Goal: Task Accomplishment & Management: Complete application form

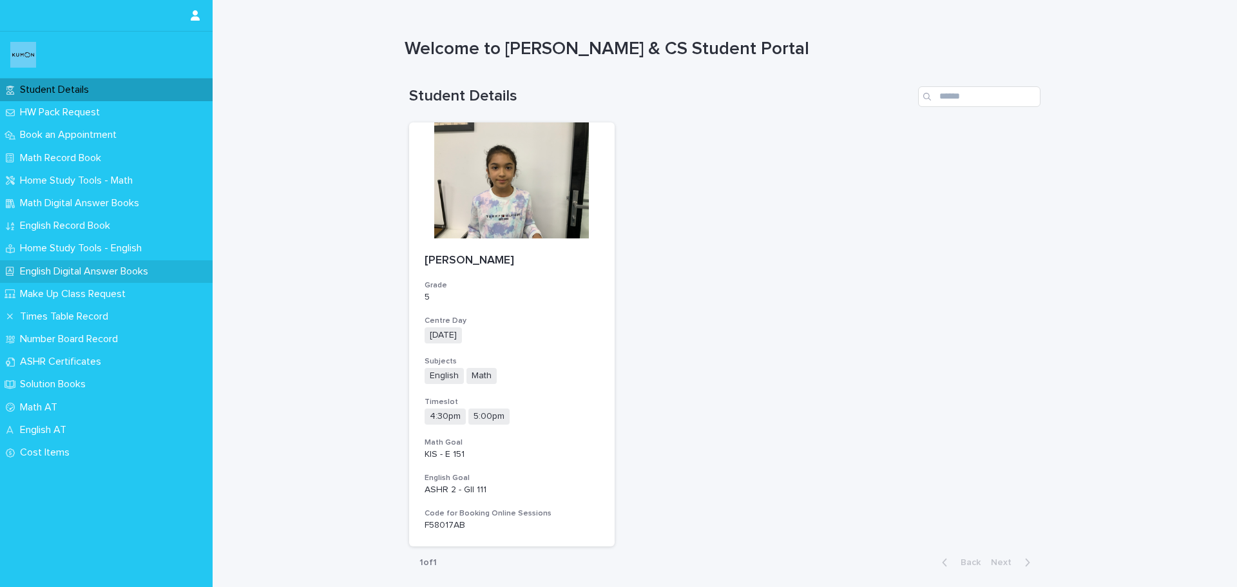
click at [141, 266] on p "English Digital Answer Books" at bounding box center [87, 271] width 144 height 12
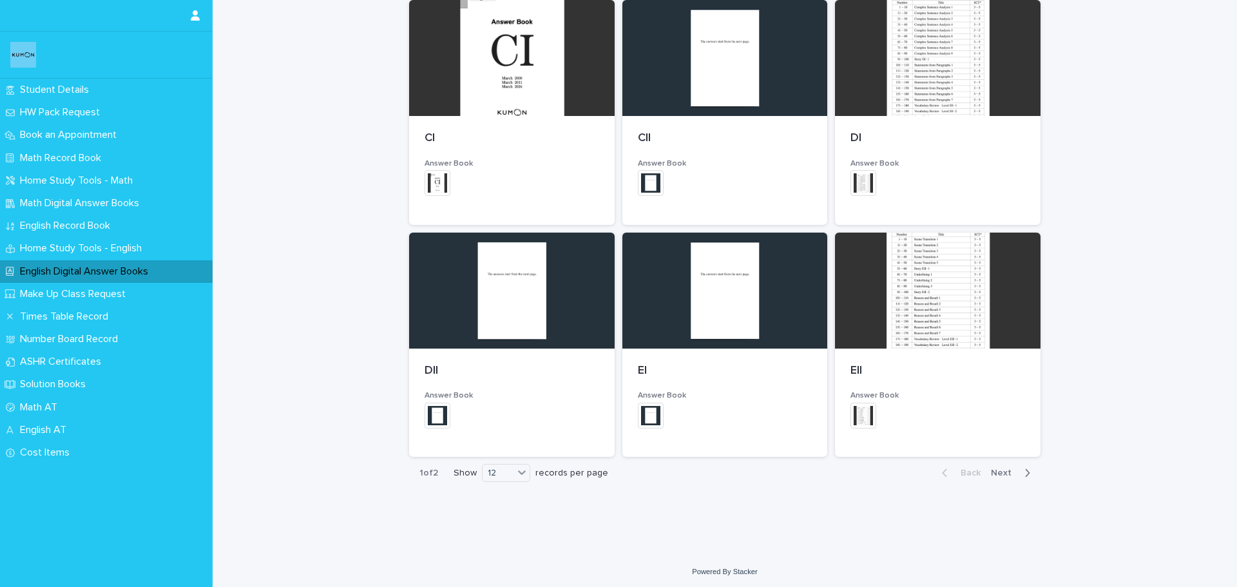
scroll to position [658, 0]
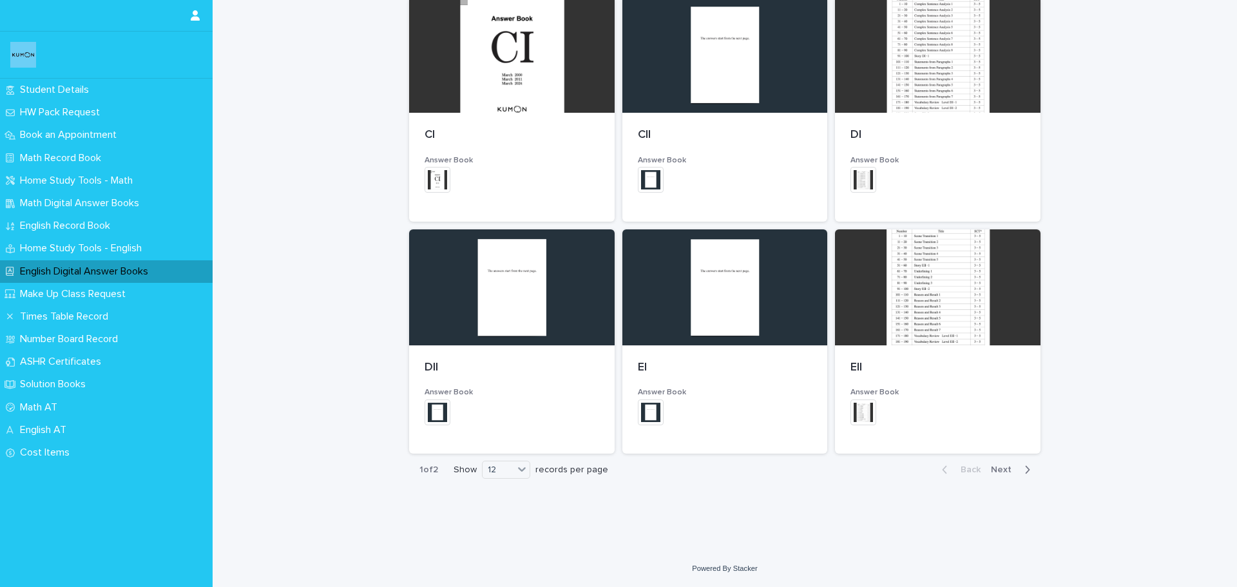
click at [991, 470] on span "Next" at bounding box center [1005, 469] width 28 height 9
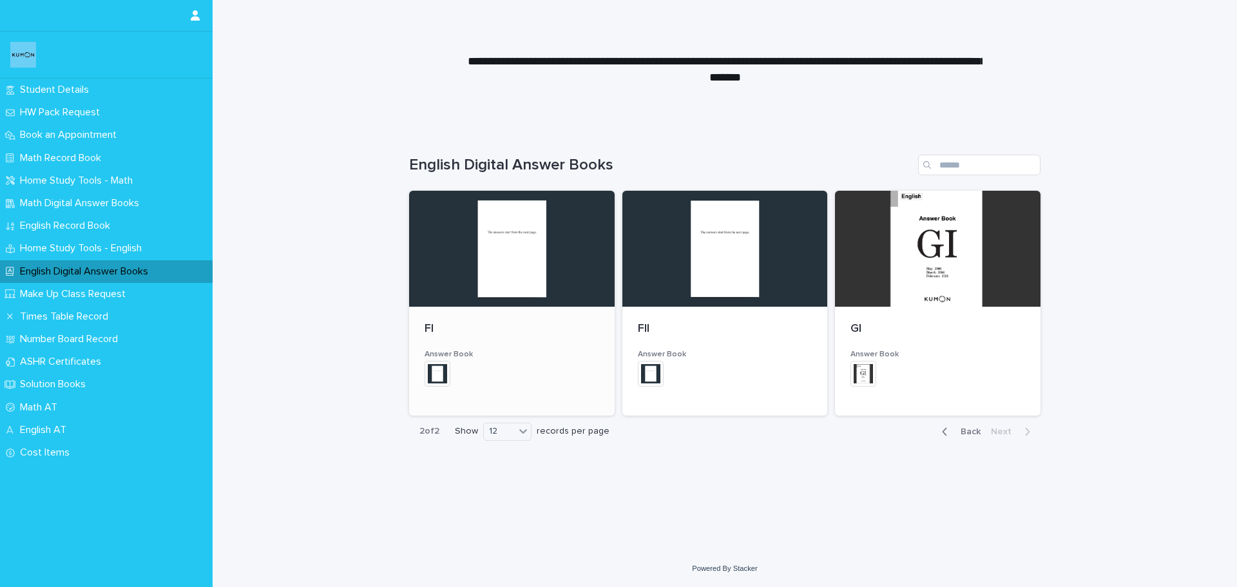
click at [520, 276] on div at bounding box center [511, 249] width 205 height 116
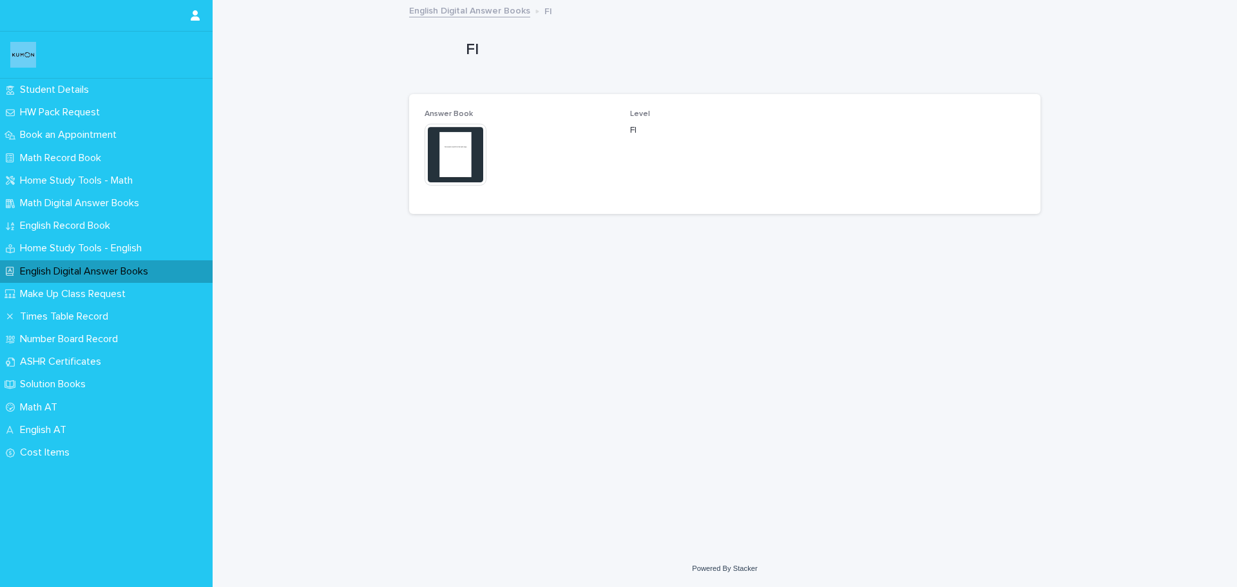
click at [455, 164] on img at bounding box center [455, 155] width 62 height 62
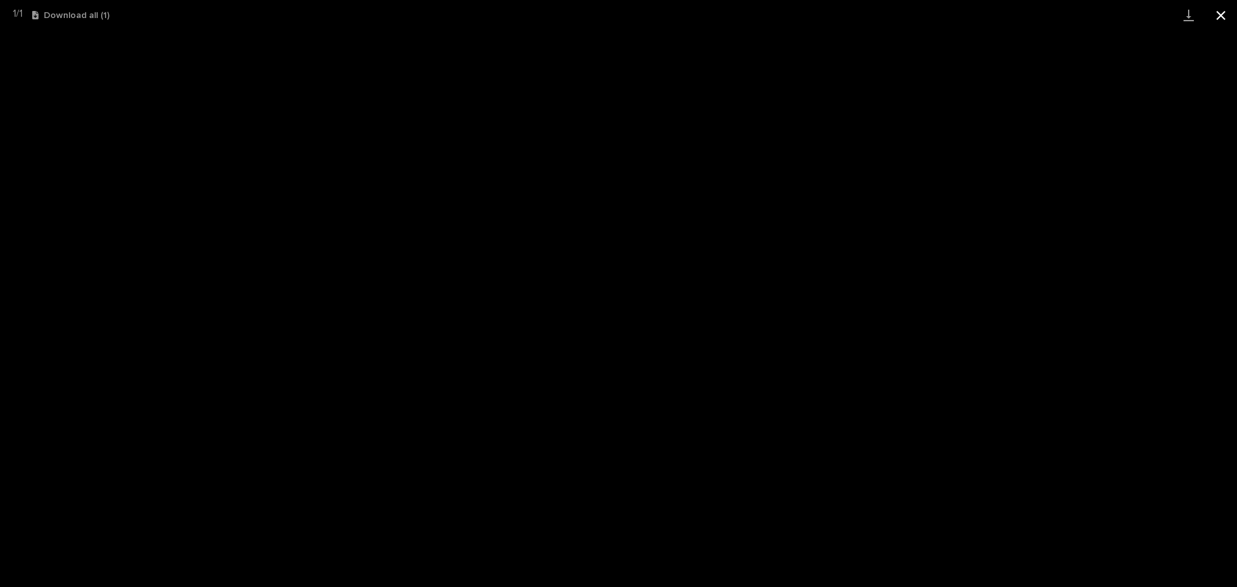
click at [1227, 17] on button "Close gallery" at bounding box center [1220, 15] width 32 height 30
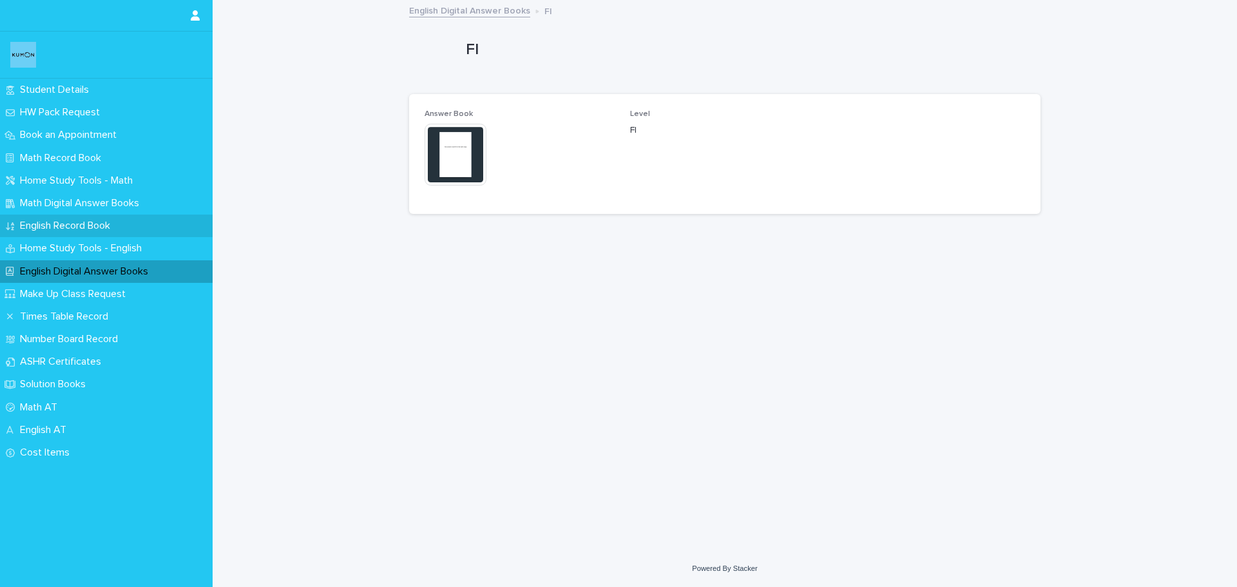
click at [56, 227] on p "English Record Book" at bounding box center [68, 226] width 106 height 12
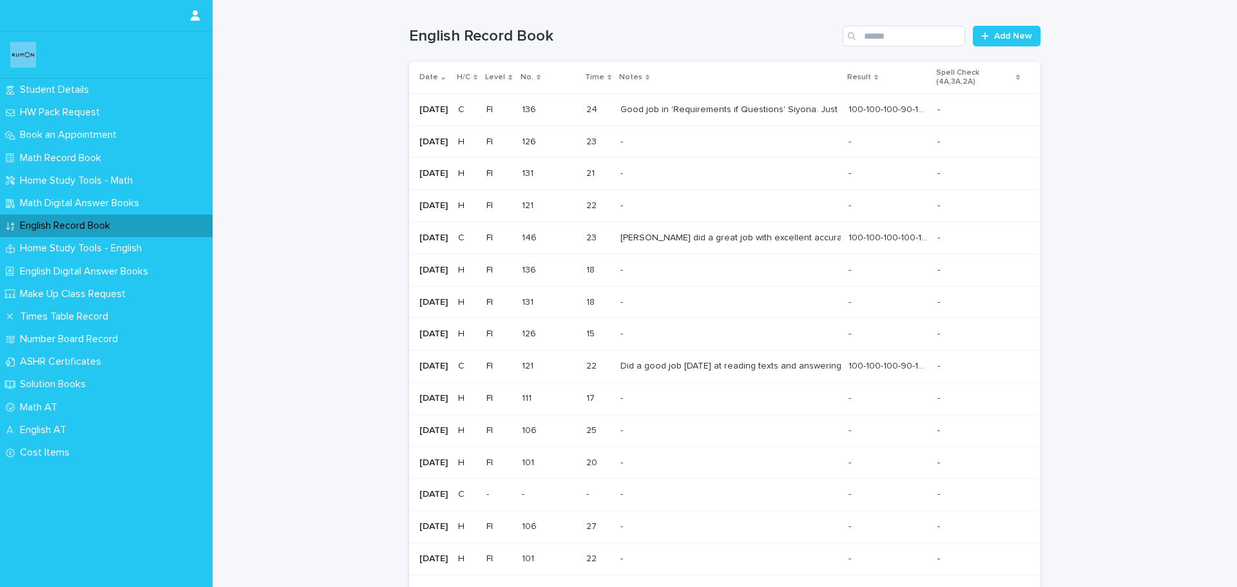
click at [708, 111] on div "Good job in 'Requirements if Questions' Siyona. Just 1 mistake [DATE]. Keep up …" at bounding box center [729, 109] width 218 height 11
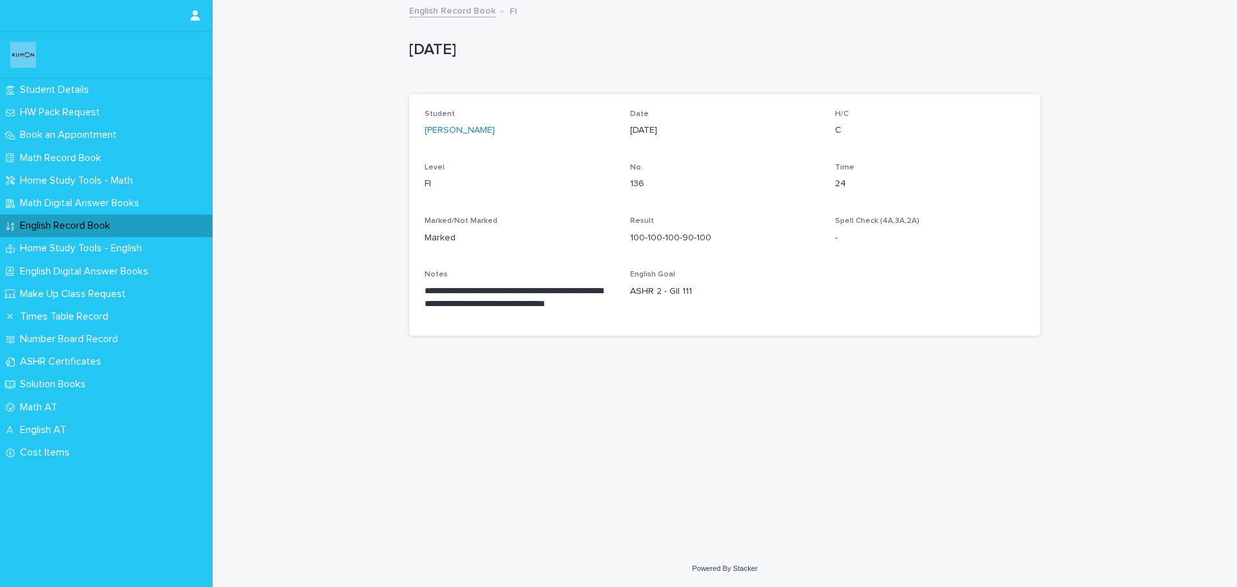
click at [108, 229] on p "English Record Book" at bounding box center [68, 226] width 106 height 12
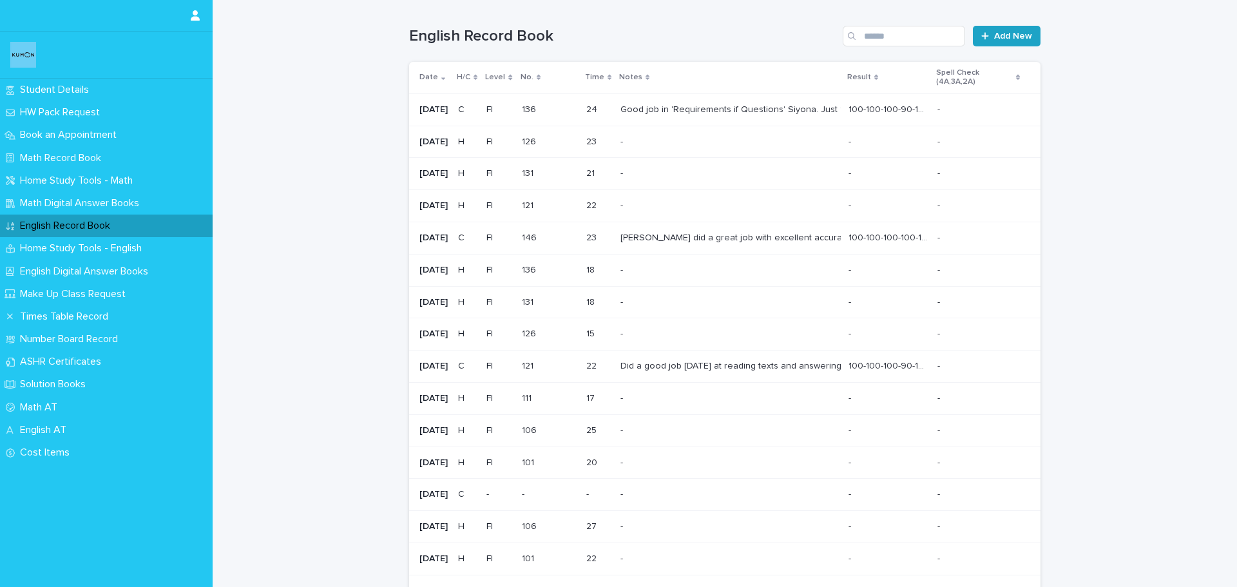
click at [998, 39] on span "Add New" at bounding box center [1013, 36] width 38 height 9
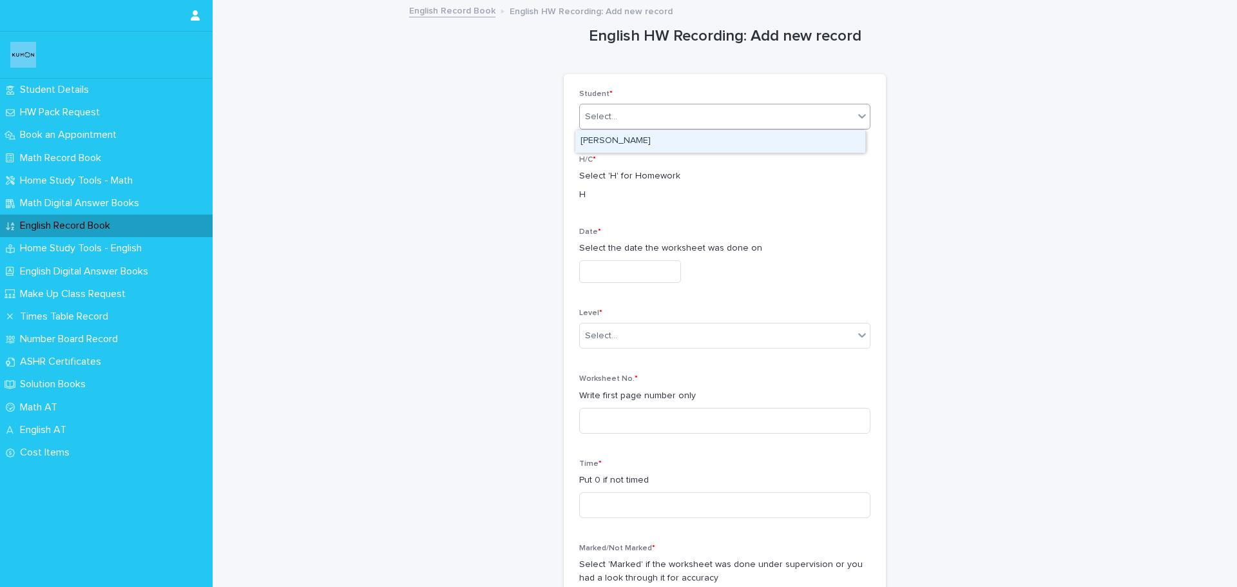
click at [701, 121] on div "Select..." at bounding box center [717, 116] width 274 height 21
click at [682, 140] on div "[PERSON_NAME]" at bounding box center [720, 141] width 290 height 23
click at [640, 268] on input "text" at bounding box center [630, 271] width 102 height 23
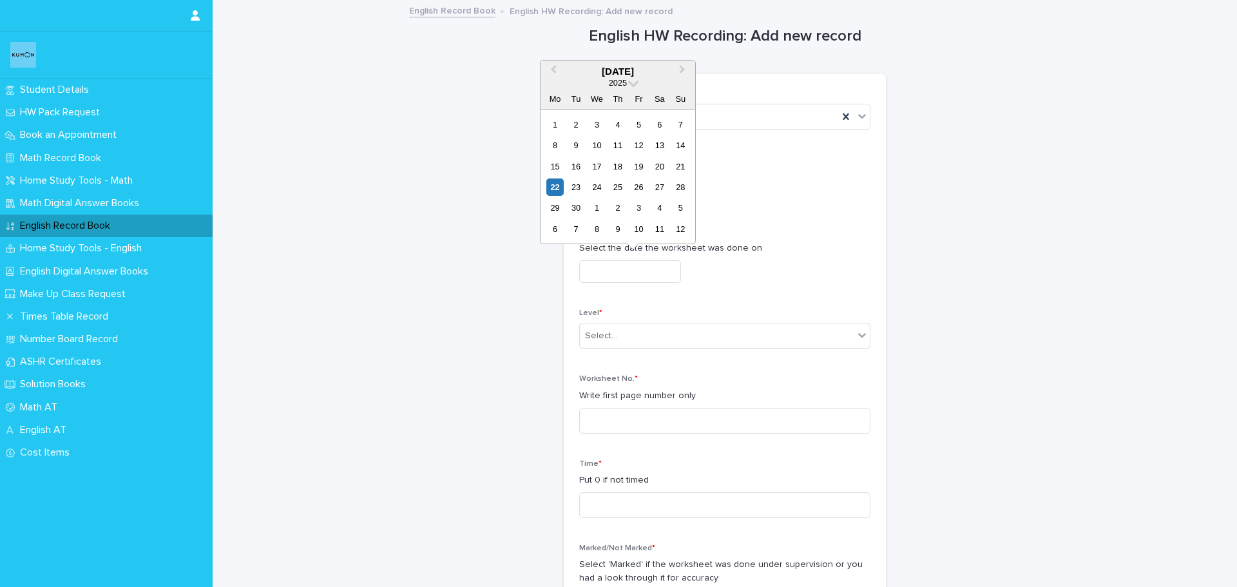
click at [619, 146] on div "11" at bounding box center [617, 145] width 17 height 17
type input "**********"
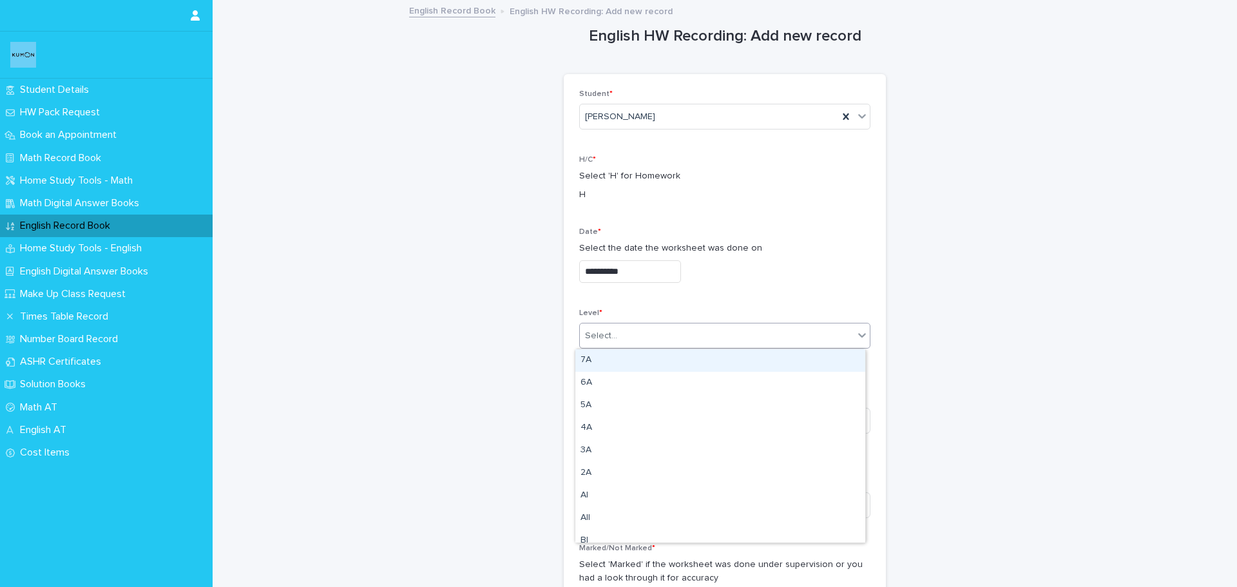
click at [658, 332] on div "Select..." at bounding box center [717, 335] width 274 height 21
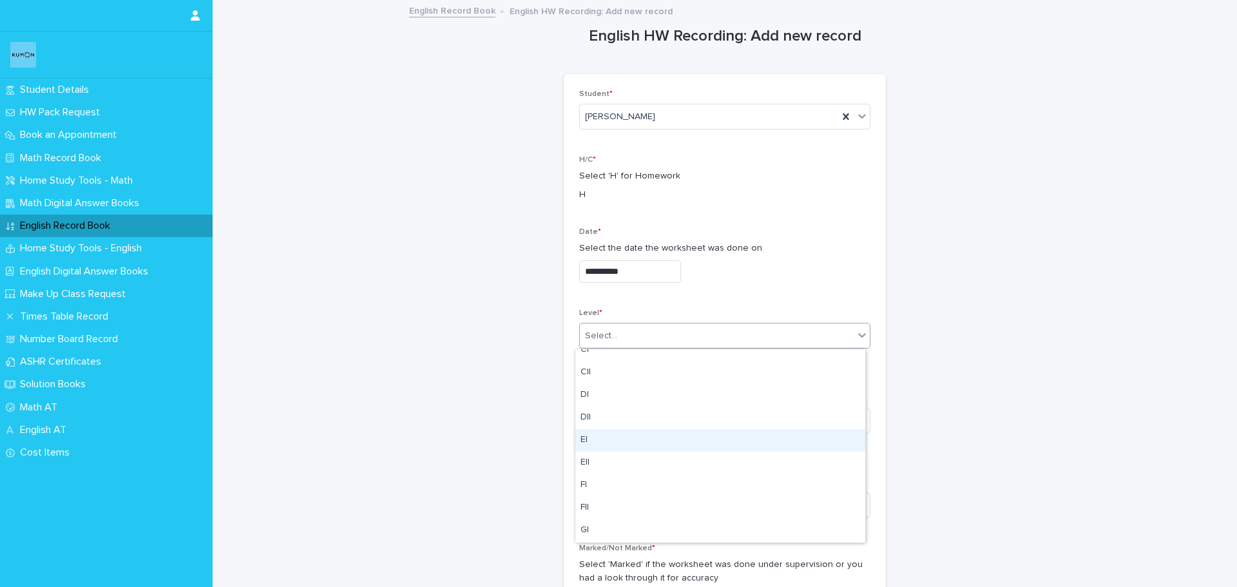
scroll to position [258, 0]
click at [623, 460] on div "FI" at bounding box center [720, 463] width 290 height 23
click at [609, 421] on input at bounding box center [724, 421] width 291 height 26
type input "***"
click at [639, 506] on input at bounding box center [724, 505] width 291 height 26
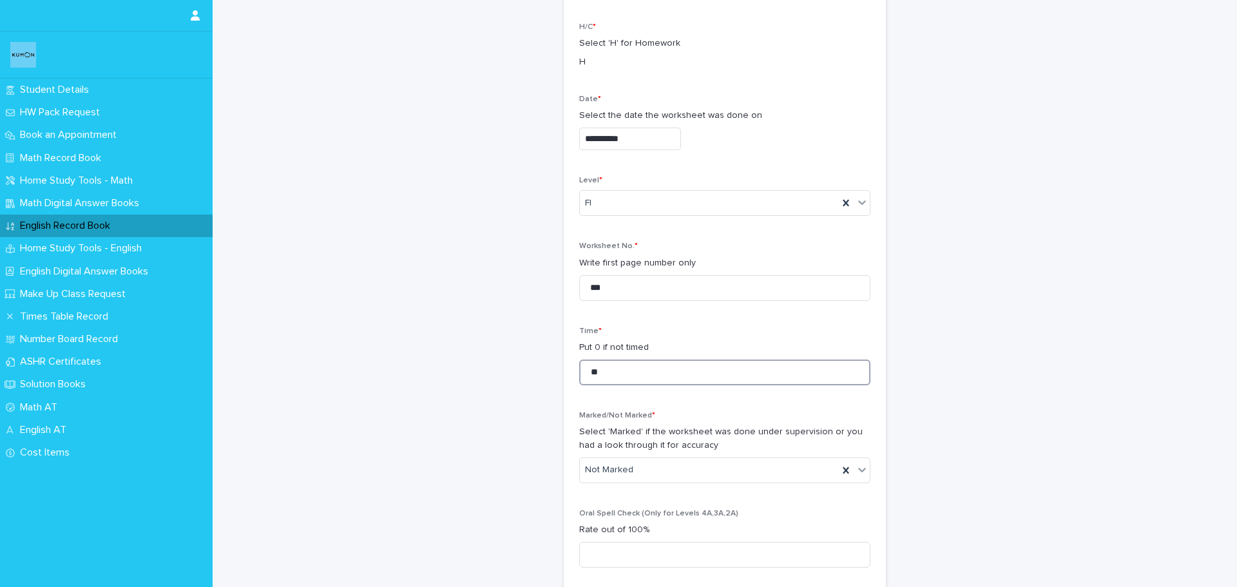
scroll to position [193, 0]
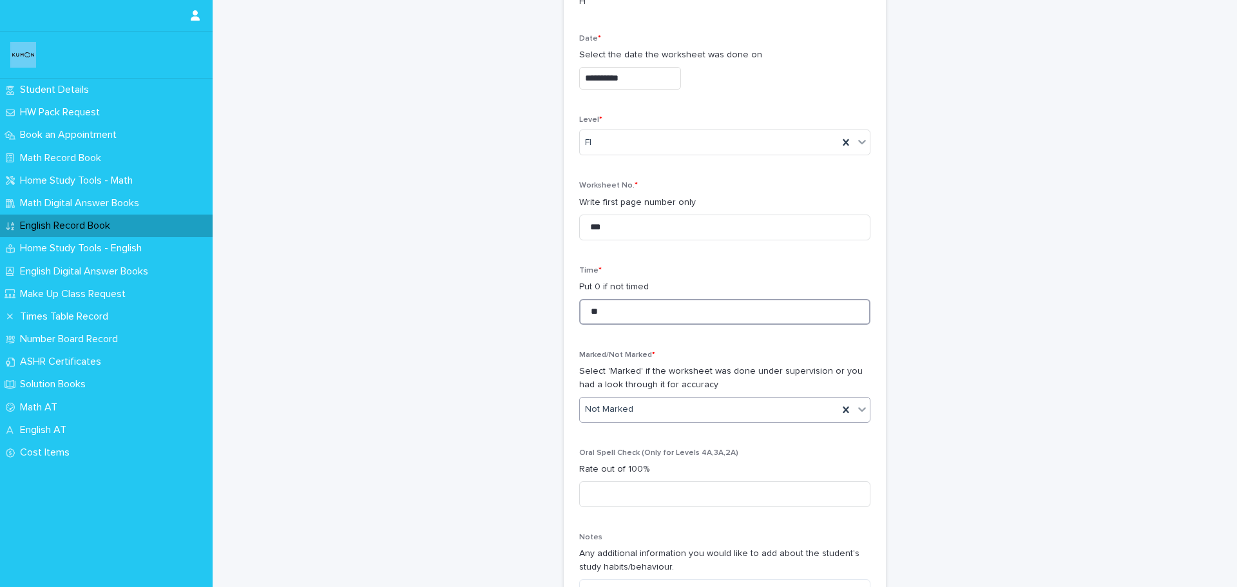
type input "**"
click at [608, 460] on div "Marked" at bounding box center [720, 457] width 290 height 23
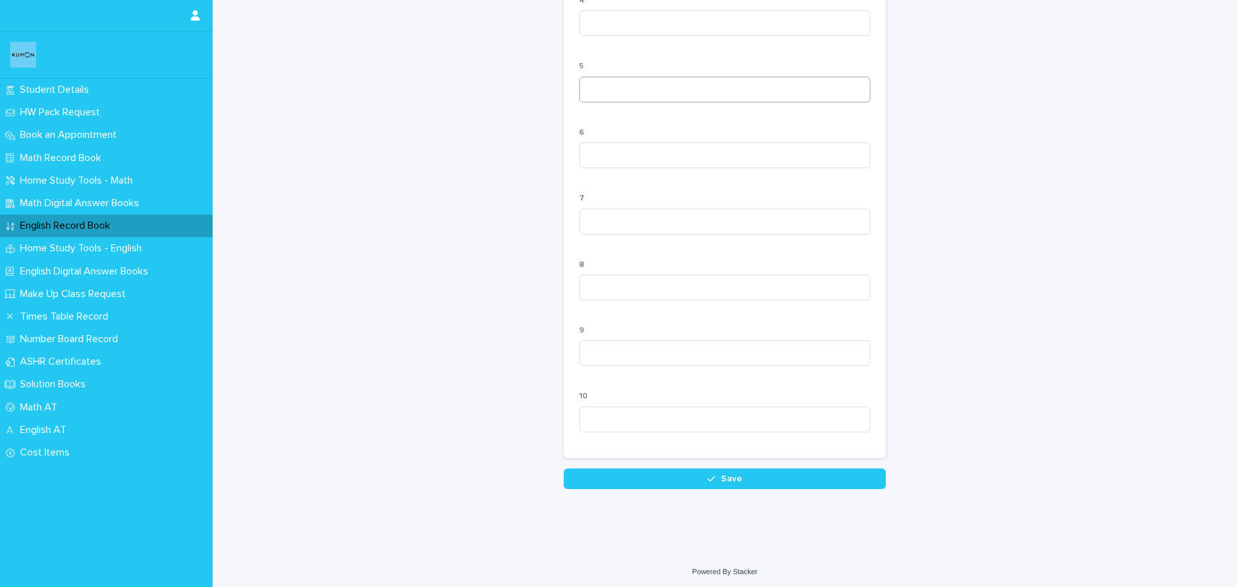
scroll to position [1162, 0]
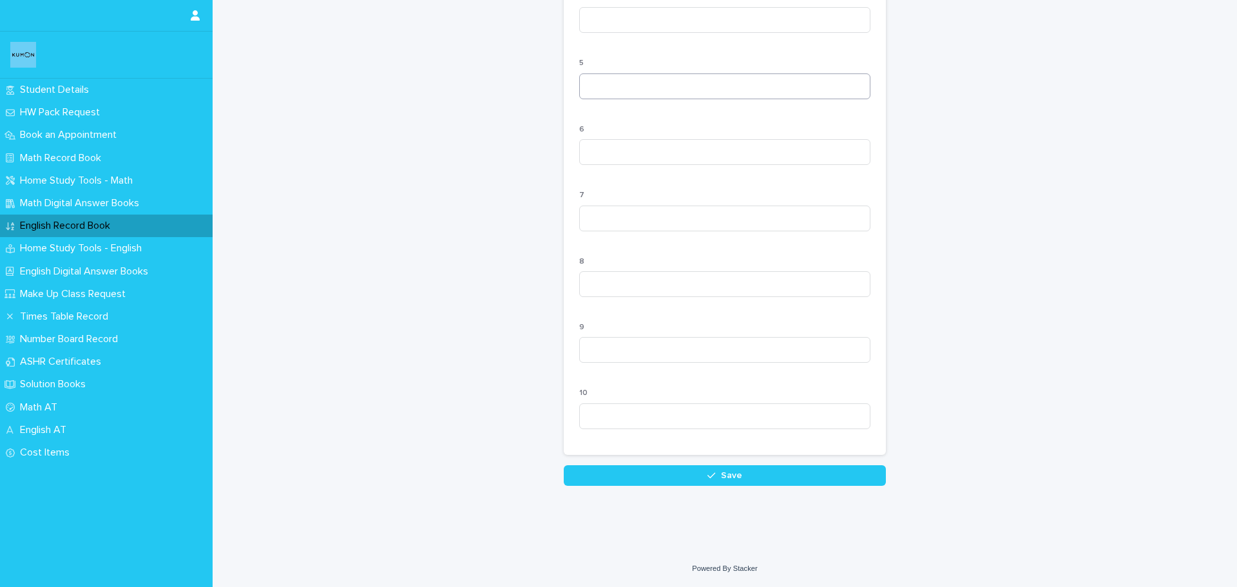
click at [609, 479] on button "Save" at bounding box center [725, 475] width 322 height 21
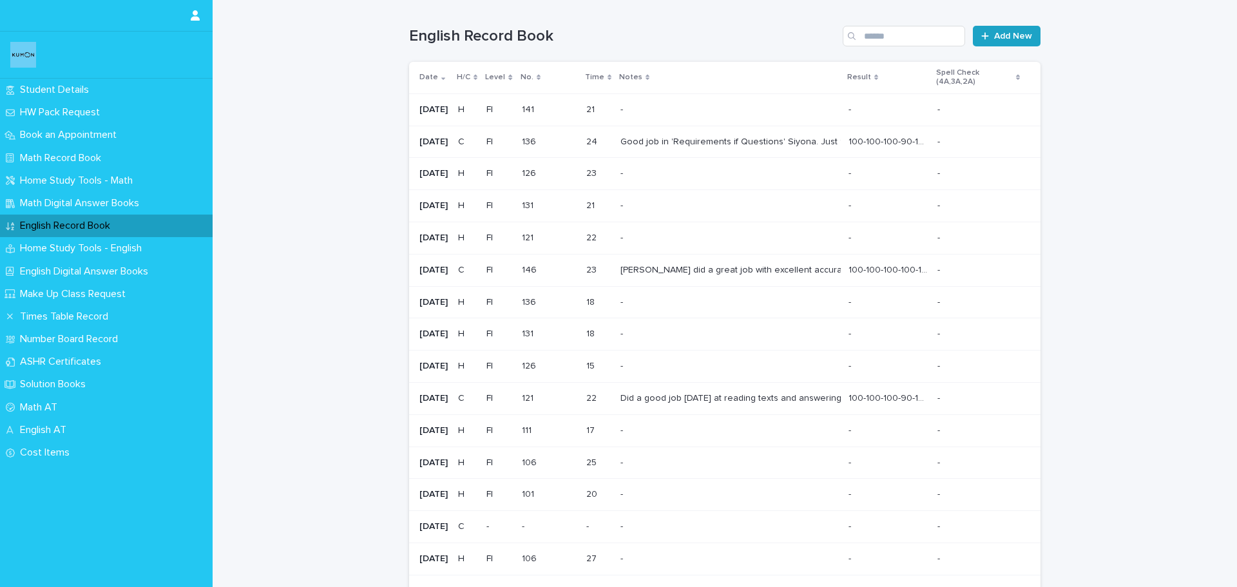
click at [1007, 39] on span "Add New" at bounding box center [1013, 36] width 38 height 9
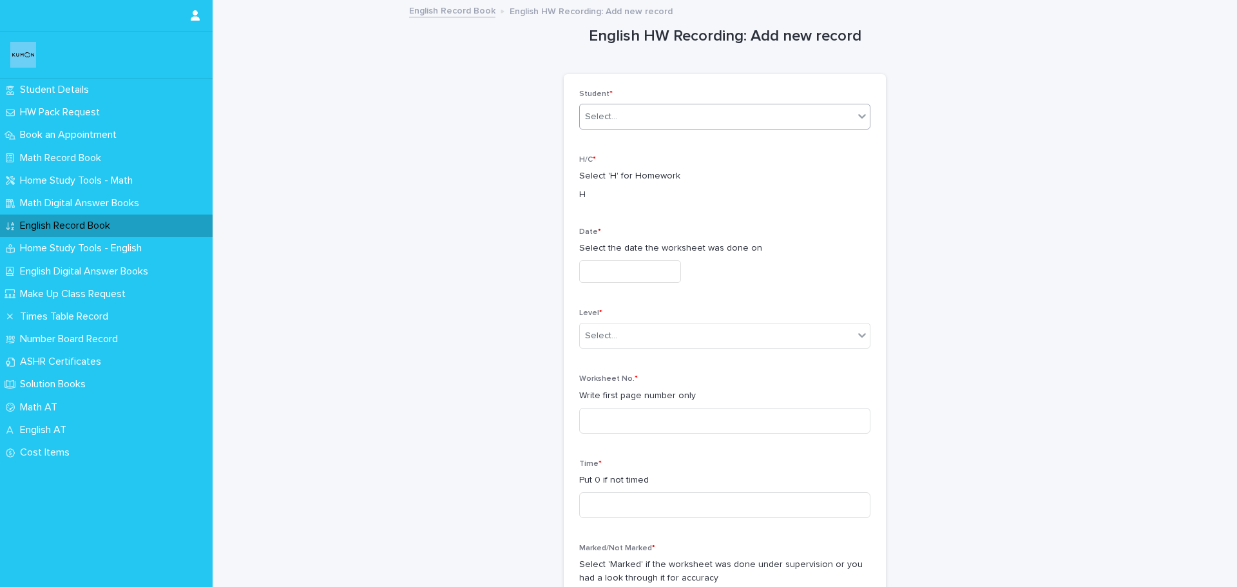
click at [665, 119] on div "Select..." at bounding box center [717, 116] width 274 height 21
click at [646, 141] on div "[PERSON_NAME]" at bounding box center [720, 141] width 290 height 23
click at [598, 278] on input "text" at bounding box center [630, 271] width 102 height 23
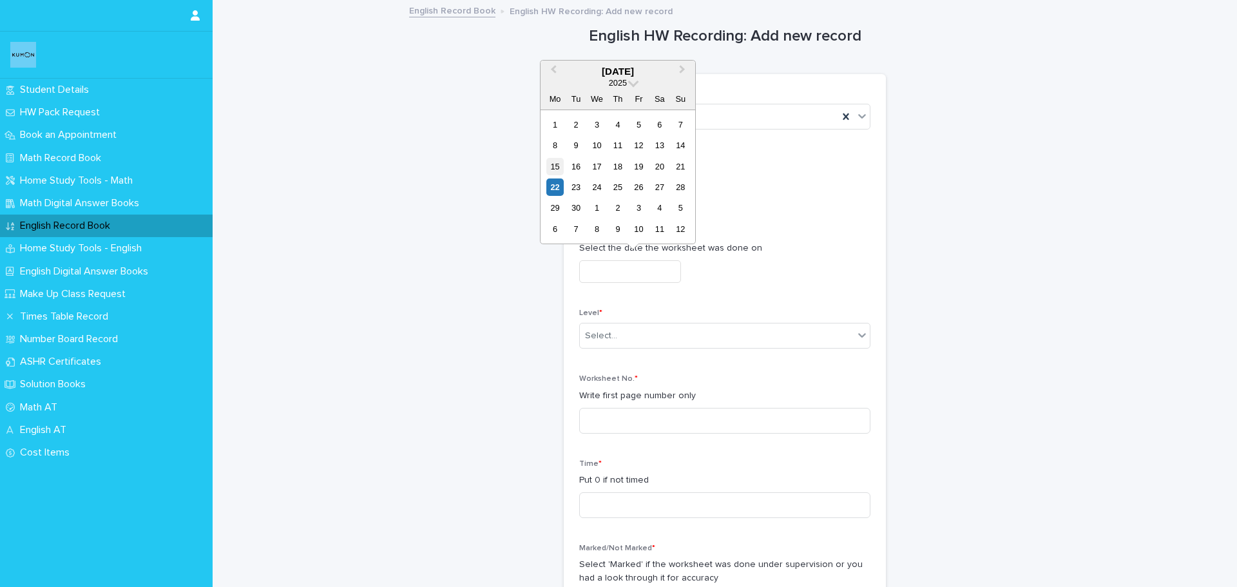
click at [549, 166] on div "15" at bounding box center [554, 166] width 17 height 17
type input "**********"
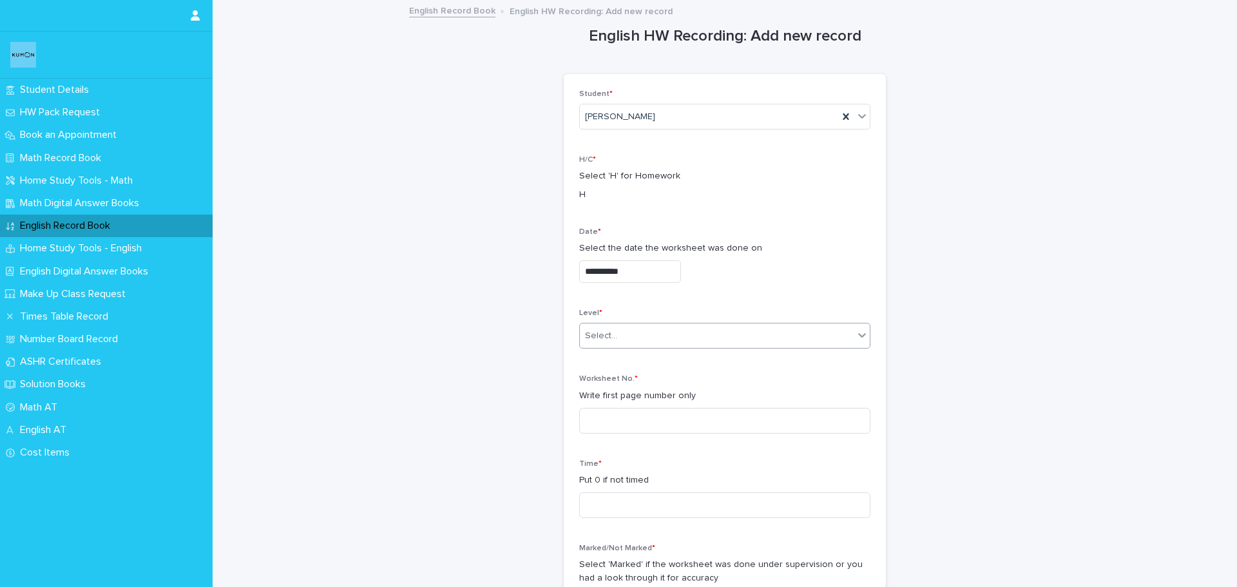
click at [647, 337] on div "Select..." at bounding box center [717, 335] width 274 height 21
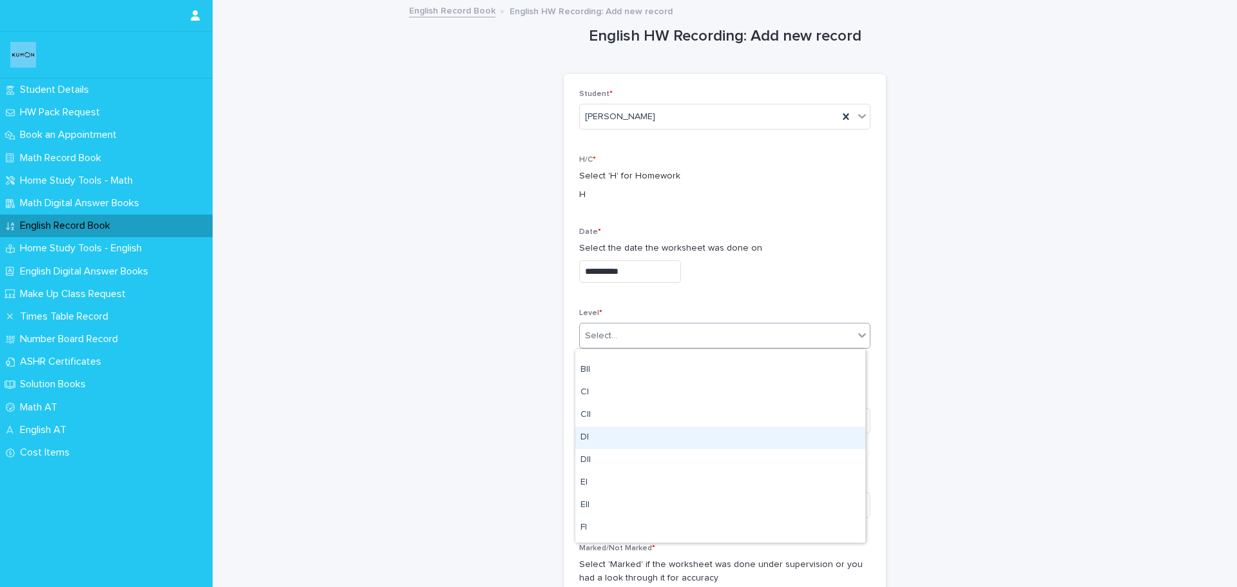
scroll to position [258, 0]
click at [600, 469] on div "FI" at bounding box center [720, 463] width 290 height 23
click at [605, 417] on input at bounding box center [724, 421] width 291 height 26
type input "***"
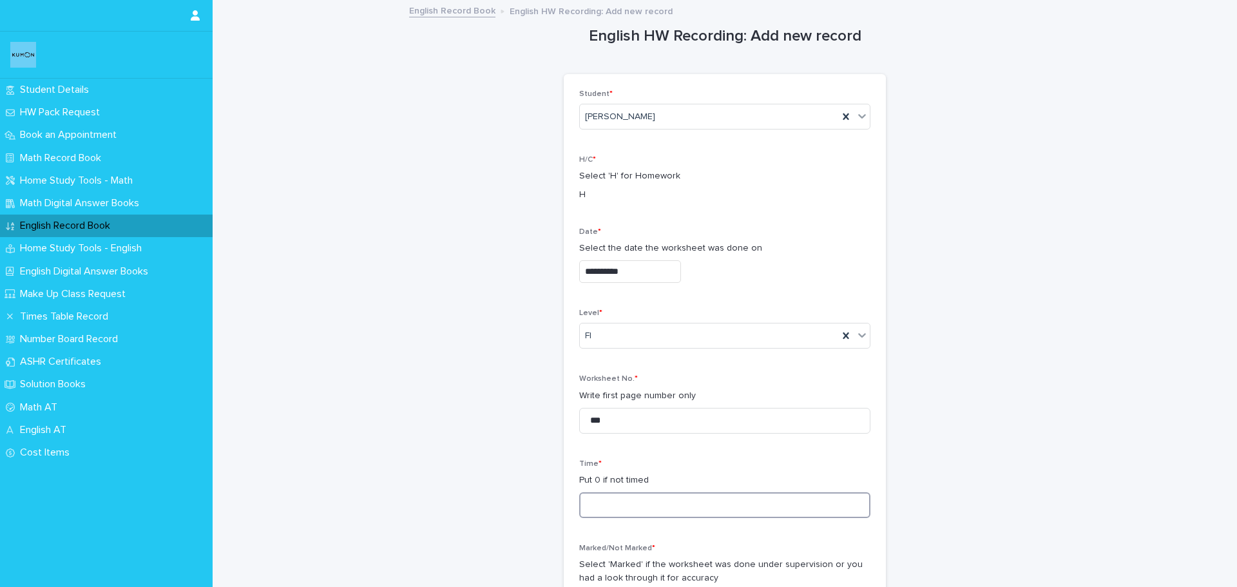
click at [607, 506] on input at bounding box center [724, 505] width 291 height 26
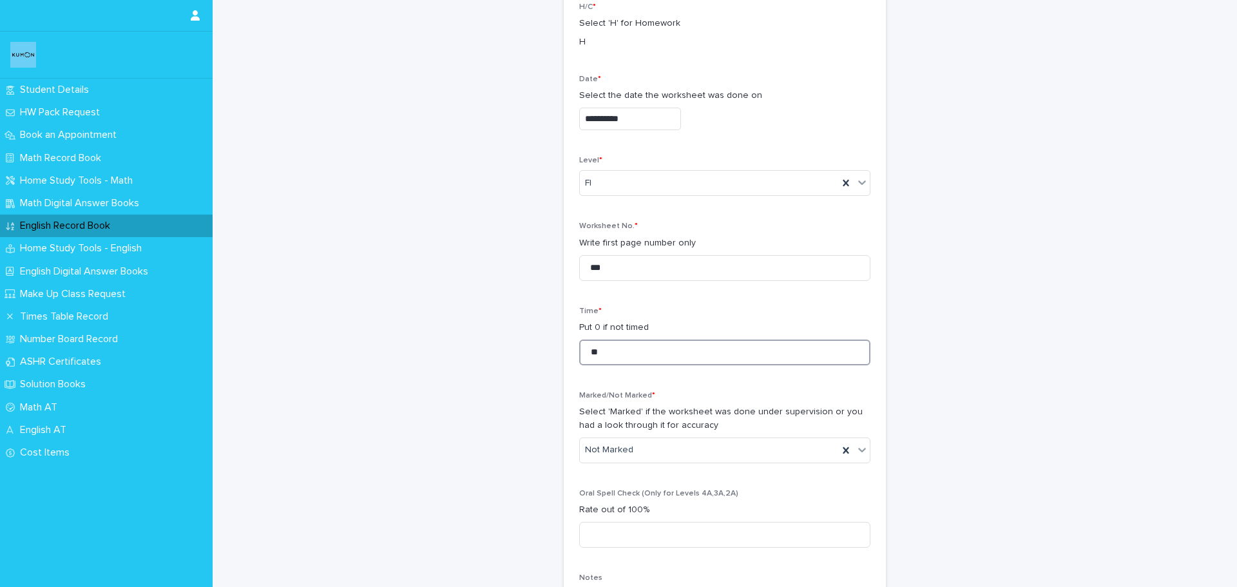
scroll to position [193, 0]
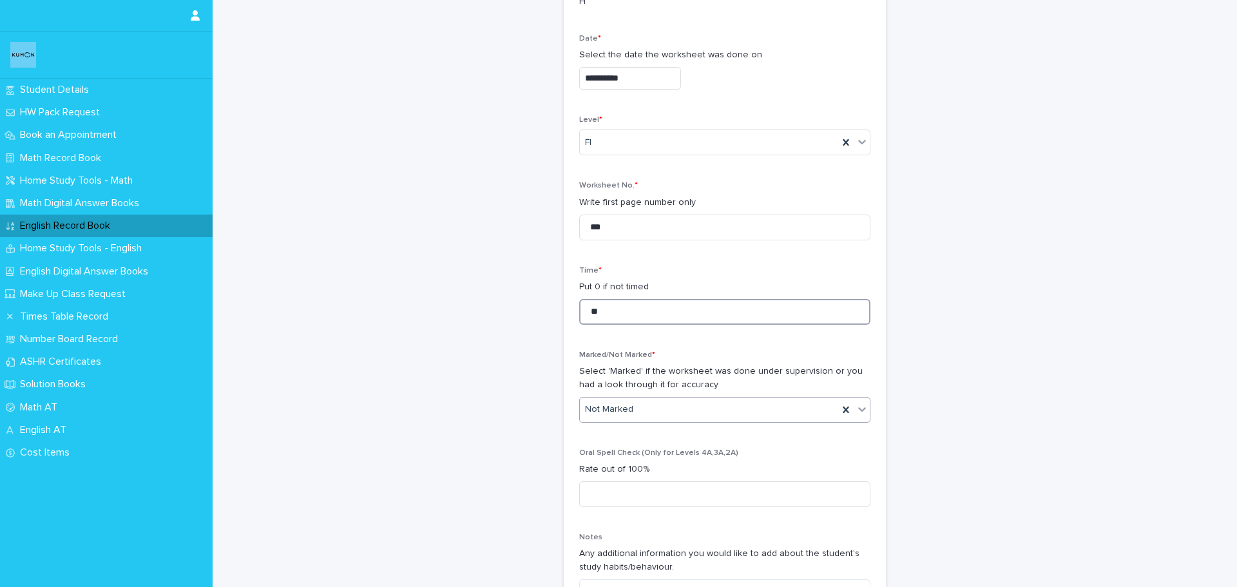
type input "**"
click at [634, 406] on input "text" at bounding box center [634, 409] width 1 height 11
click at [627, 457] on div "Marked" at bounding box center [720, 457] width 290 height 23
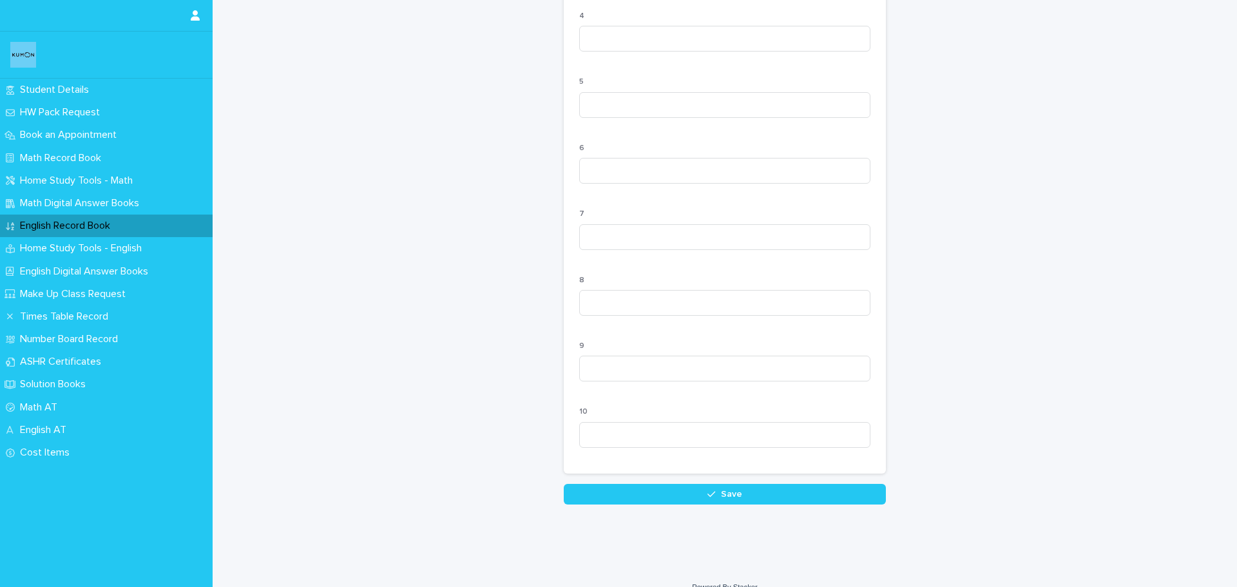
scroll to position [1162, 0]
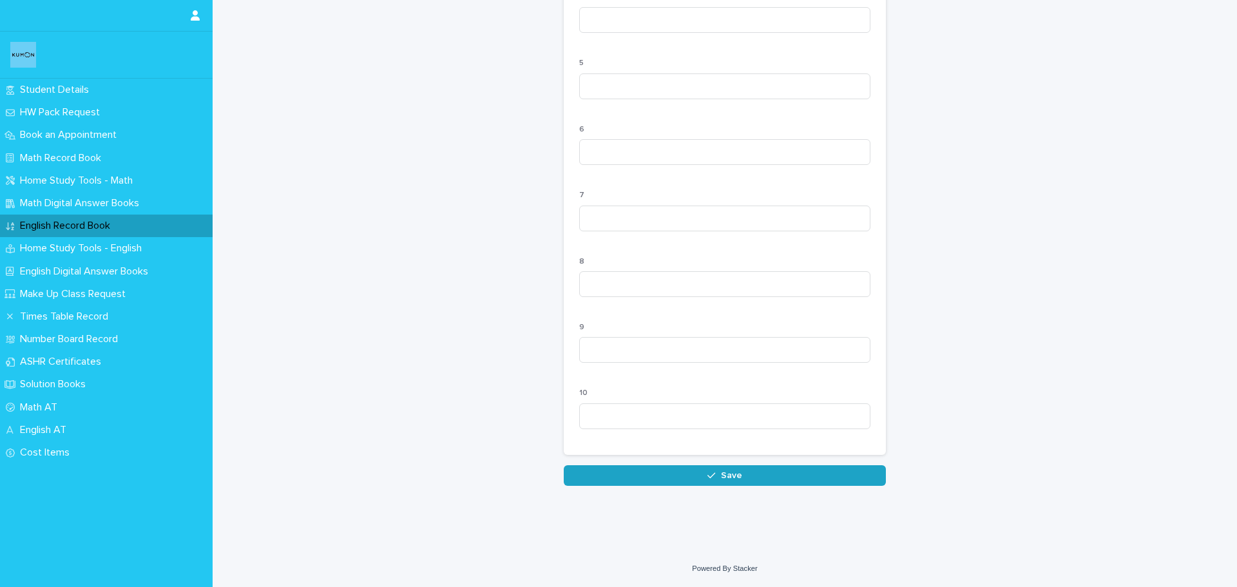
click at [630, 481] on button "Save" at bounding box center [725, 475] width 322 height 21
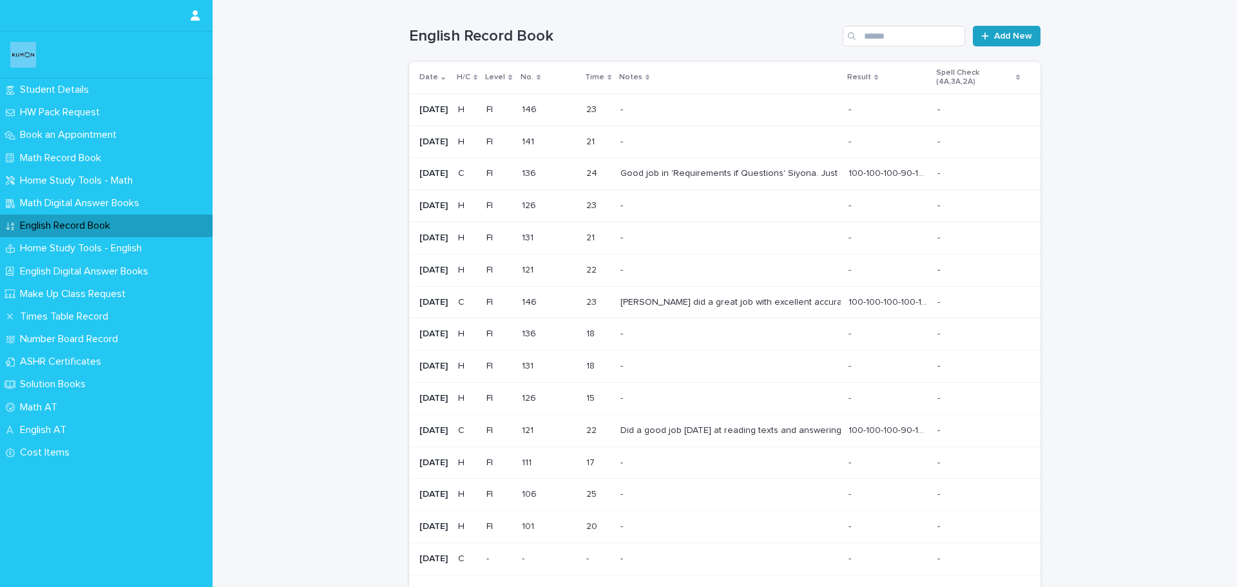
click at [1020, 43] on link "Add New" at bounding box center [1006, 36] width 68 height 21
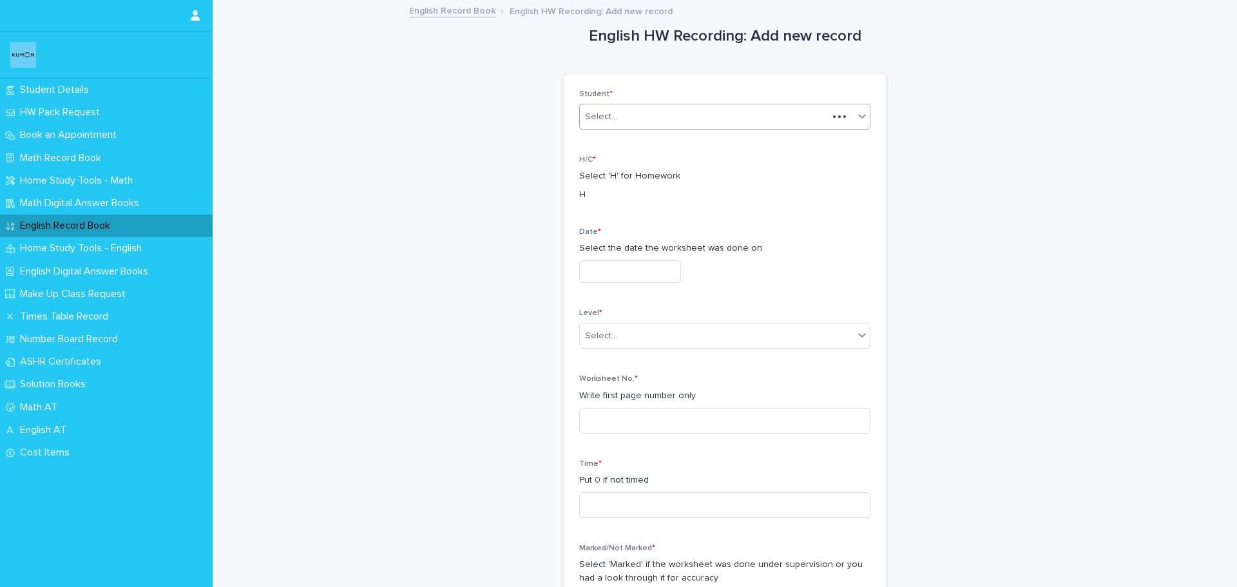
click at [681, 126] on div "Select..." at bounding box center [704, 116] width 248 height 21
click at [667, 145] on div "[PERSON_NAME]" at bounding box center [720, 141] width 290 height 23
click at [623, 267] on input "text" at bounding box center [630, 271] width 102 height 23
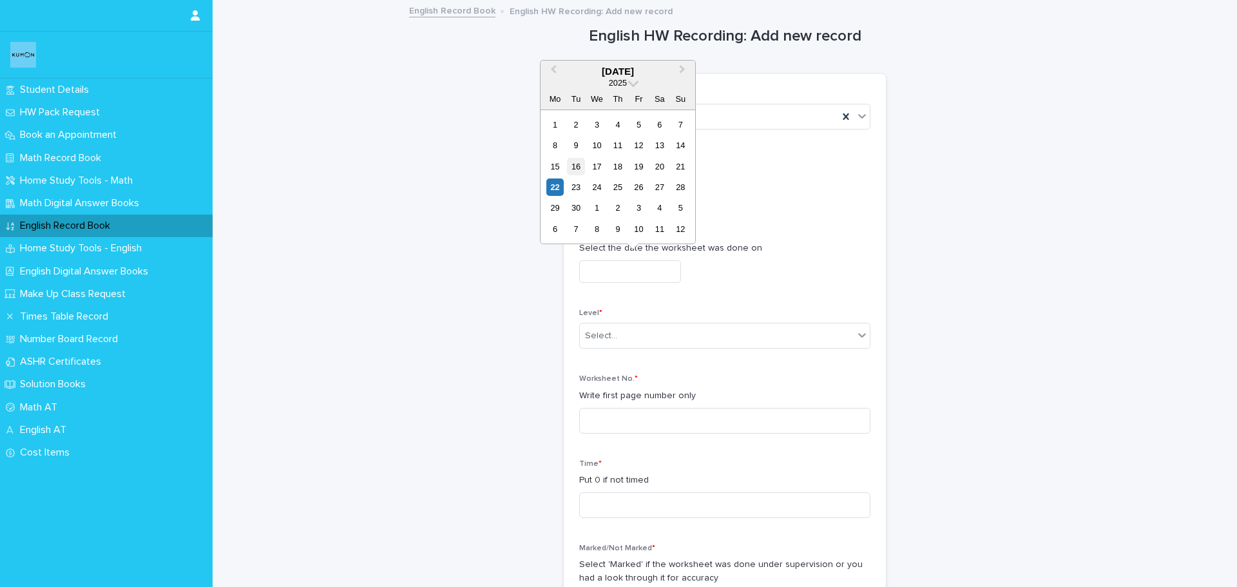
click at [580, 162] on div "16" at bounding box center [575, 166] width 17 height 17
type input "**********"
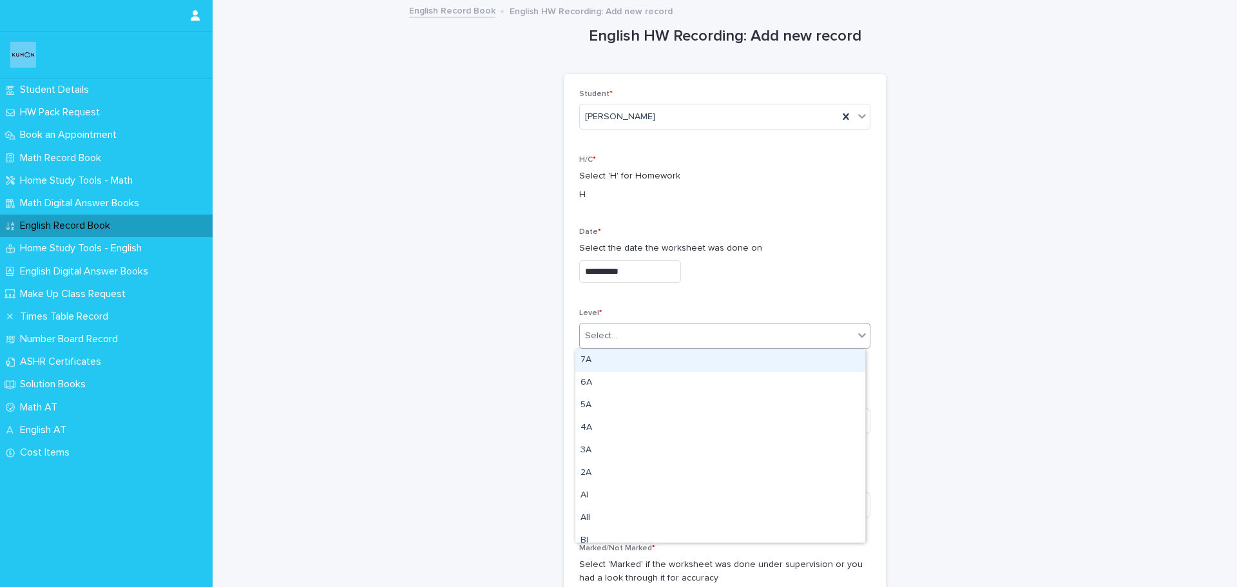
click at [670, 334] on div "Select..." at bounding box center [717, 335] width 274 height 21
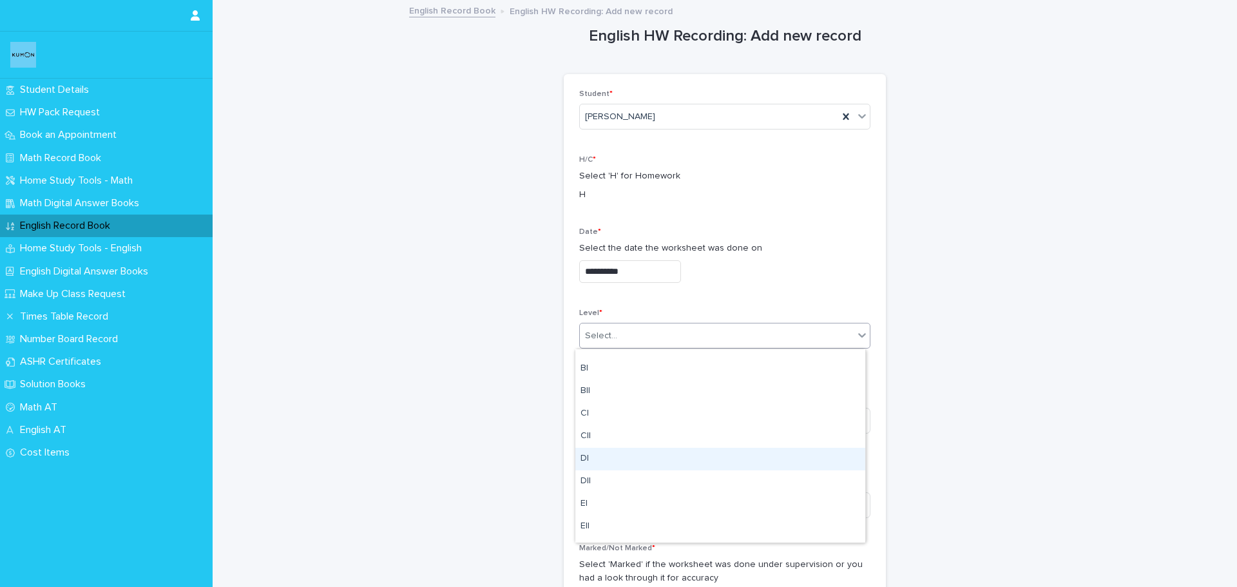
scroll to position [193, 0]
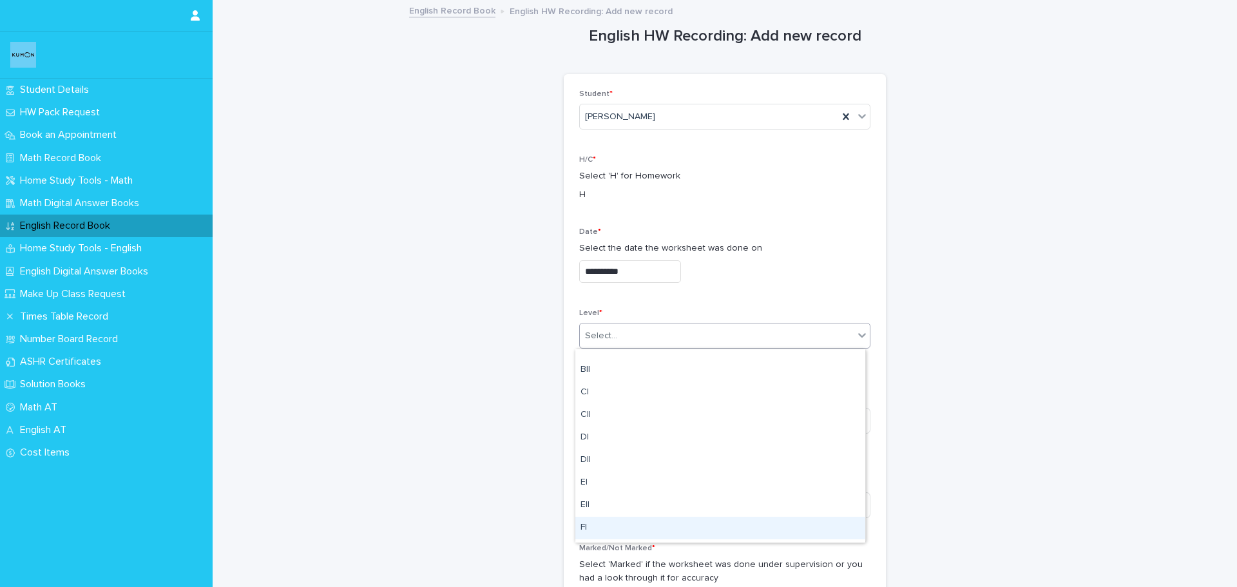
click at [600, 521] on div "FI" at bounding box center [720, 528] width 290 height 23
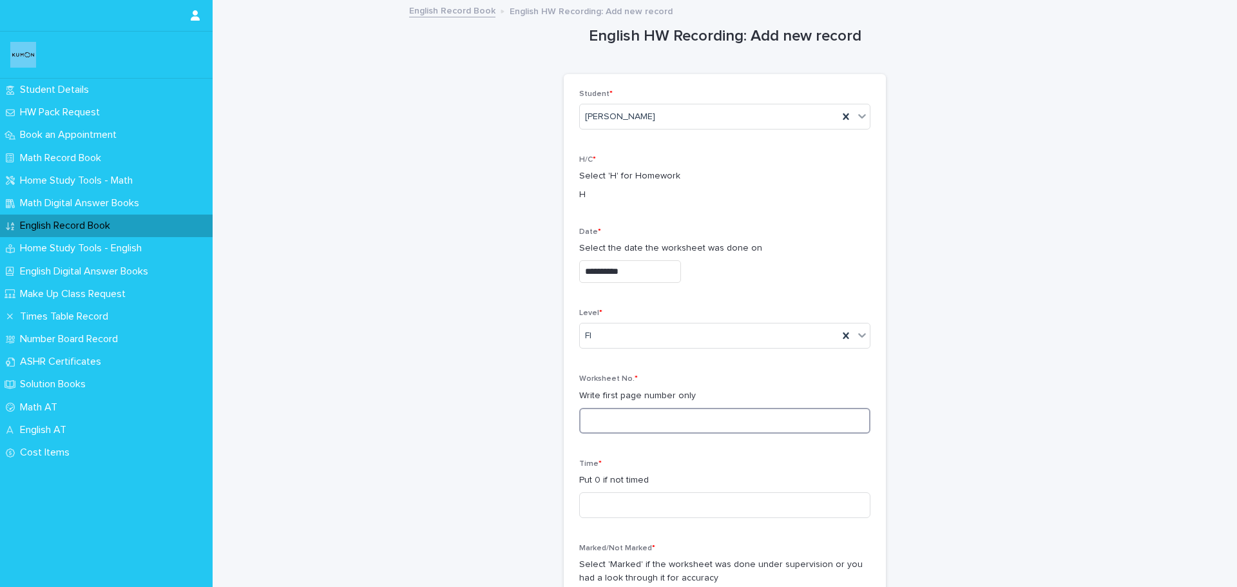
click at [594, 416] on input at bounding box center [724, 421] width 291 height 26
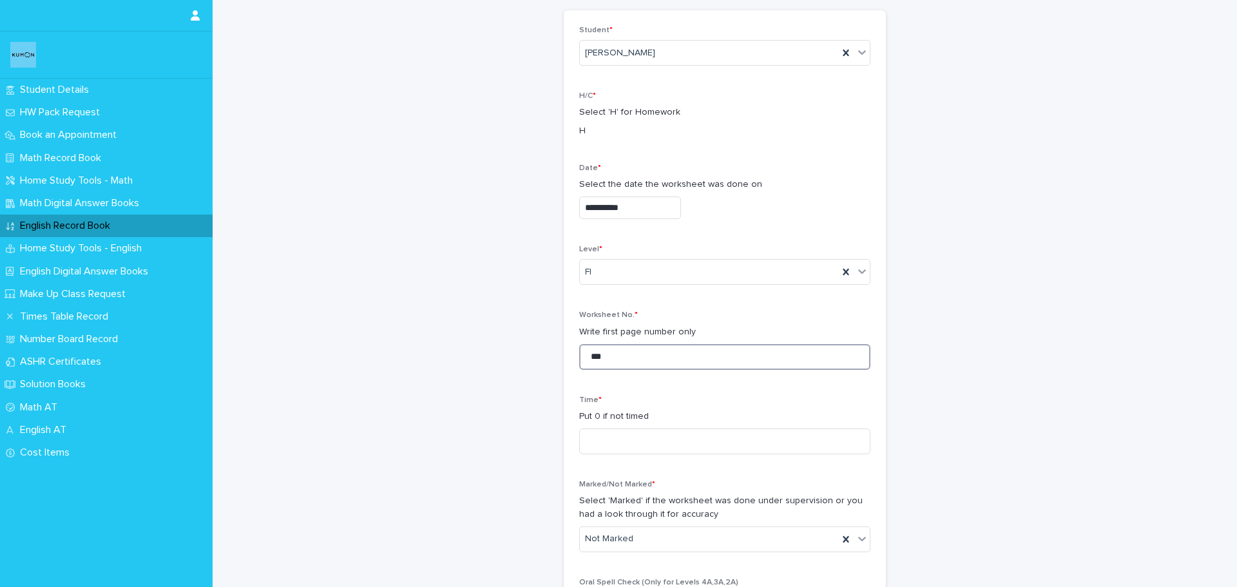
scroll to position [64, 0]
type input "***"
click at [596, 443] on input at bounding box center [724, 441] width 291 height 26
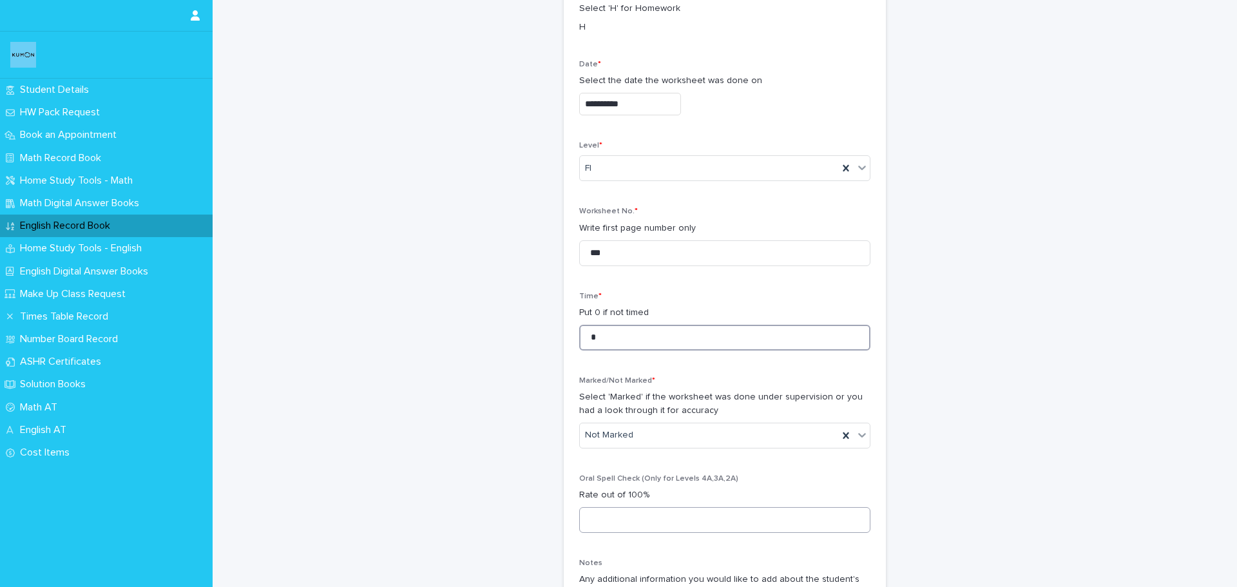
scroll to position [193, 0]
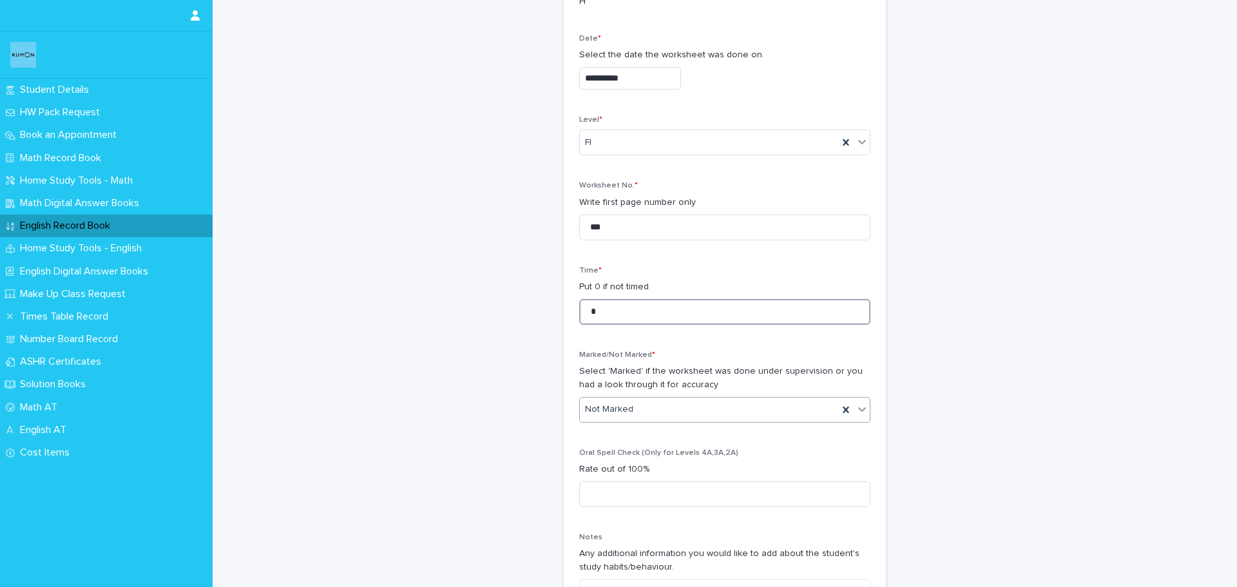
type input "*"
click at [646, 413] on div "Not Marked" at bounding box center [709, 409] width 258 height 21
click at [639, 454] on div "Marked" at bounding box center [720, 457] width 290 height 23
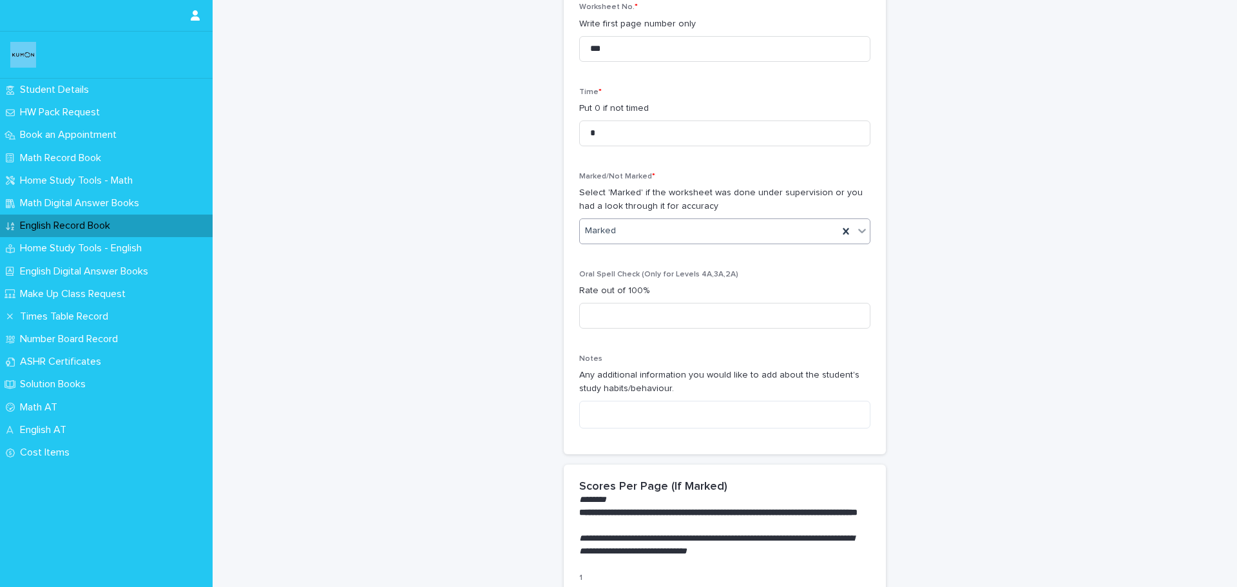
scroll to position [386, 0]
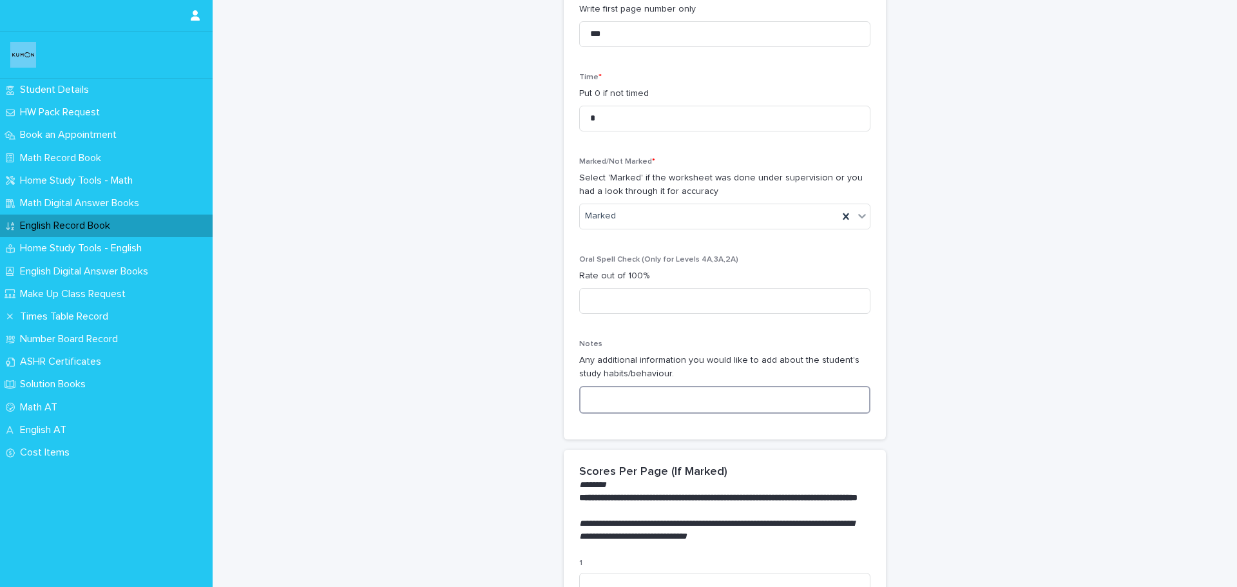
click at [625, 406] on textarea at bounding box center [724, 400] width 291 height 28
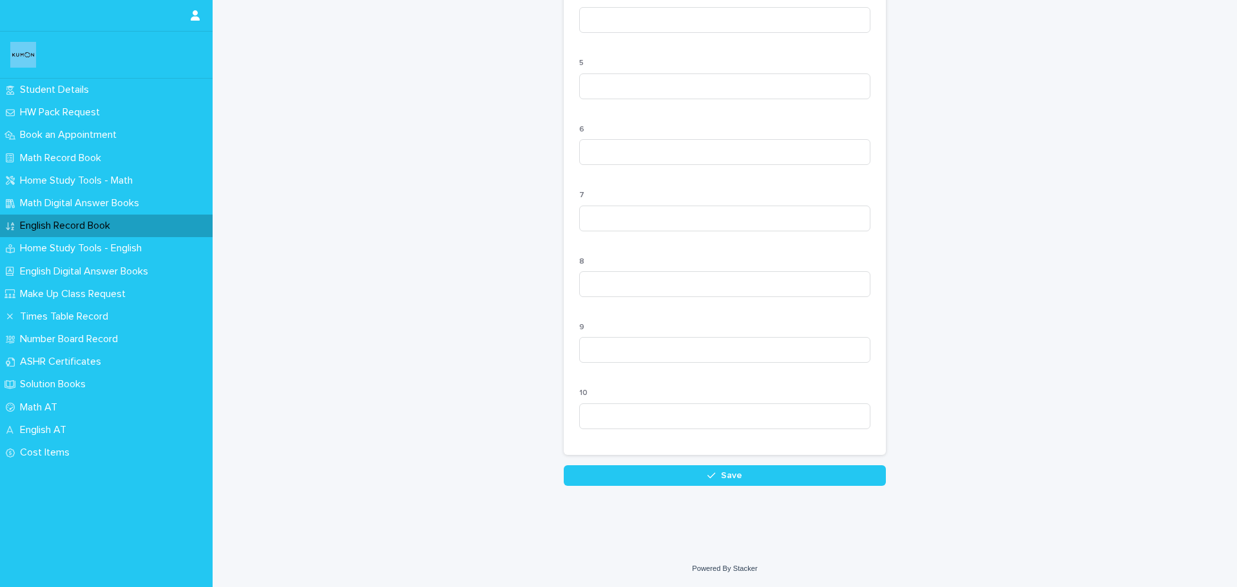
scroll to position [1162, 0]
type textarea "**********"
click at [625, 467] on button "Save" at bounding box center [725, 475] width 322 height 21
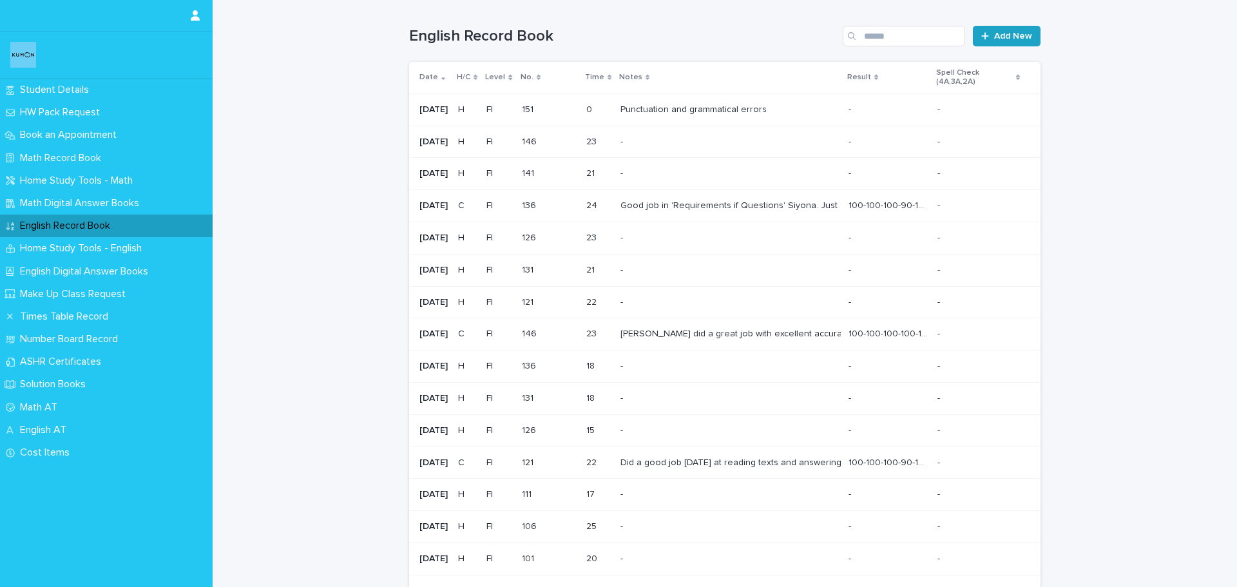
click at [1013, 32] on span "Add New" at bounding box center [1013, 36] width 38 height 9
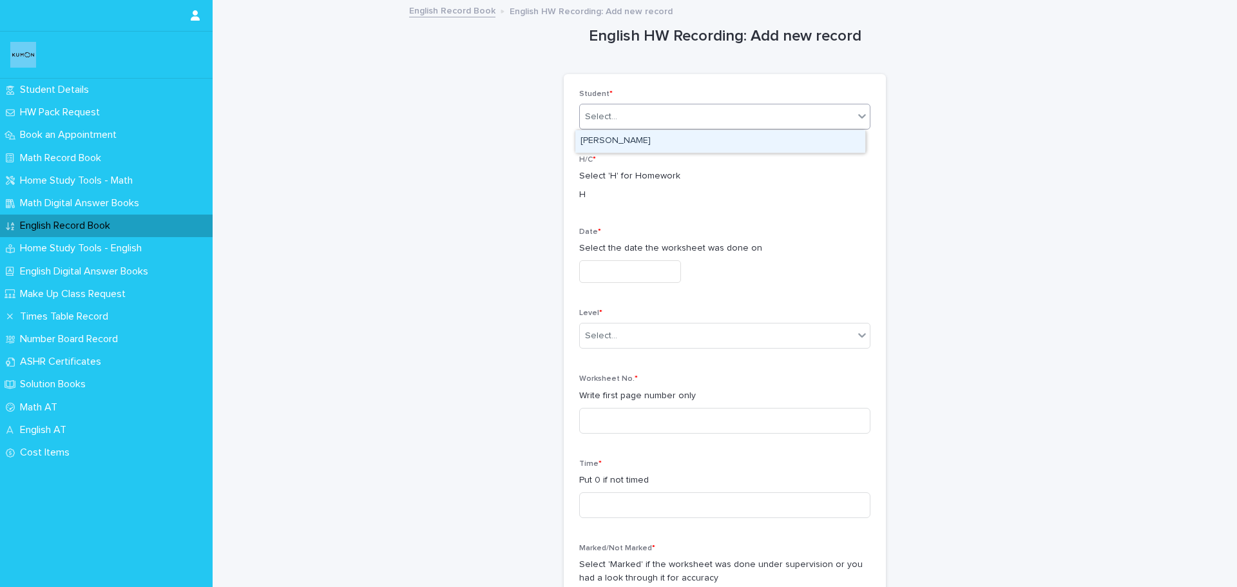
click at [685, 120] on div "Select..." at bounding box center [717, 116] width 274 height 21
click at [617, 146] on div "[PERSON_NAME]" at bounding box center [720, 141] width 290 height 23
click at [598, 280] on input "text" at bounding box center [630, 271] width 102 height 23
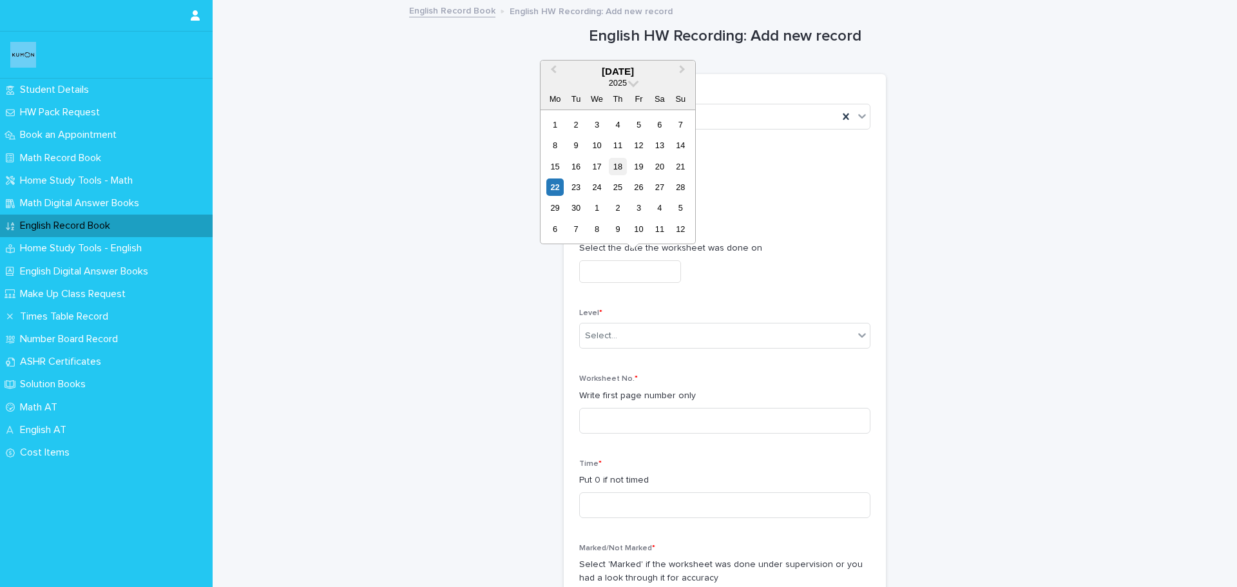
click at [619, 168] on div "18" at bounding box center [617, 166] width 17 height 17
type input "**********"
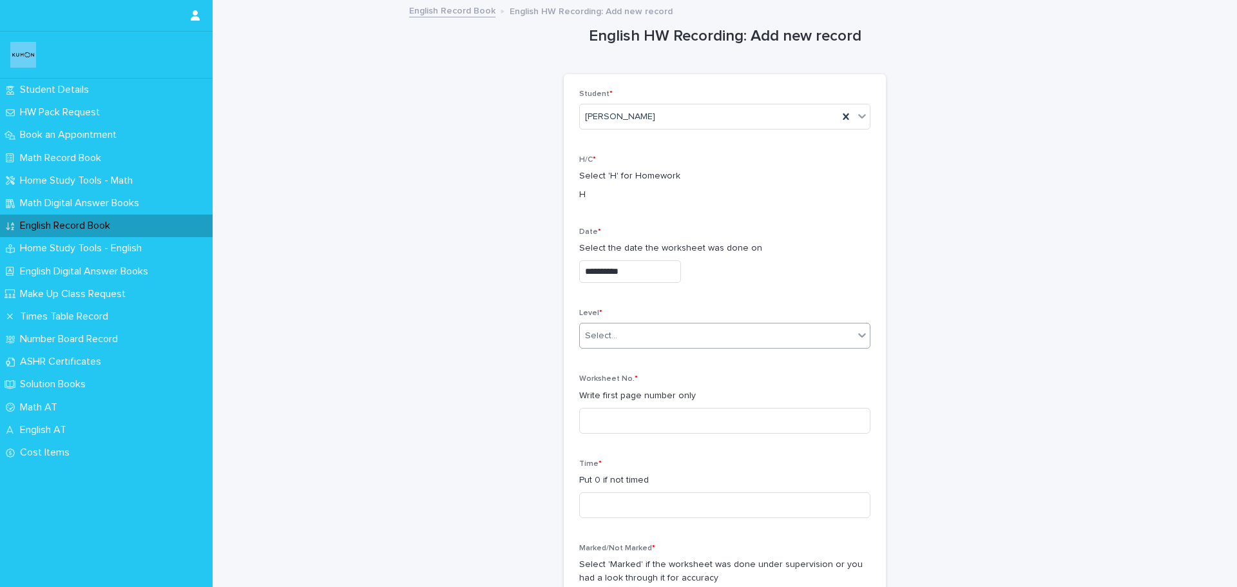
click at [643, 336] on div "Select..." at bounding box center [717, 335] width 274 height 21
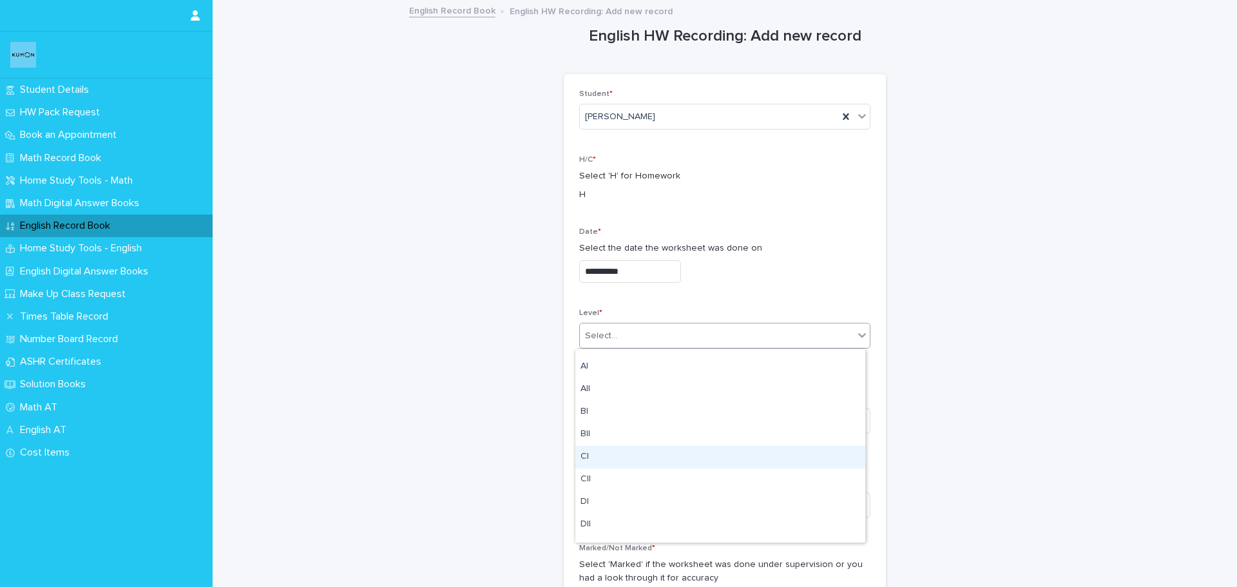
scroll to position [258, 0]
click at [623, 455] on div "FI" at bounding box center [720, 463] width 290 height 23
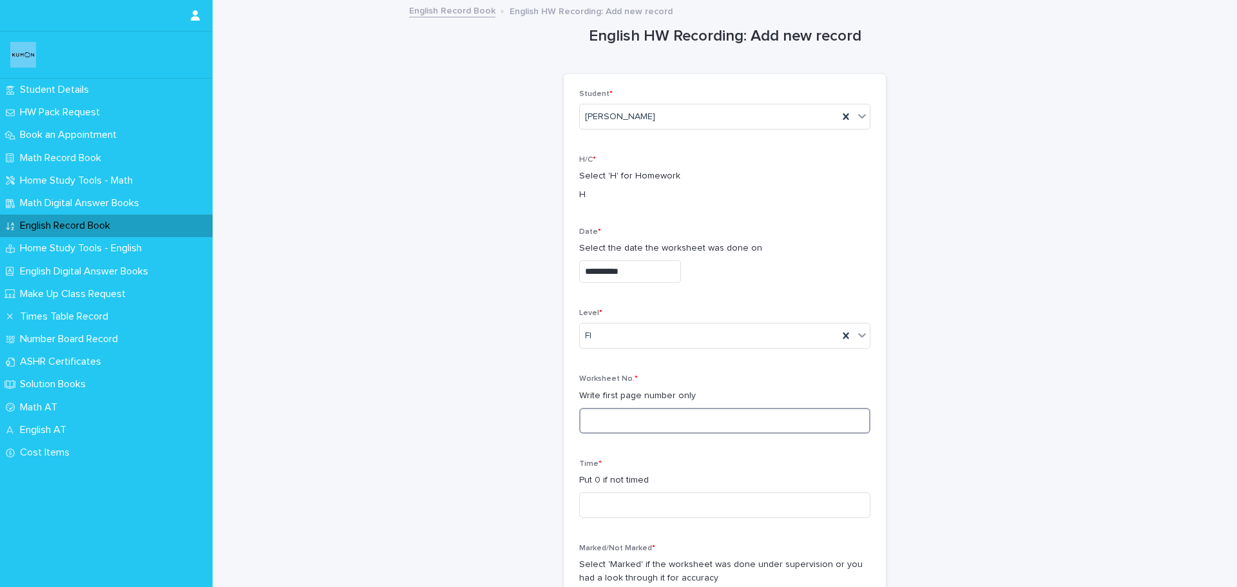
click at [602, 410] on input at bounding box center [724, 421] width 291 height 26
type input "***"
click at [591, 501] on input at bounding box center [724, 505] width 291 height 26
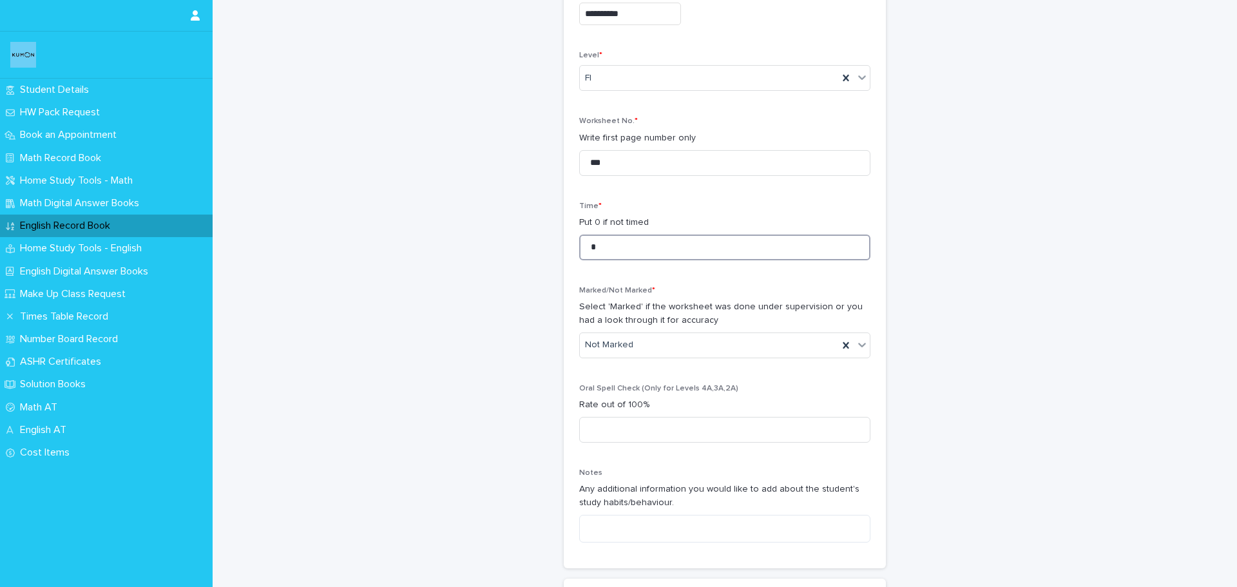
type input "*"
click at [594, 361] on div "Marked/Not Marked * Select 'Marked' if the worksheet was done under supervision…" at bounding box center [724, 327] width 291 height 82
click at [597, 354] on div "Not Marked" at bounding box center [709, 344] width 258 height 21
click at [595, 399] on div "Marked" at bounding box center [720, 392] width 290 height 23
click at [611, 529] on textarea at bounding box center [724, 529] width 291 height 28
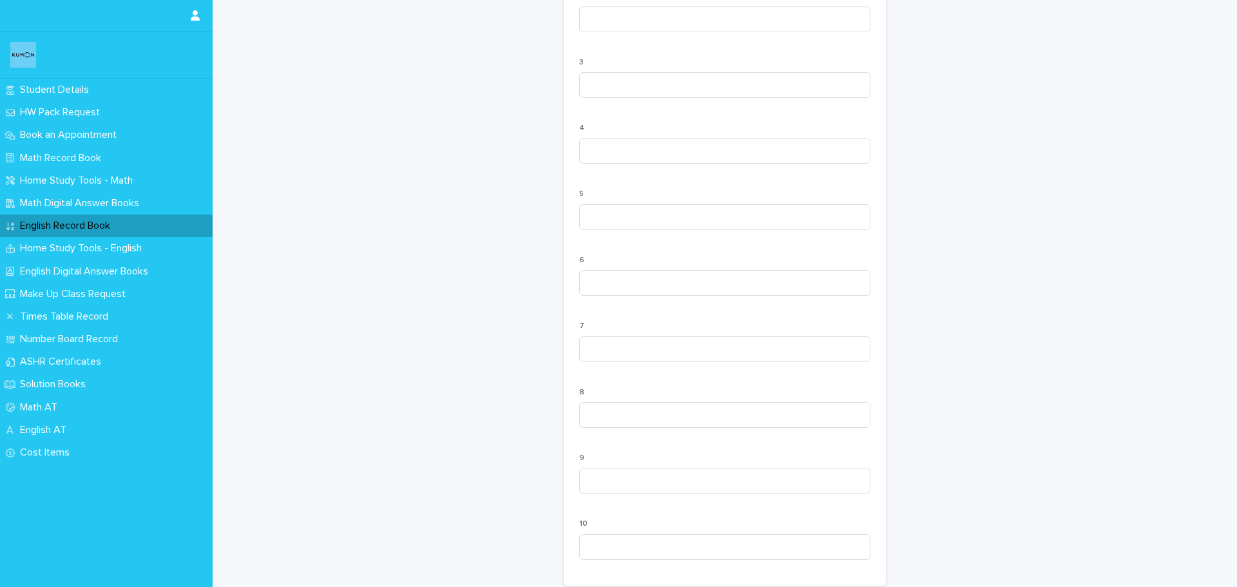
scroll to position [1162, 0]
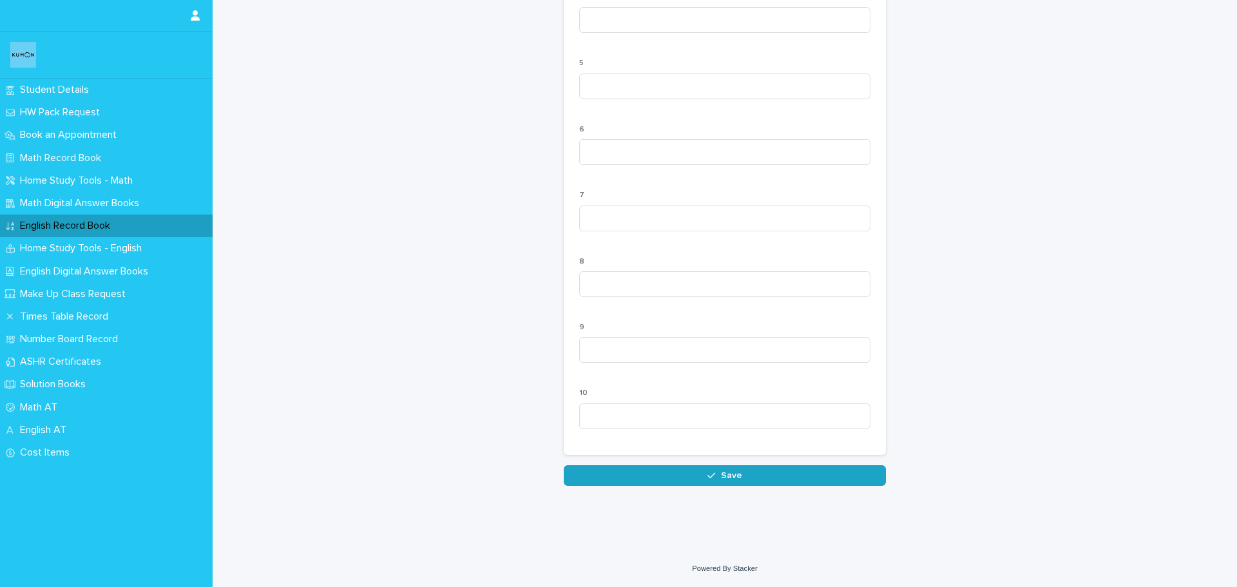
type textarea "**********"
click at [725, 473] on span "Save" at bounding box center [731, 475] width 21 height 9
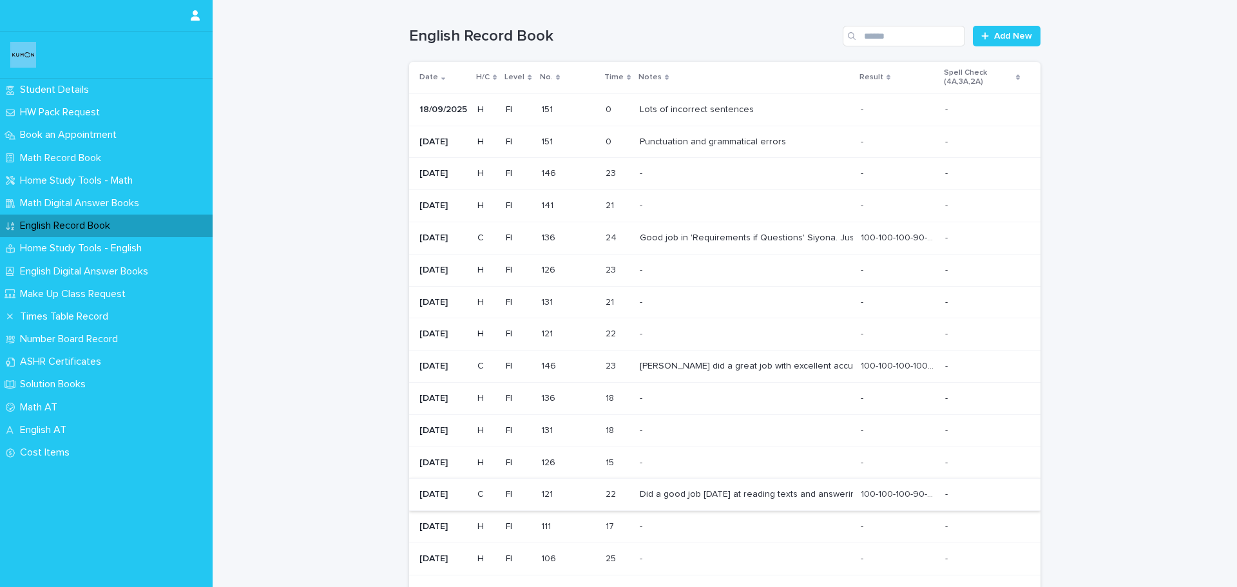
click at [1007, 48] on div "English Record Book Add New" at bounding box center [724, 31] width 631 height 62
click at [1007, 44] on link "Add New" at bounding box center [1006, 36] width 68 height 21
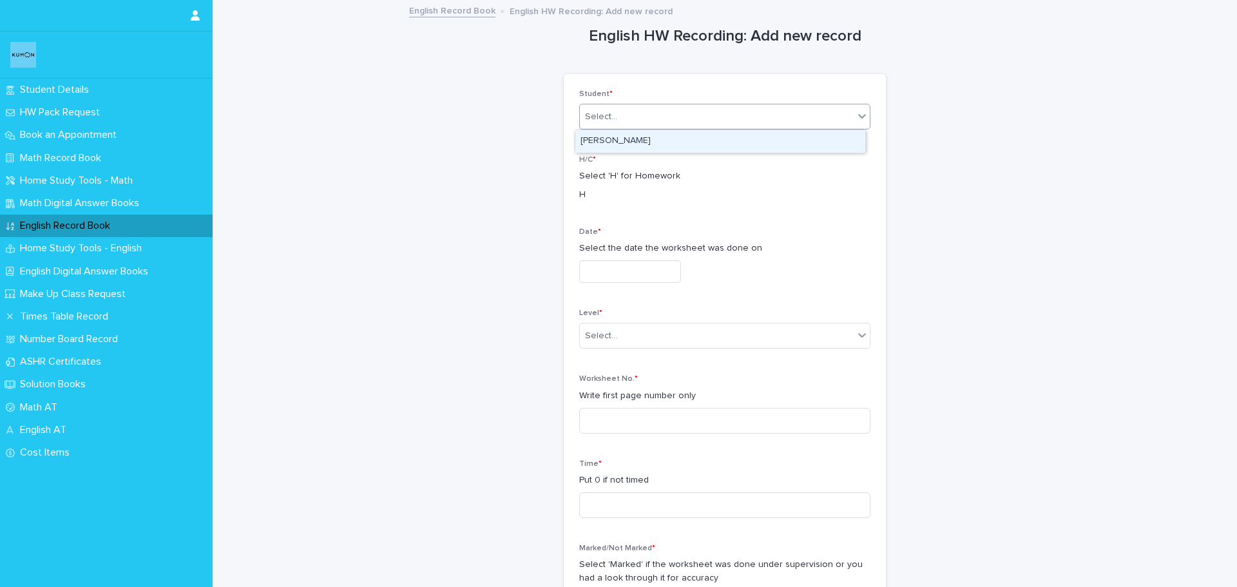
click at [696, 125] on div "Select..." at bounding box center [717, 116] width 274 height 21
click at [685, 141] on div "[PERSON_NAME]" at bounding box center [720, 141] width 290 height 23
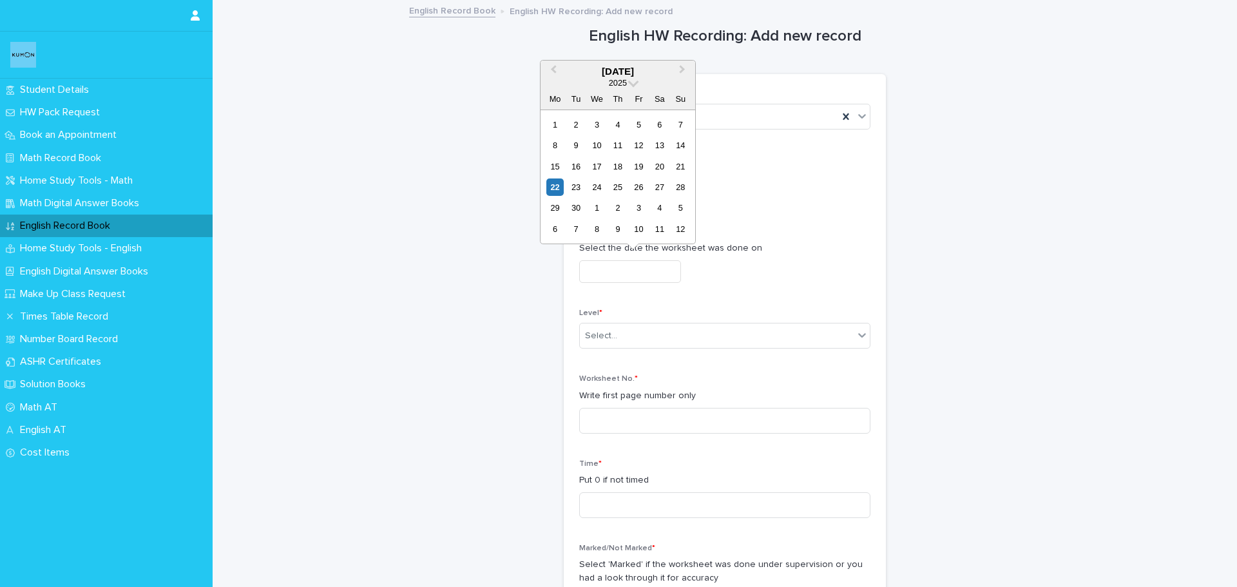
click at [630, 261] on input "text" at bounding box center [630, 271] width 102 height 23
click at [558, 187] on div "22" at bounding box center [554, 186] width 17 height 17
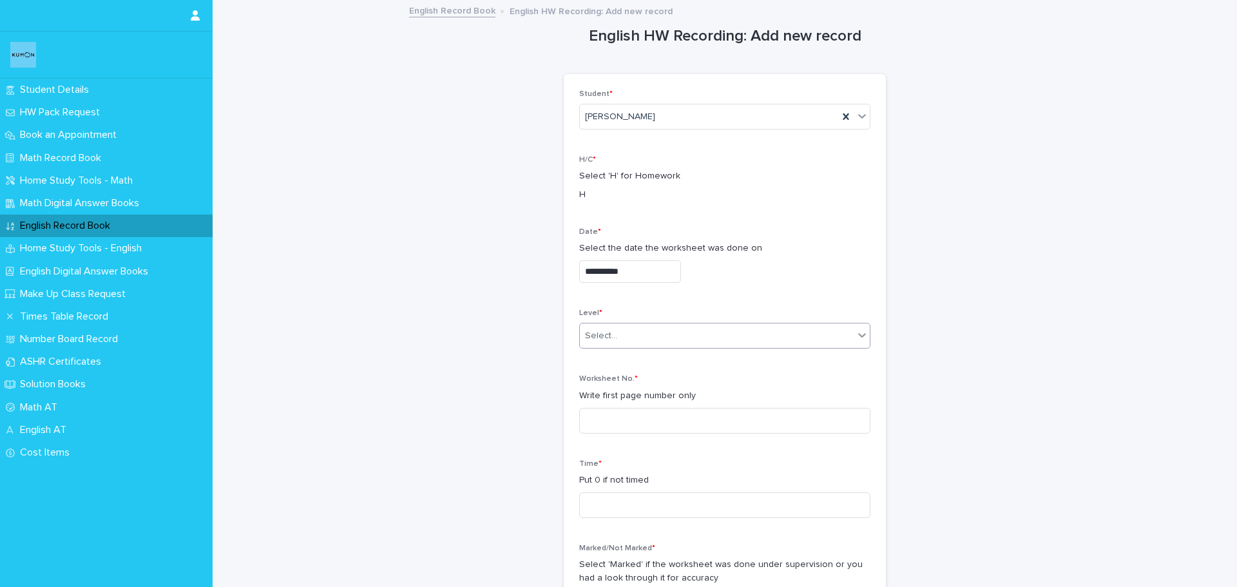
click at [631, 327] on div "Select..." at bounding box center [717, 335] width 274 height 21
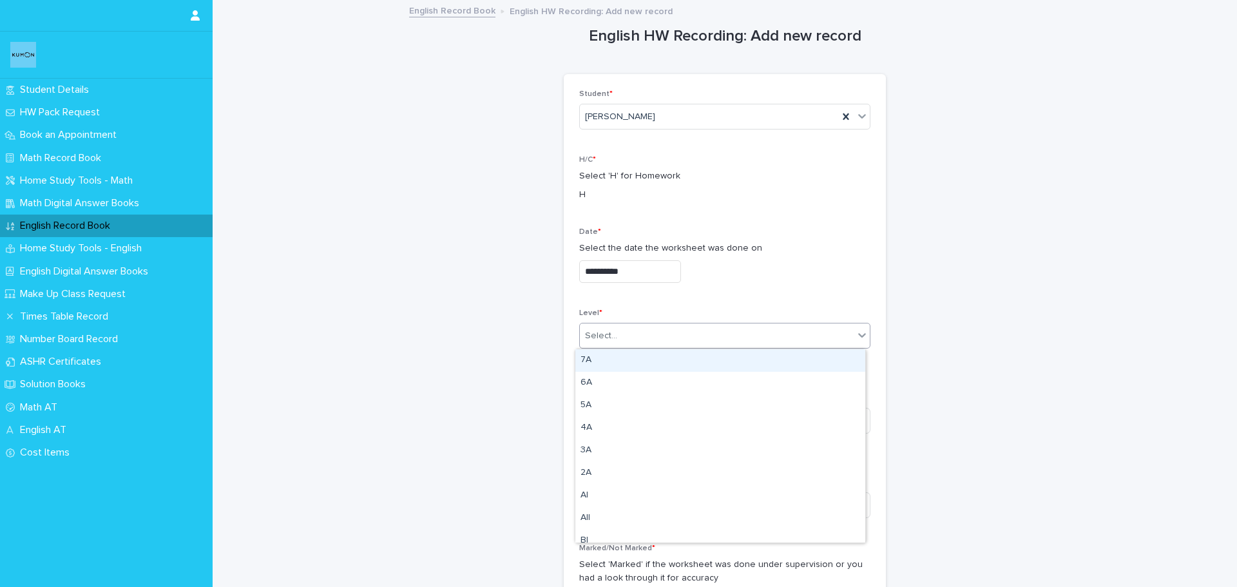
click at [601, 278] on input "**********" at bounding box center [630, 271] width 102 height 23
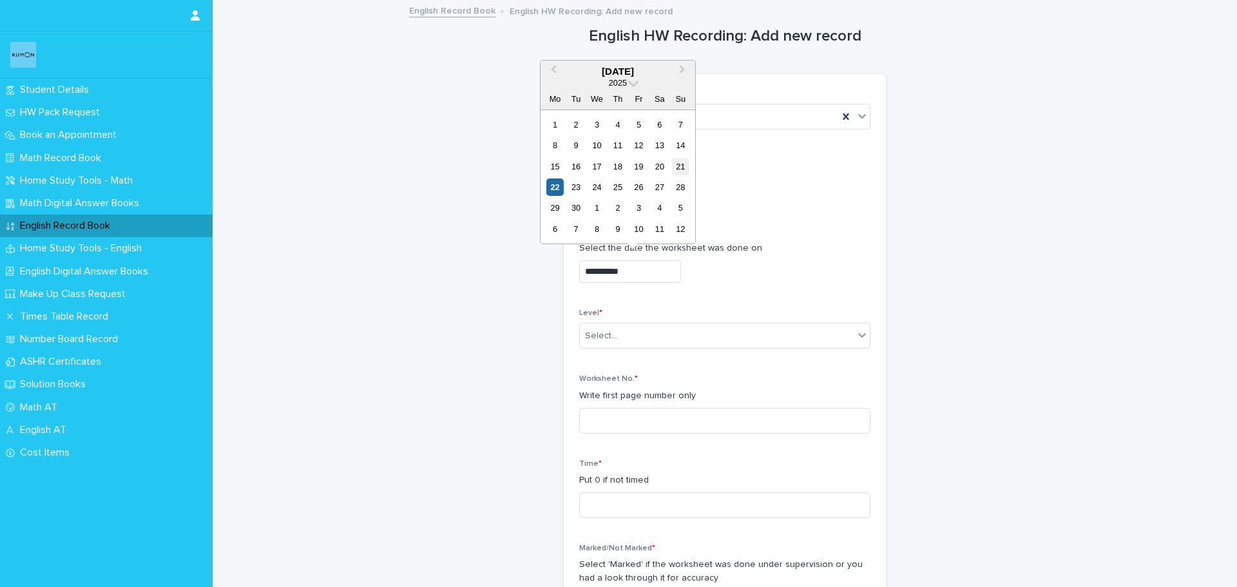
click at [683, 171] on div "21" at bounding box center [680, 166] width 17 height 17
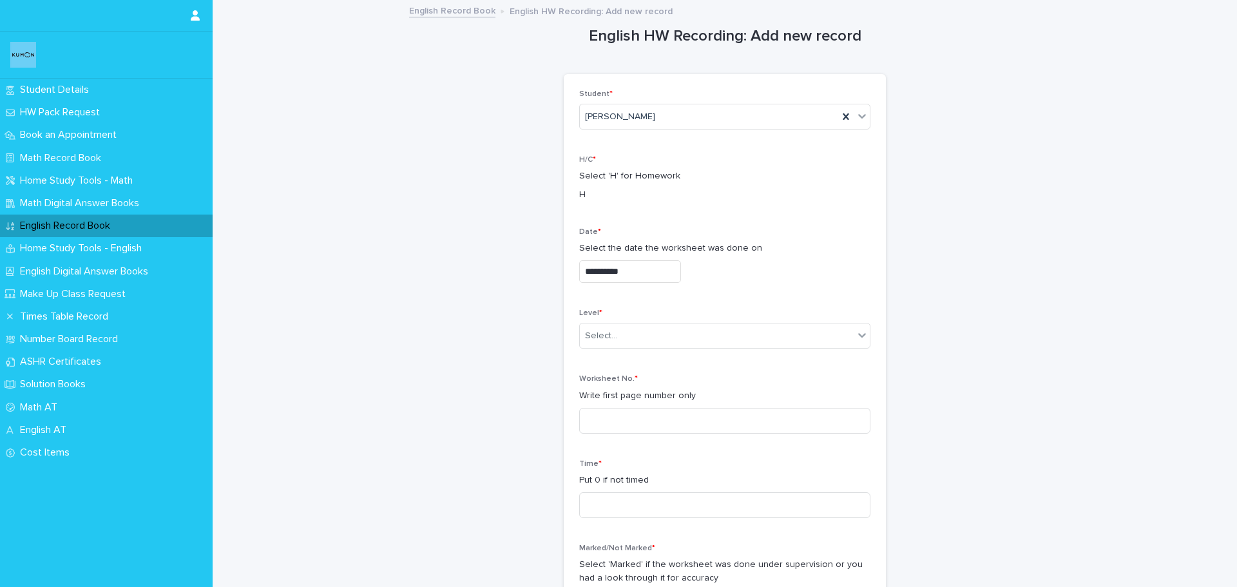
type input "**********"
click at [672, 346] on div "Select..." at bounding box center [724, 336] width 291 height 26
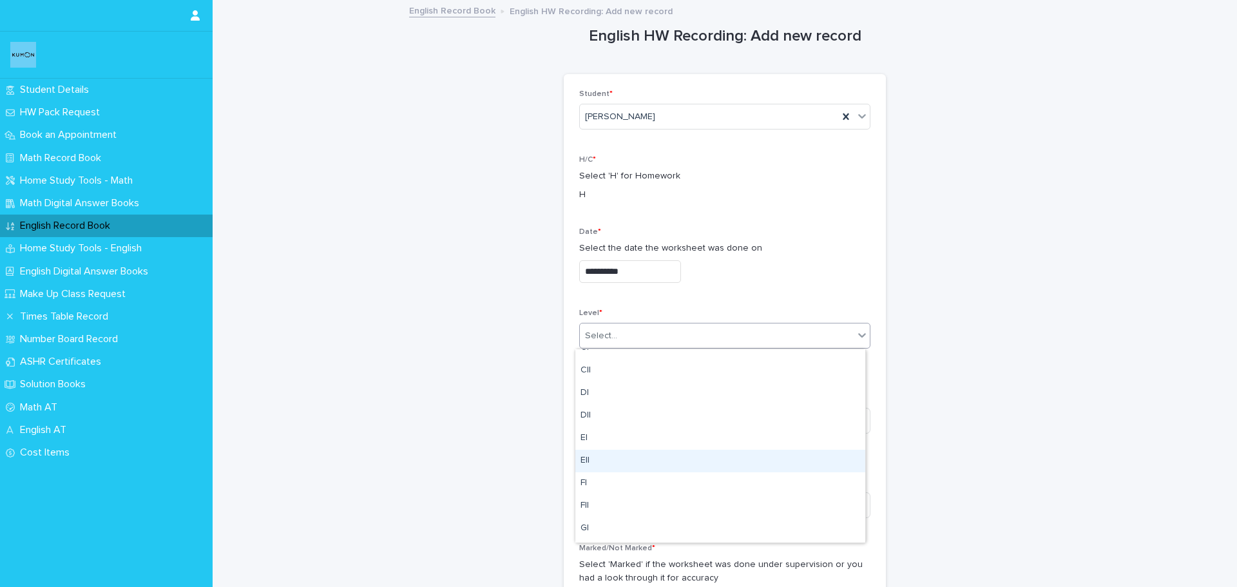
scroll to position [258, 0]
click at [613, 463] on div "FI" at bounding box center [720, 463] width 290 height 23
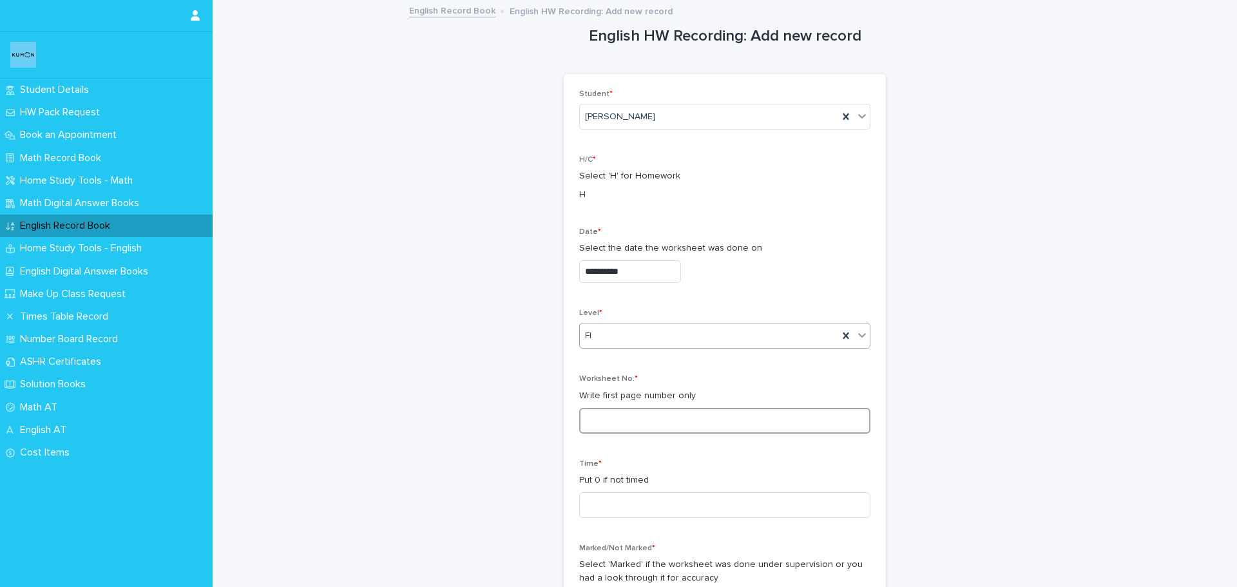
click at [620, 419] on input at bounding box center [724, 421] width 291 height 26
type input "***"
click at [627, 496] on input at bounding box center [724, 505] width 291 height 26
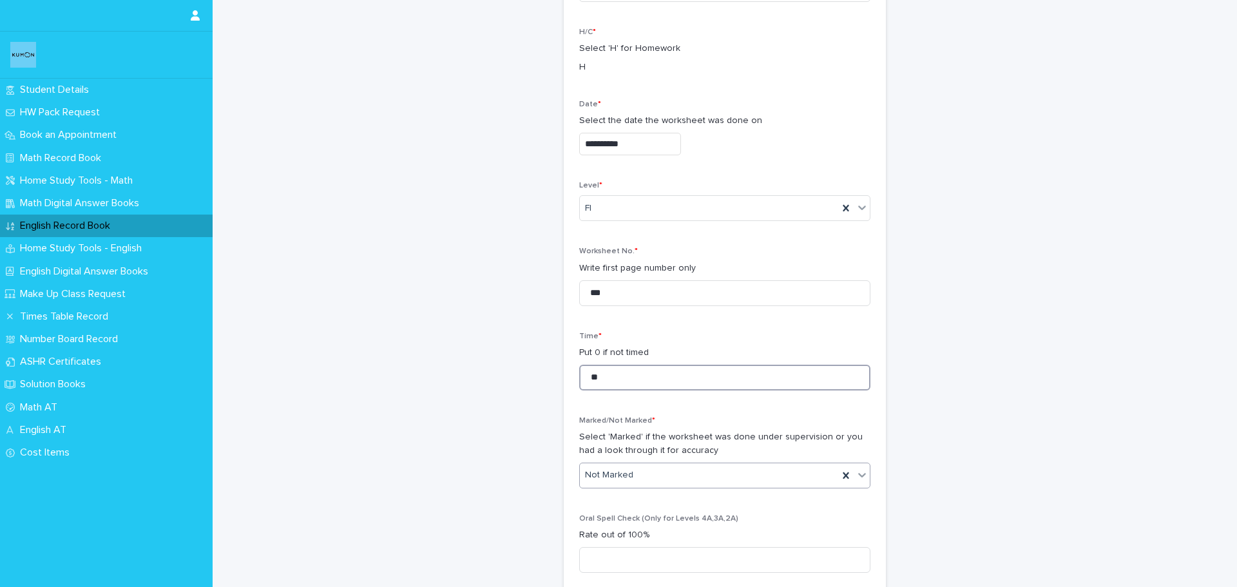
scroll to position [129, 0]
type input "**"
click at [613, 524] on div "Marked" at bounding box center [720, 521] width 290 height 23
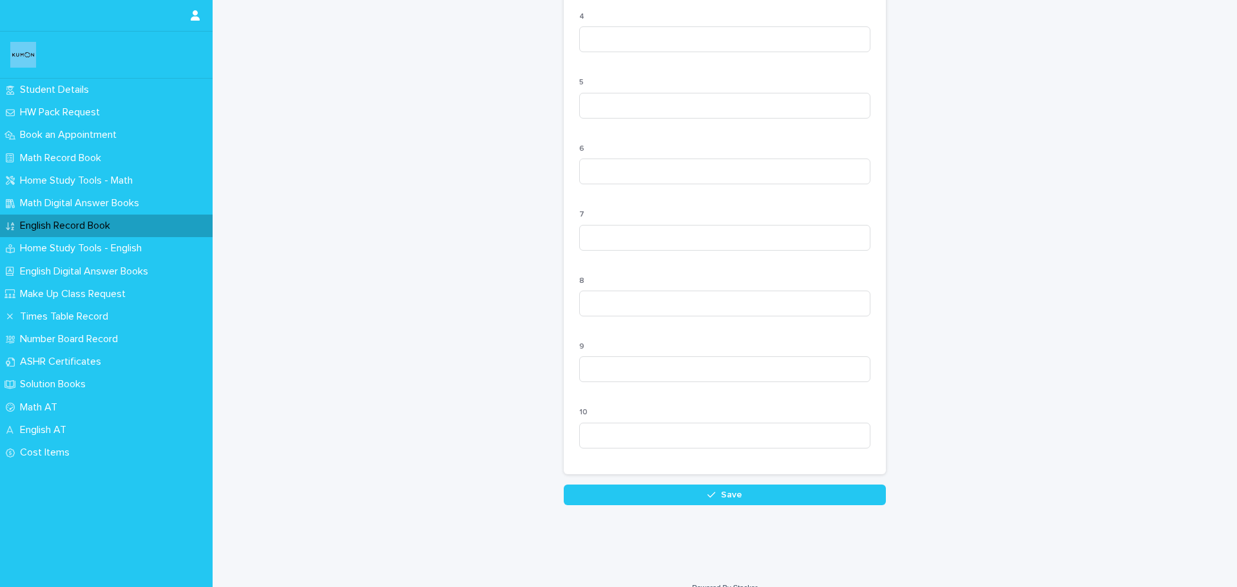
scroll to position [1162, 0]
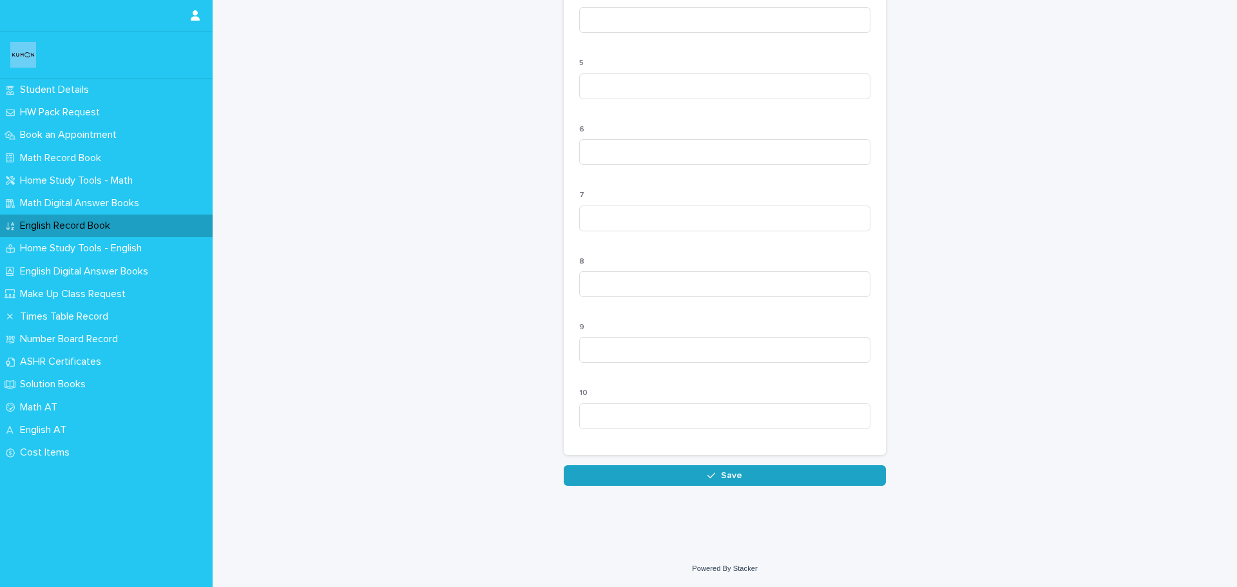
click at [616, 482] on button "Save" at bounding box center [725, 475] width 322 height 21
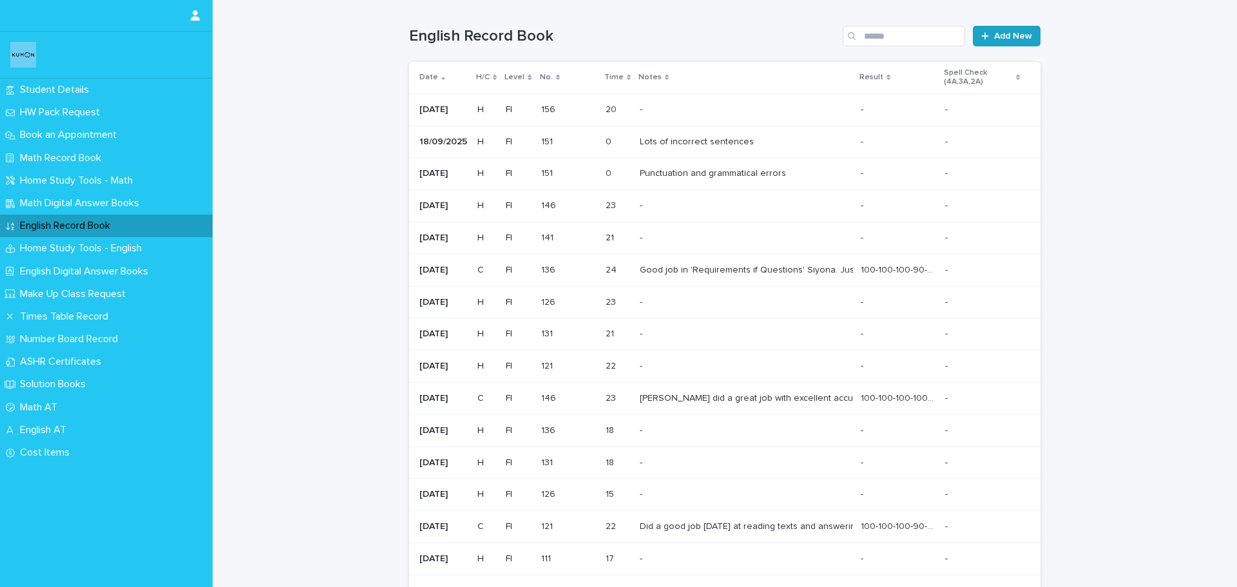
click at [1000, 40] on span "Add New" at bounding box center [1013, 36] width 38 height 9
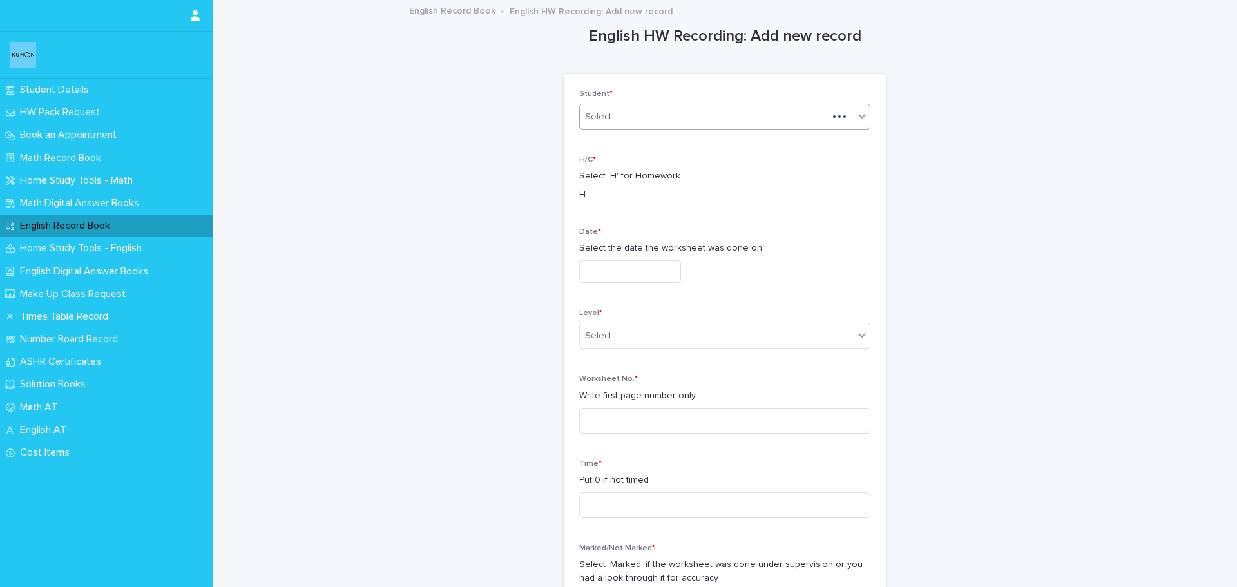
click at [658, 125] on div "Select..." at bounding box center [704, 116] width 248 height 21
click at [636, 150] on div "[PERSON_NAME]" at bounding box center [720, 141] width 290 height 23
click at [606, 265] on input "text" at bounding box center [630, 271] width 102 height 23
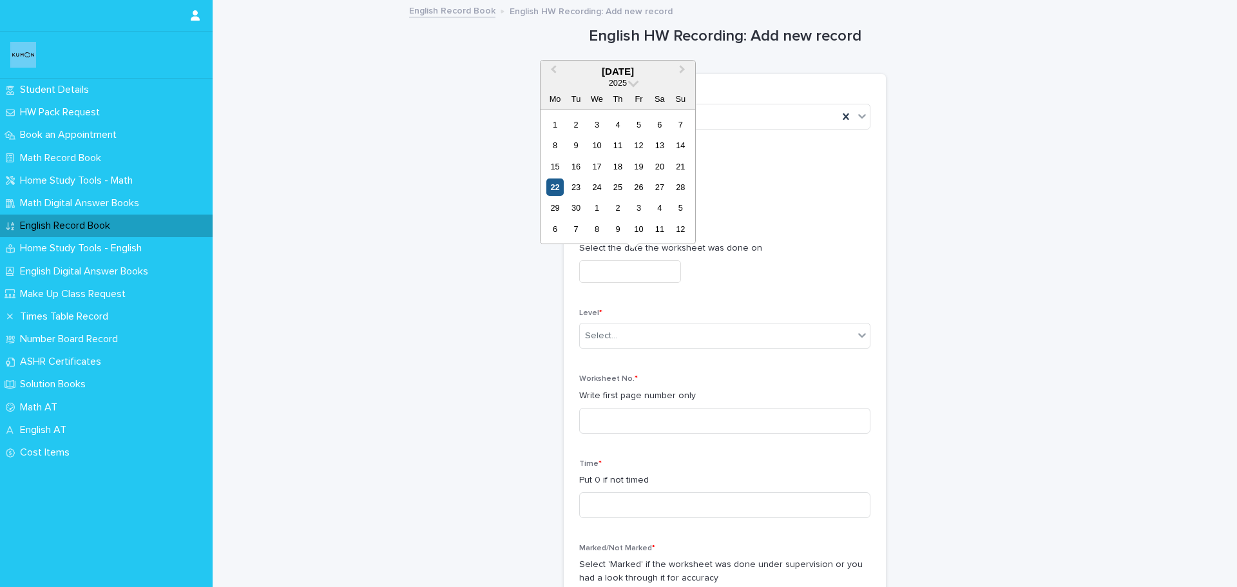
click at [556, 193] on div "22" at bounding box center [554, 186] width 17 height 17
type input "**********"
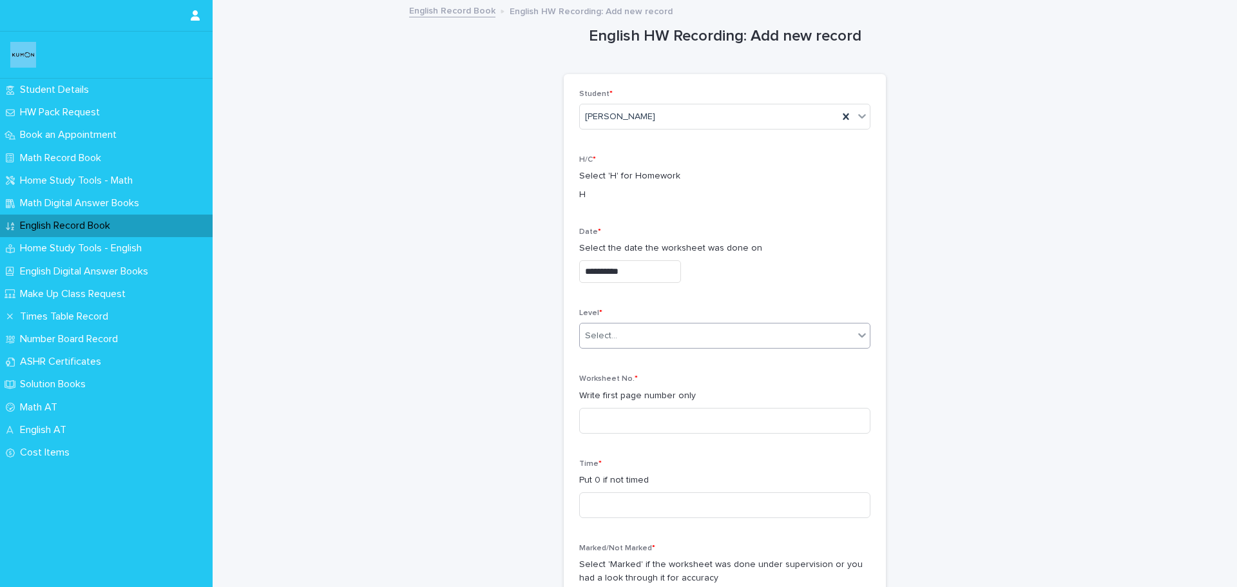
click at [645, 334] on div "Select..." at bounding box center [717, 335] width 274 height 21
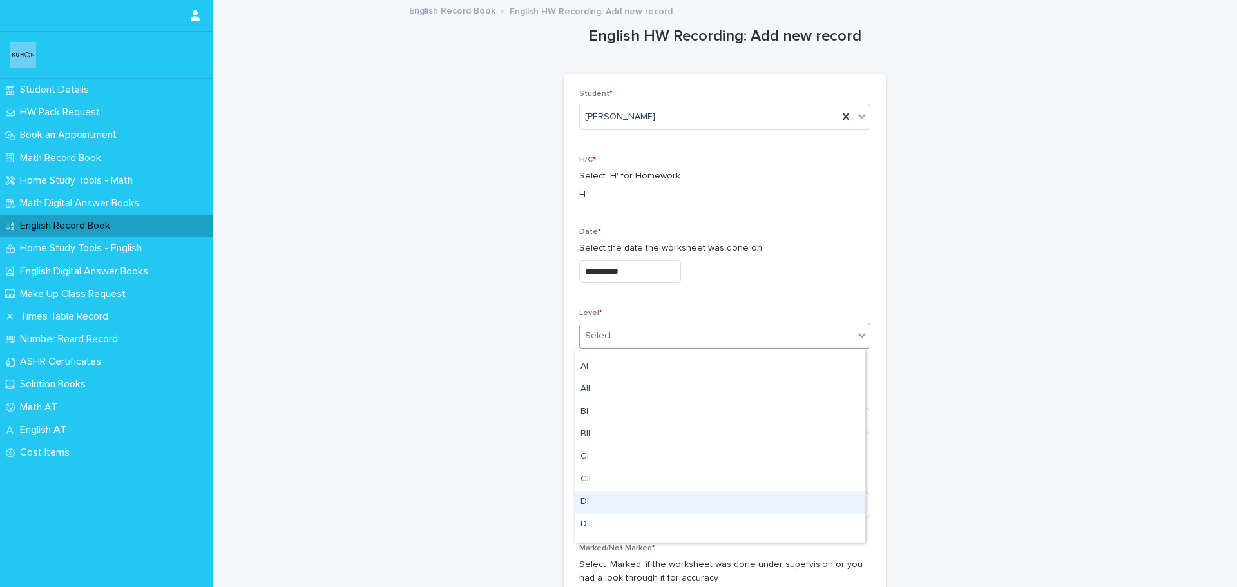
scroll to position [193, 0]
click at [605, 520] on div "FI" at bounding box center [720, 528] width 290 height 23
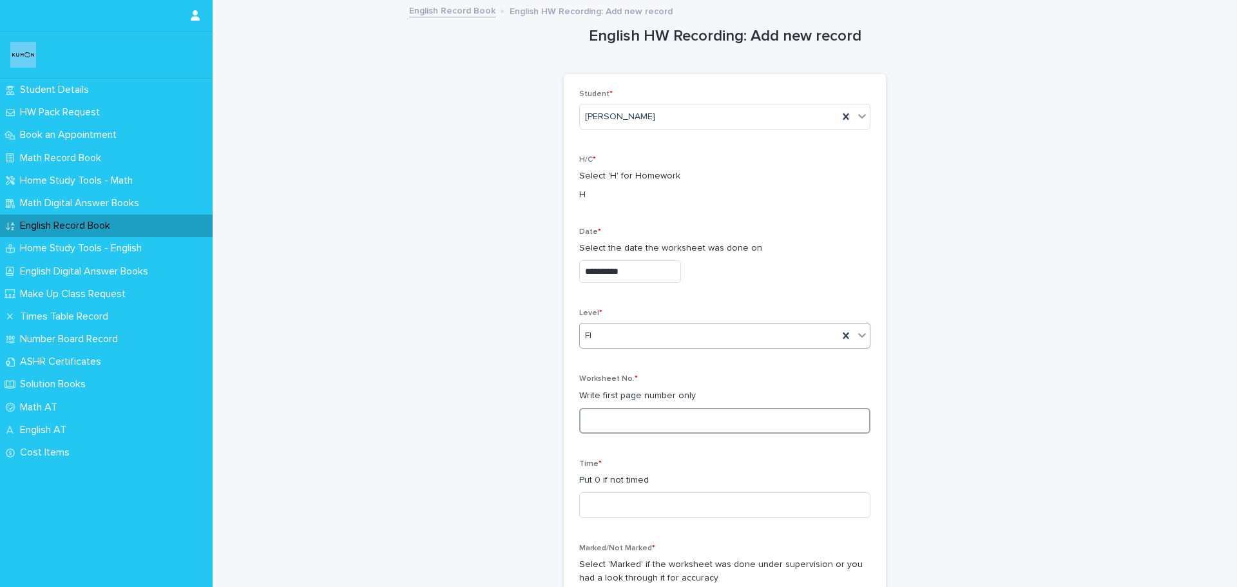
click at [593, 431] on input at bounding box center [724, 421] width 291 height 26
type input "***"
click at [613, 508] on input at bounding box center [724, 505] width 291 height 26
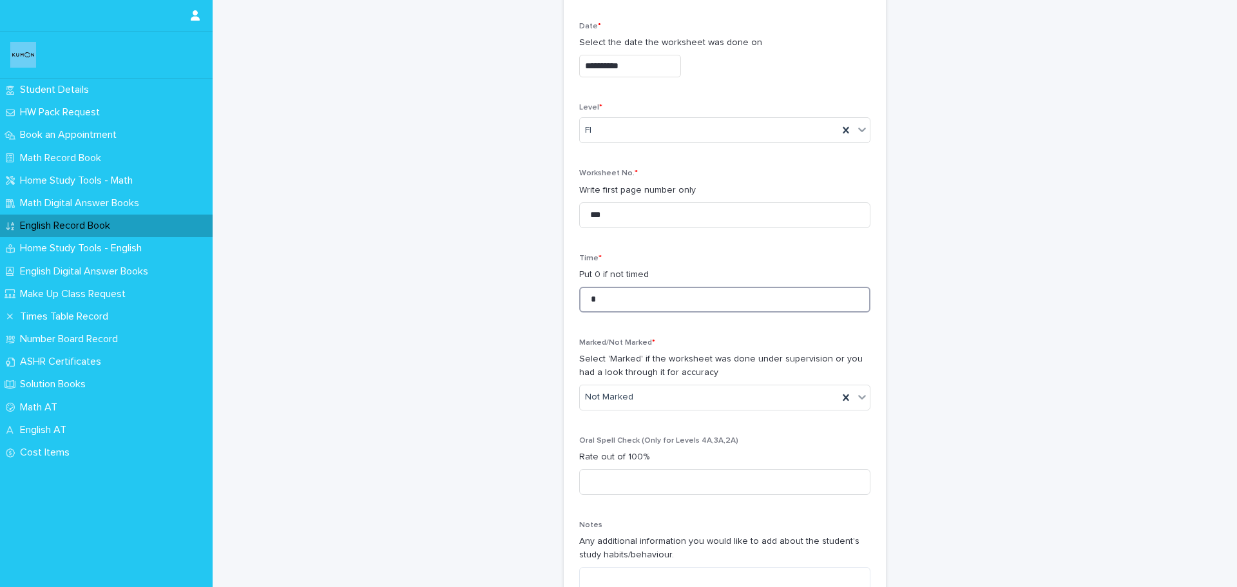
scroll to position [258, 0]
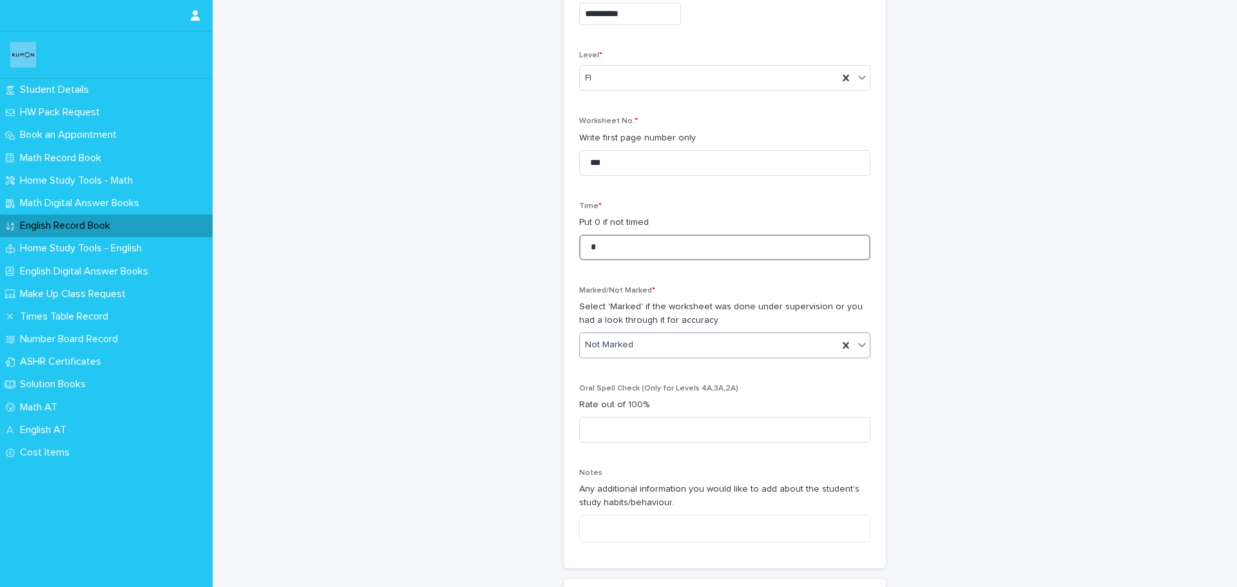
type input "*"
click at [632, 347] on div "Not Marked" at bounding box center [709, 344] width 258 height 21
click at [629, 401] on div "Marked" at bounding box center [720, 392] width 290 height 23
click at [612, 434] on input at bounding box center [724, 430] width 291 height 26
click at [618, 435] on input at bounding box center [724, 430] width 291 height 26
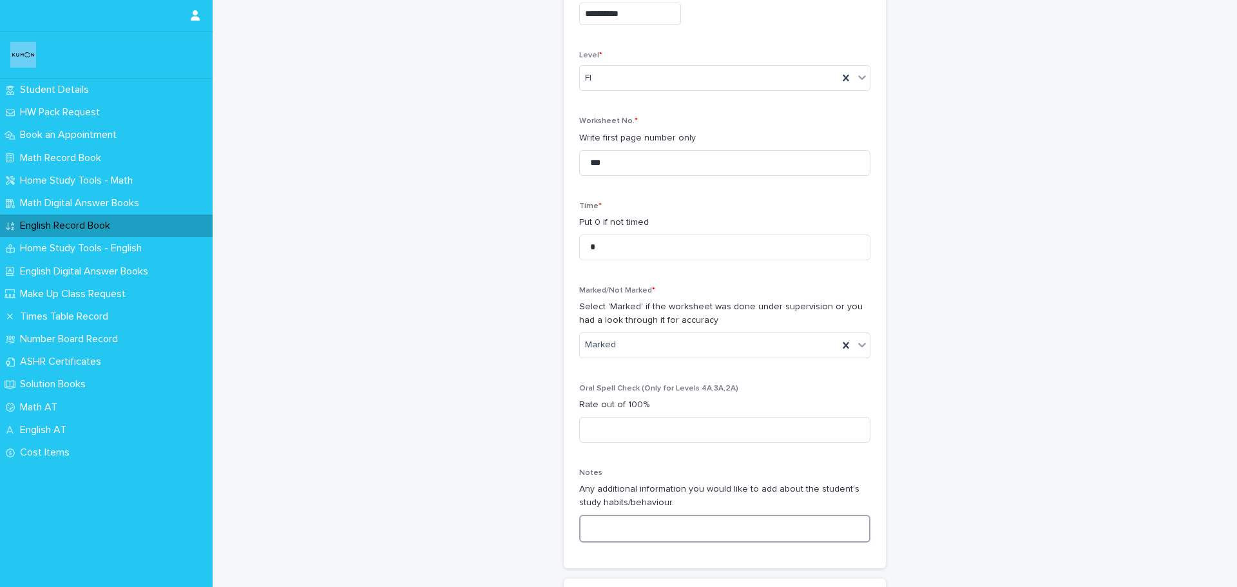
click at [628, 524] on textarea at bounding box center [724, 529] width 291 height 28
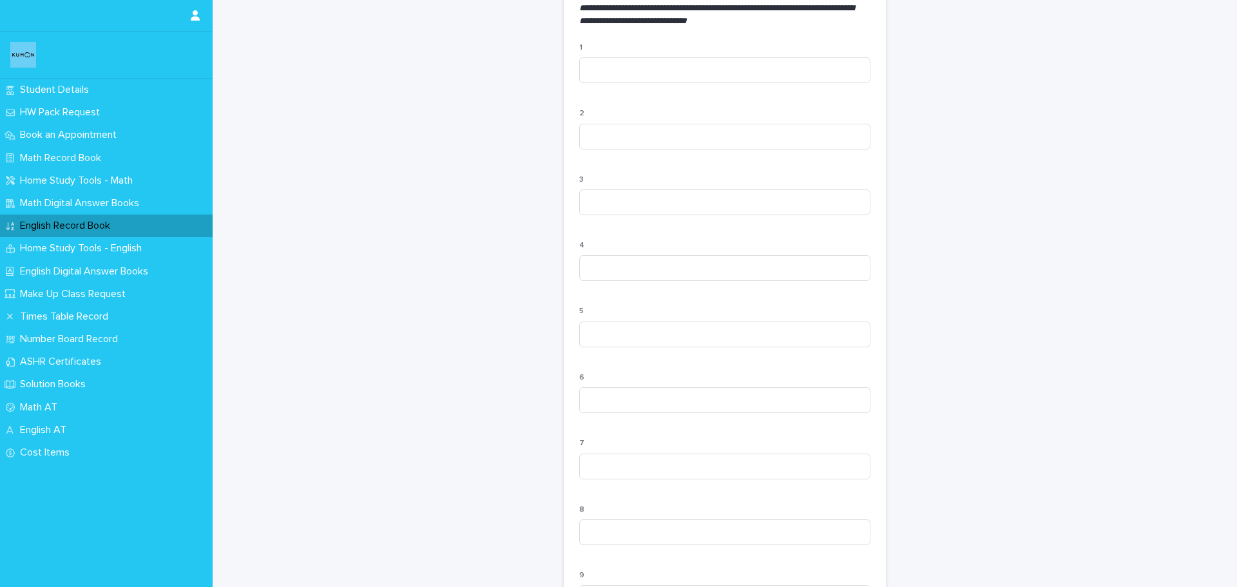
scroll to position [1162, 0]
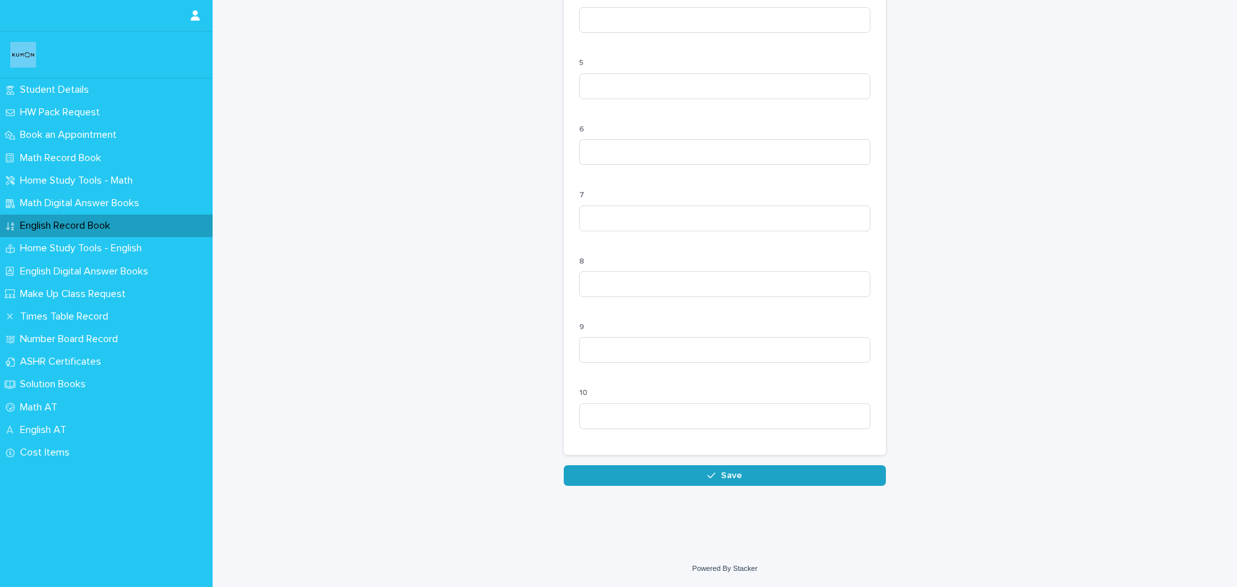
type textarea "**********"
click at [623, 475] on button "Save" at bounding box center [725, 475] width 322 height 21
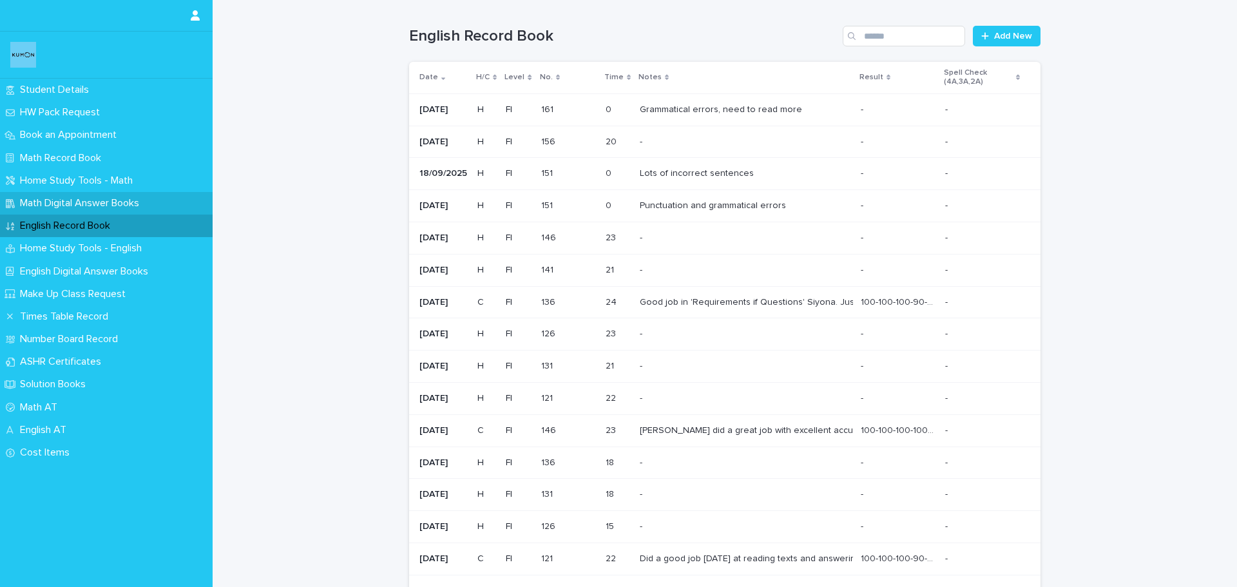
click at [70, 201] on p "Math Digital Answer Books" at bounding box center [82, 203] width 135 height 12
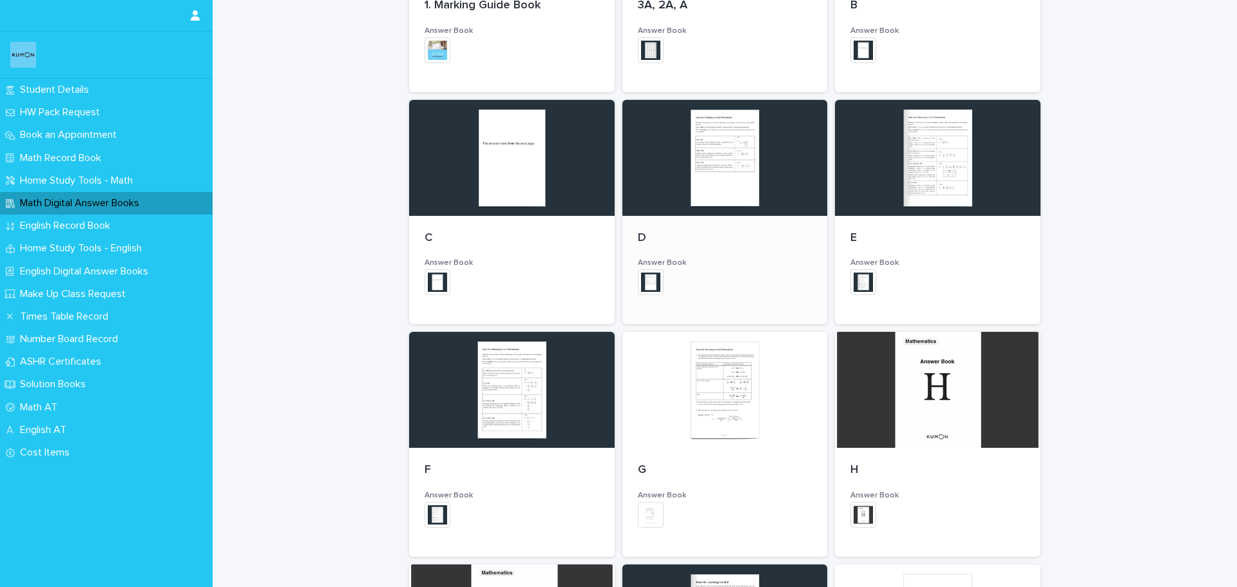
scroll to position [386, 0]
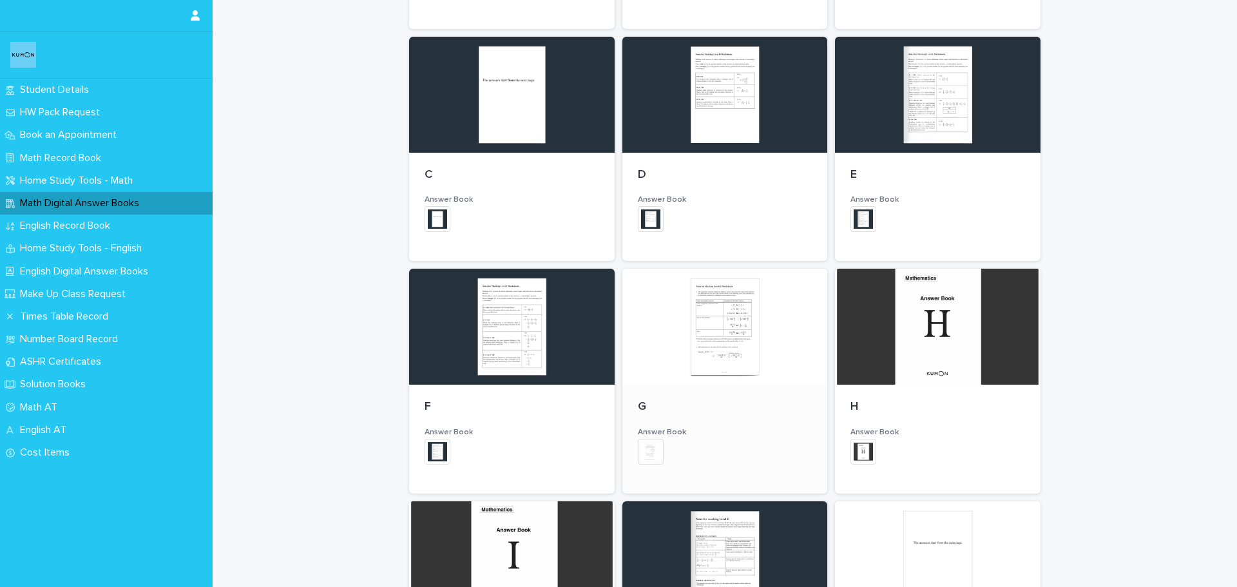
click at [724, 325] on div at bounding box center [724, 327] width 205 height 116
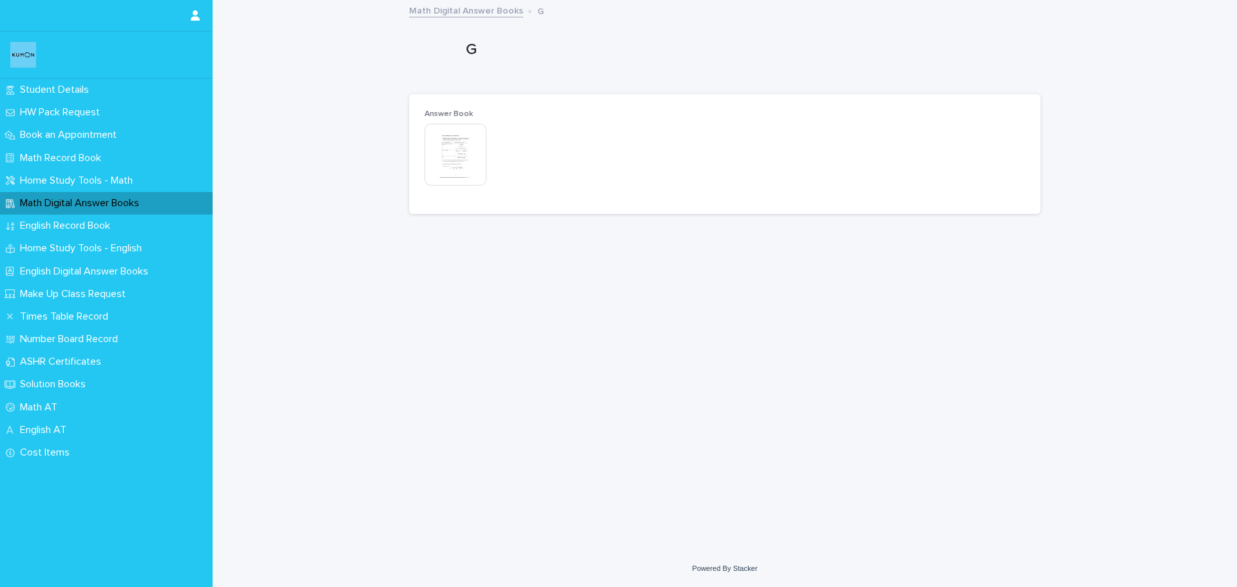
click at [442, 151] on img at bounding box center [455, 155] width 62 height 62
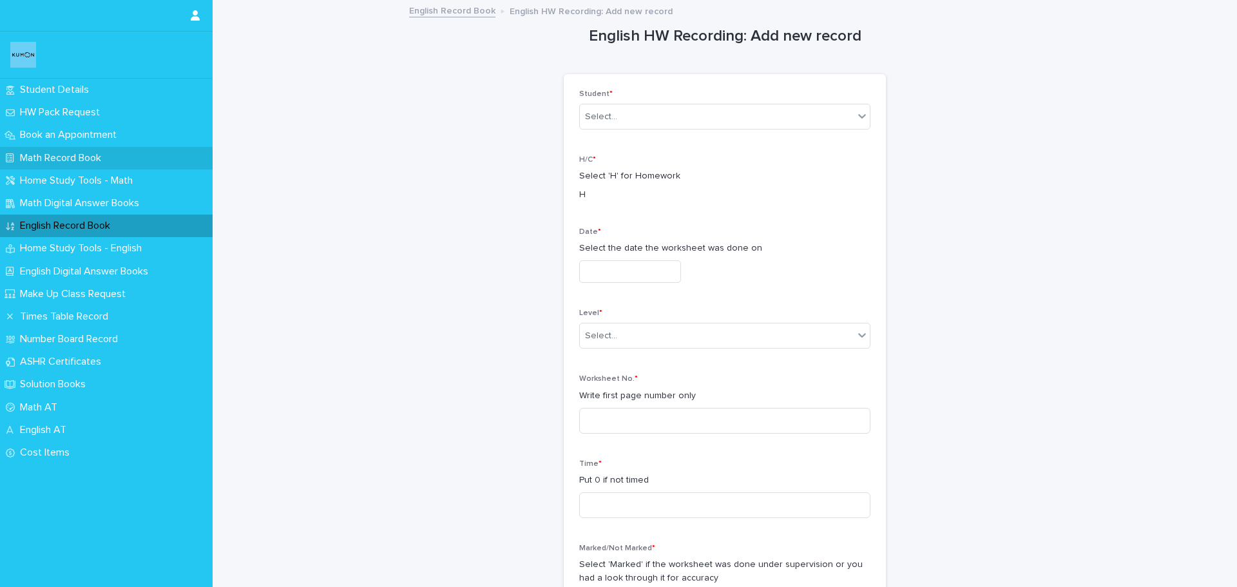
click at [70, 156] on p "Math Record Book" at bounding box center [63, 158] width 97 height 12
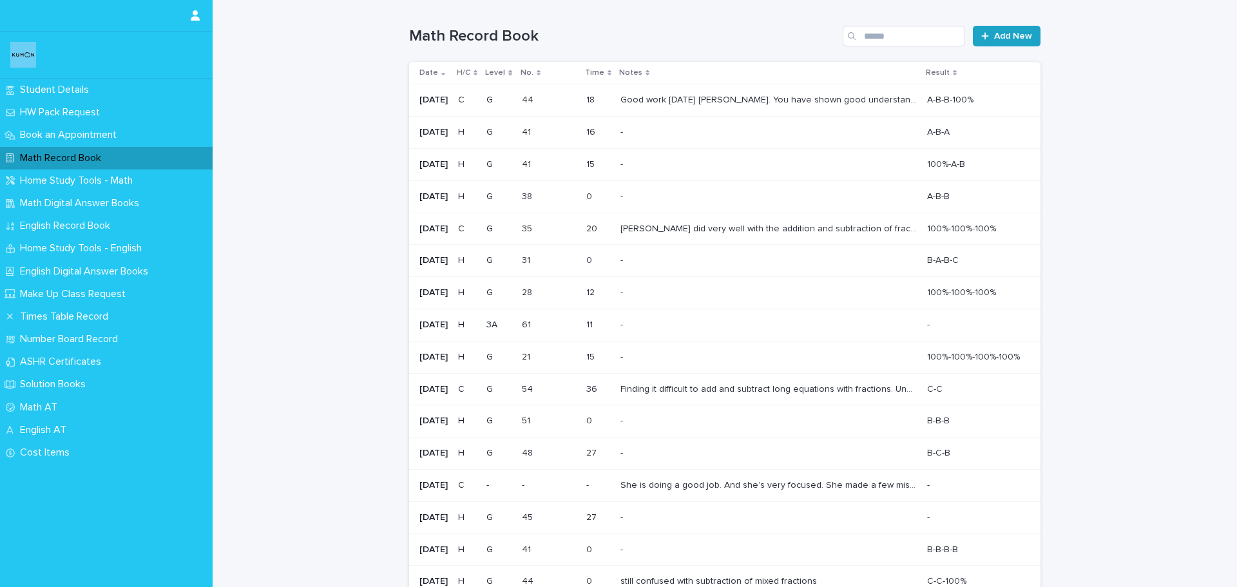
click at [1006, 37] on span "Add New" at bounding box center [1013, 36] width 38 height 9
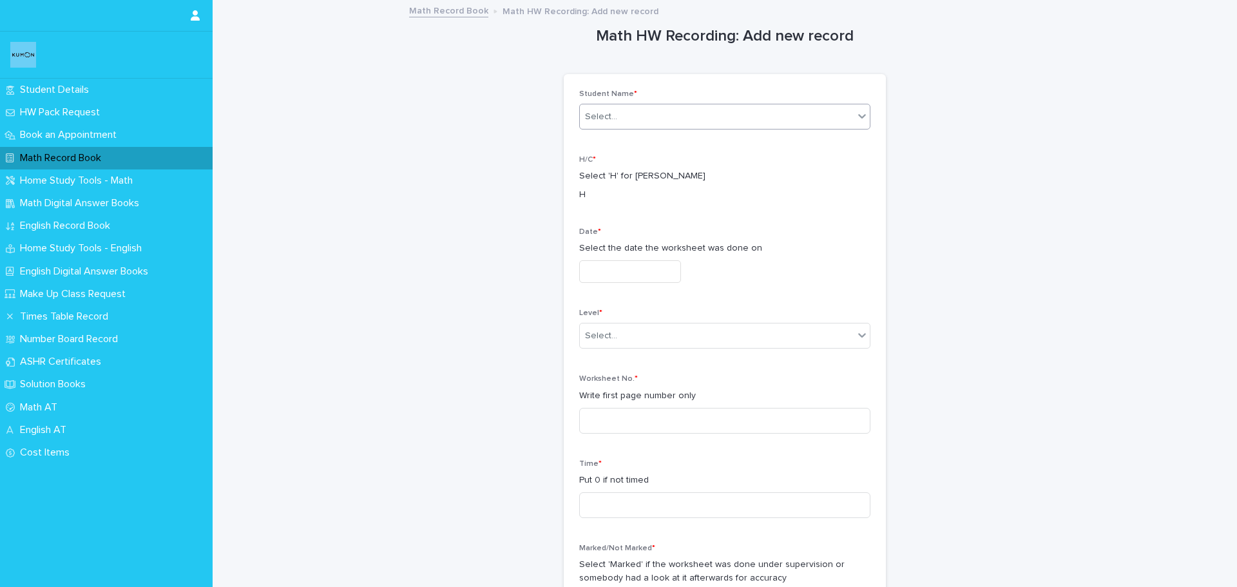
click at [658, 120] on div "Select..." at bounding box center [717, 116] width 274 height 21
click at [640, 146] on div "[PERSON_NAME]" at bounding box center [720, 141] width 290 height 23
click at [623, 270] on input "text" at bounding box center [630, 271] width 102 height 23
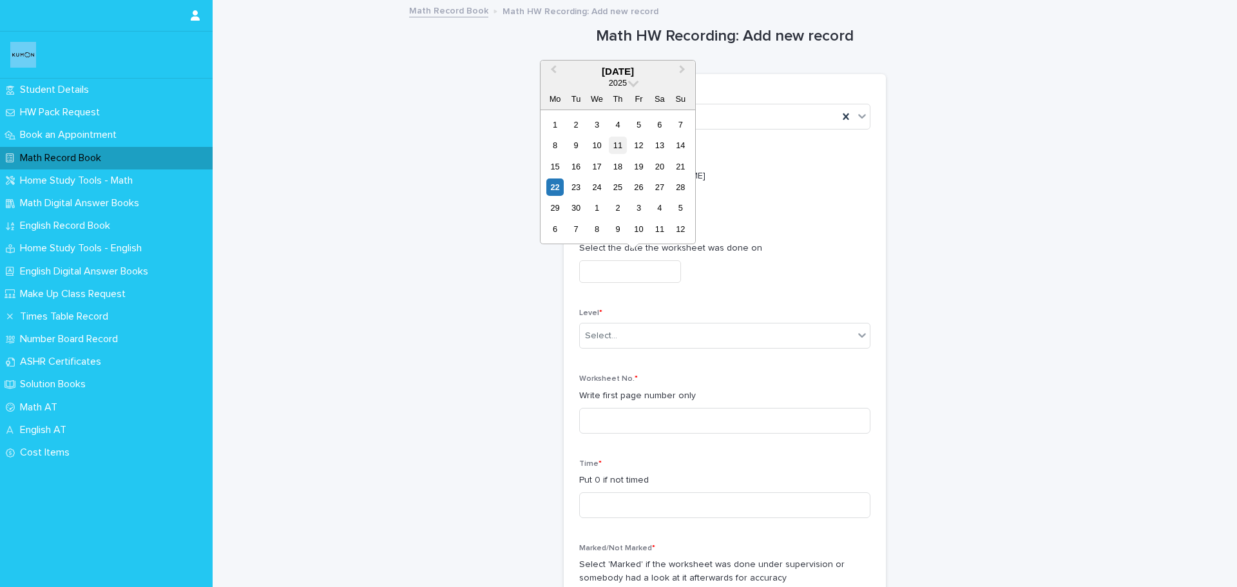
click at [614, 144] on div "11" at bounding box center [617, 145] width 17 height 17
type input "**********"
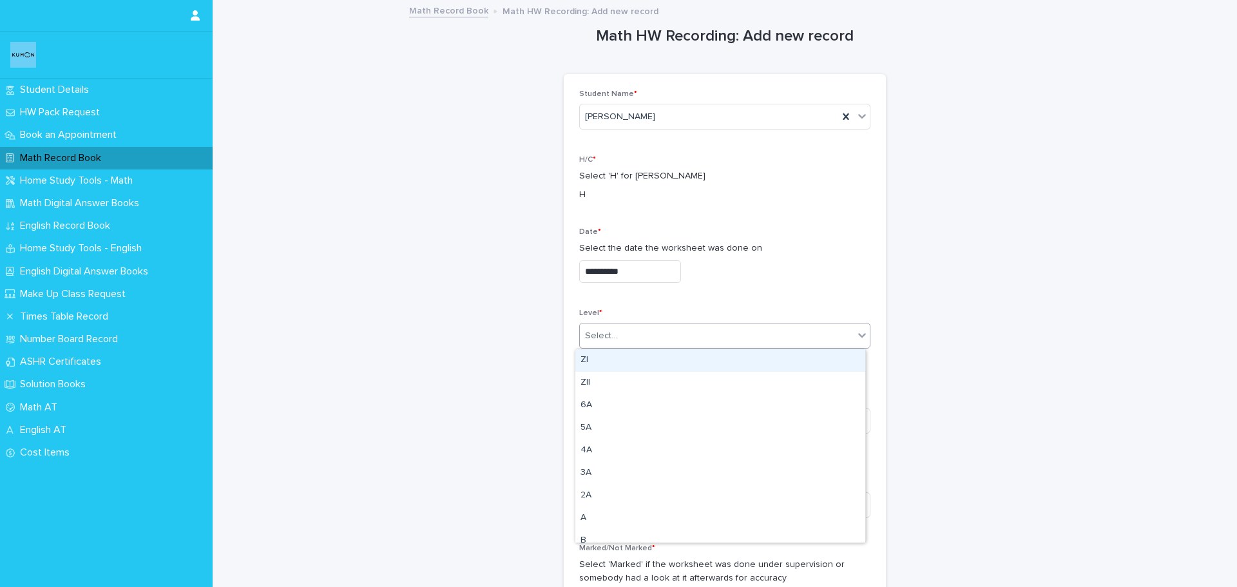
click at [683, 334] on div "Select..." at bounding box center [717, 335] width 274 height 21
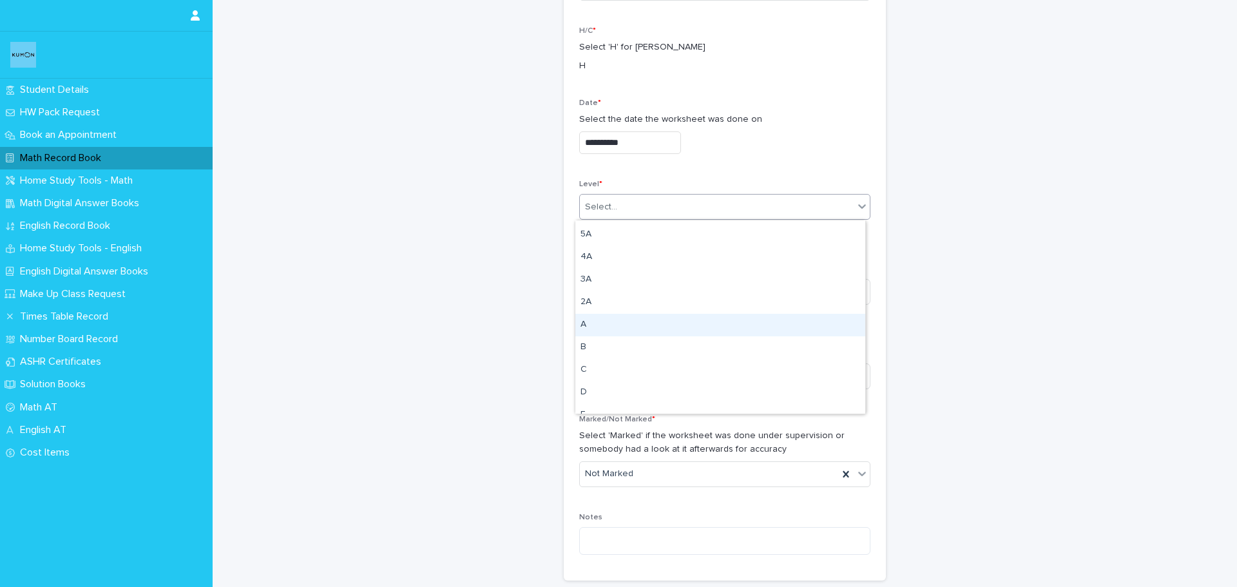
scroll to position [193, 0]
click at [690, 334] on div "G" at bounding box center [720, 331] width 290 height 23
click at [667, 290] on input at bounding box center [724, 292] width 291 height 26
type input "**"
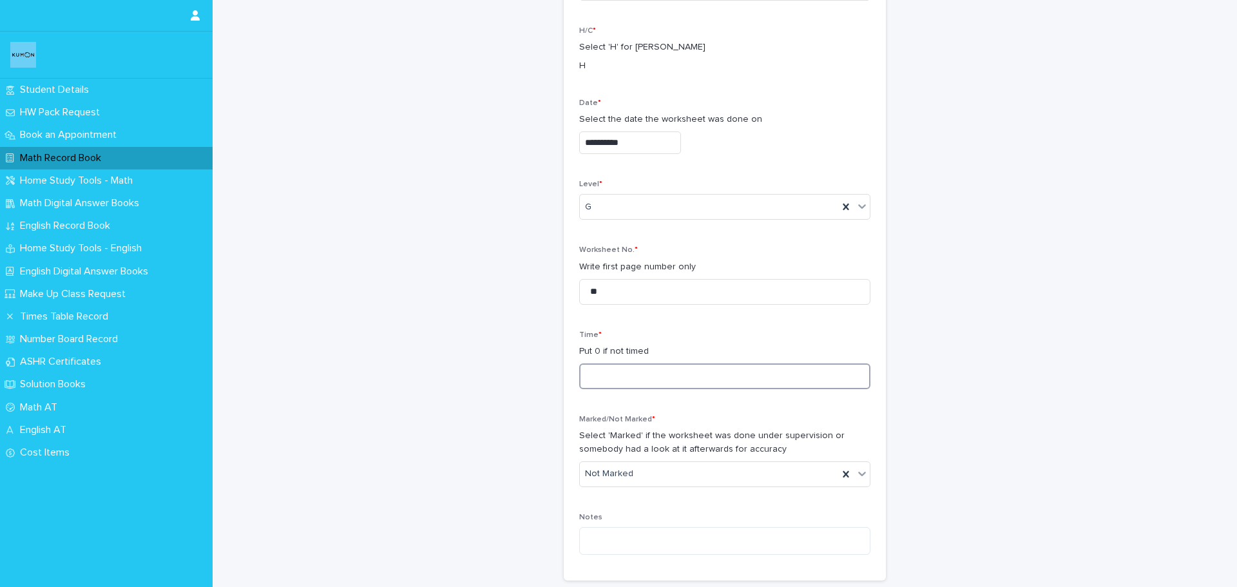
click at [643, 375] on input at bounding box center [724, 376] width 291 height 26
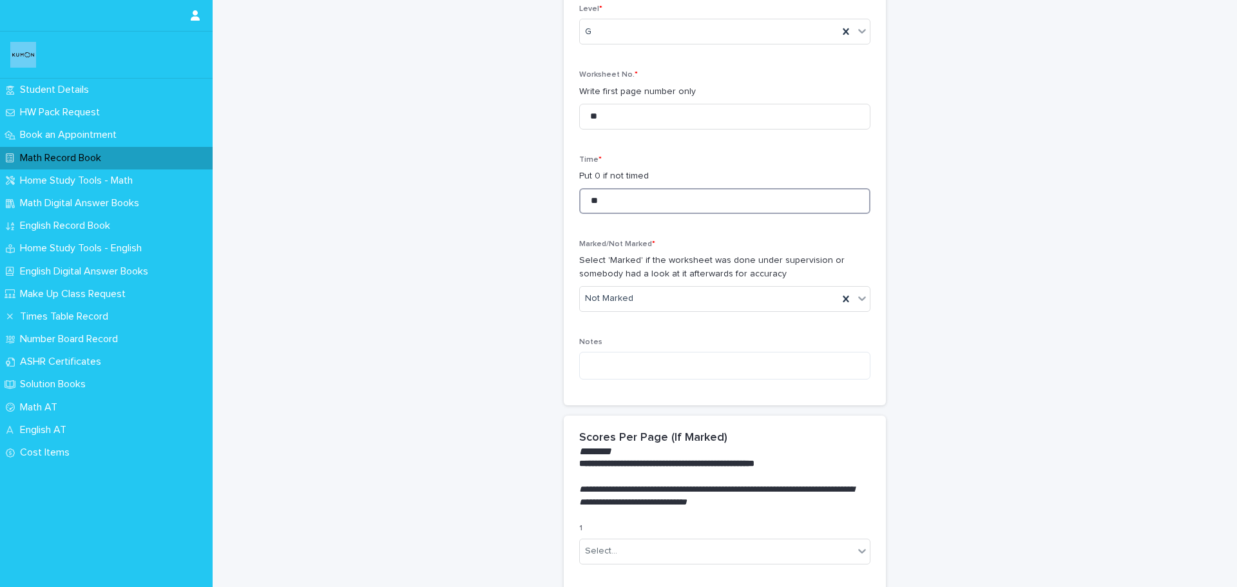
scroll to position [322, 0]
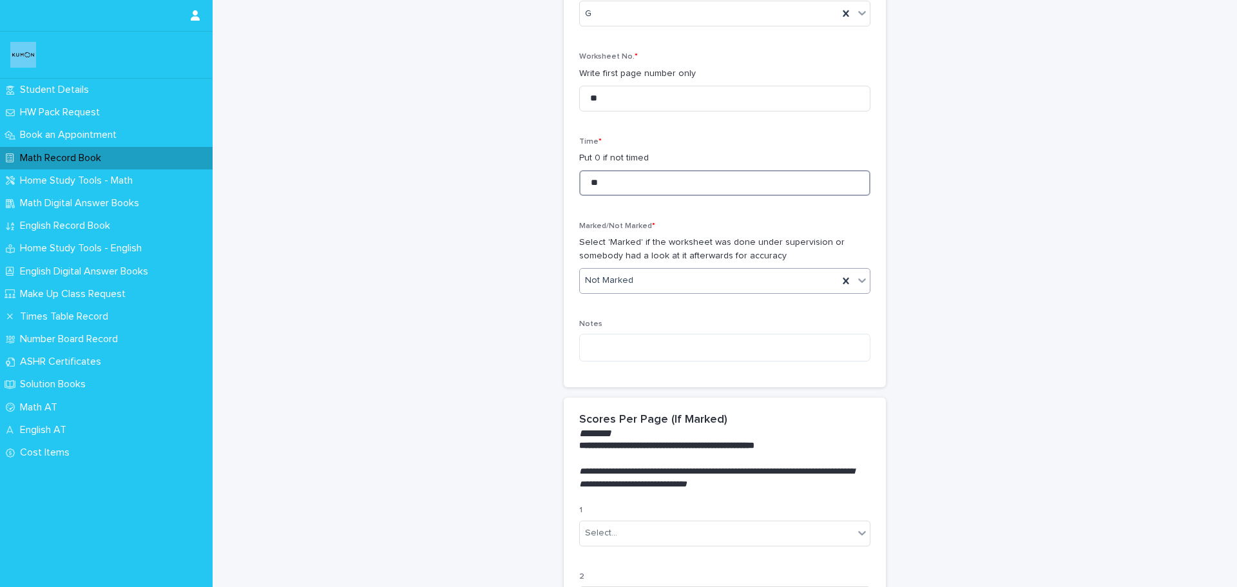
type input "**"
click at [653, 278] on div "Not Marked" at bounding box center [709, 280] width 258 height 21
click at [643, 319] on div "Marked" at bounding box center [720, 328] width 290 height 23
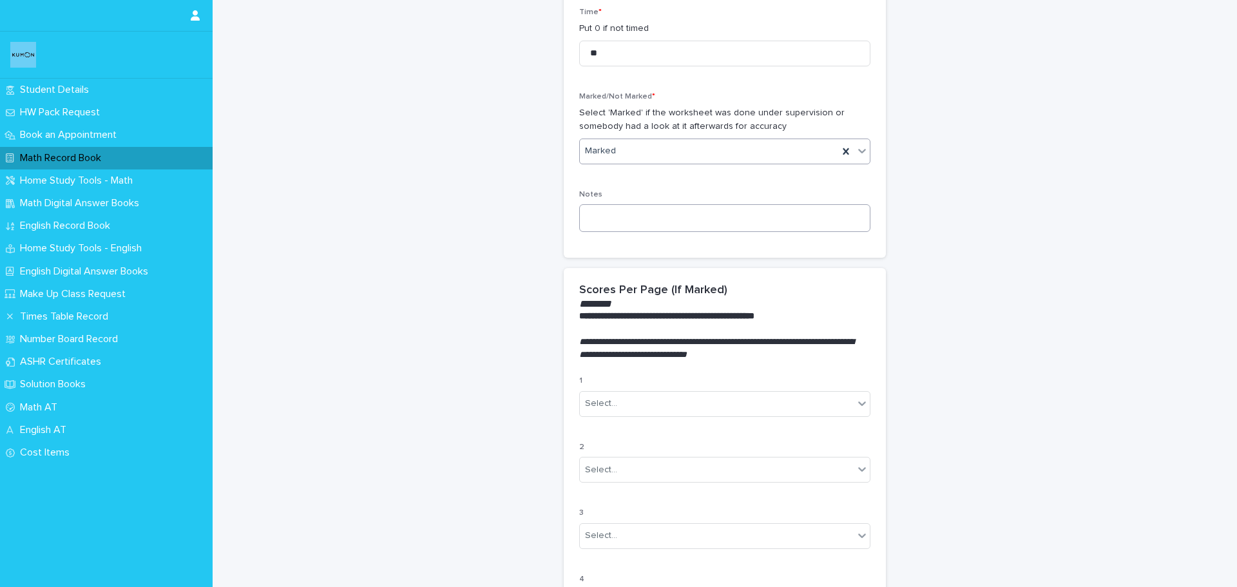
scroll to position [515, 0]
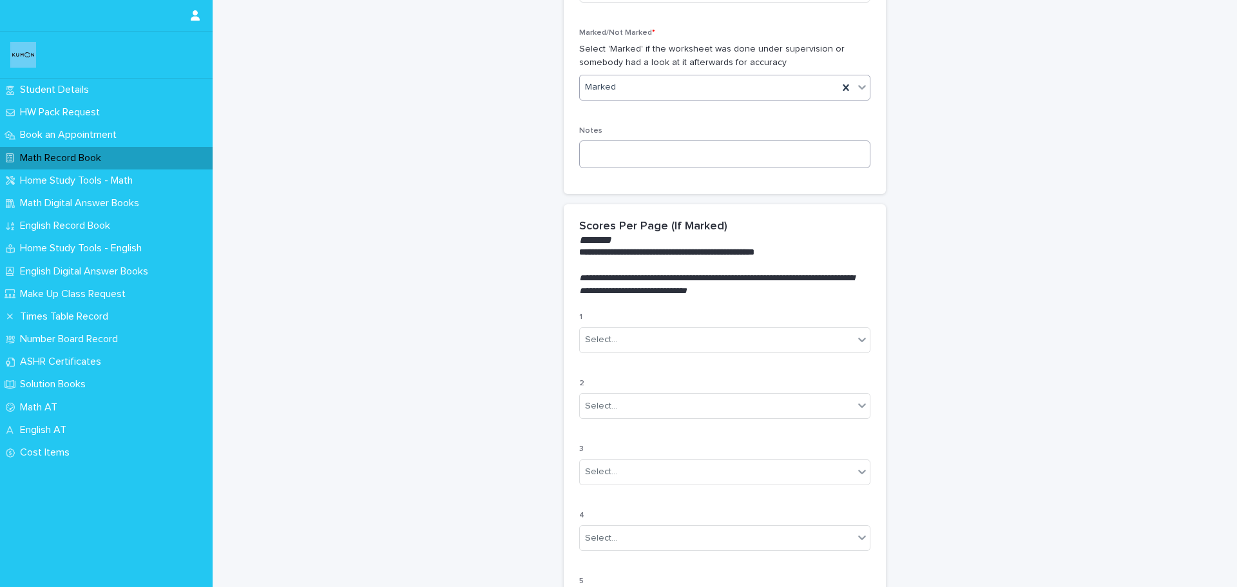
click at [647, 339] on div "Select..." at bounding box center [717, 339] width 274 height 21
click at [639, 384] on div "A" at bounding box center [720, 387] width 290 height 23
click at [638, 403] on div "Select..." at bounding box center [717, 405] width 274 height 21
click at [624, 473] on div "B" at bounding box center [720, 475] width 290 height 23
click at [621, 477] on div "Select..." at bounding box center [717, 471] width 274 height 21
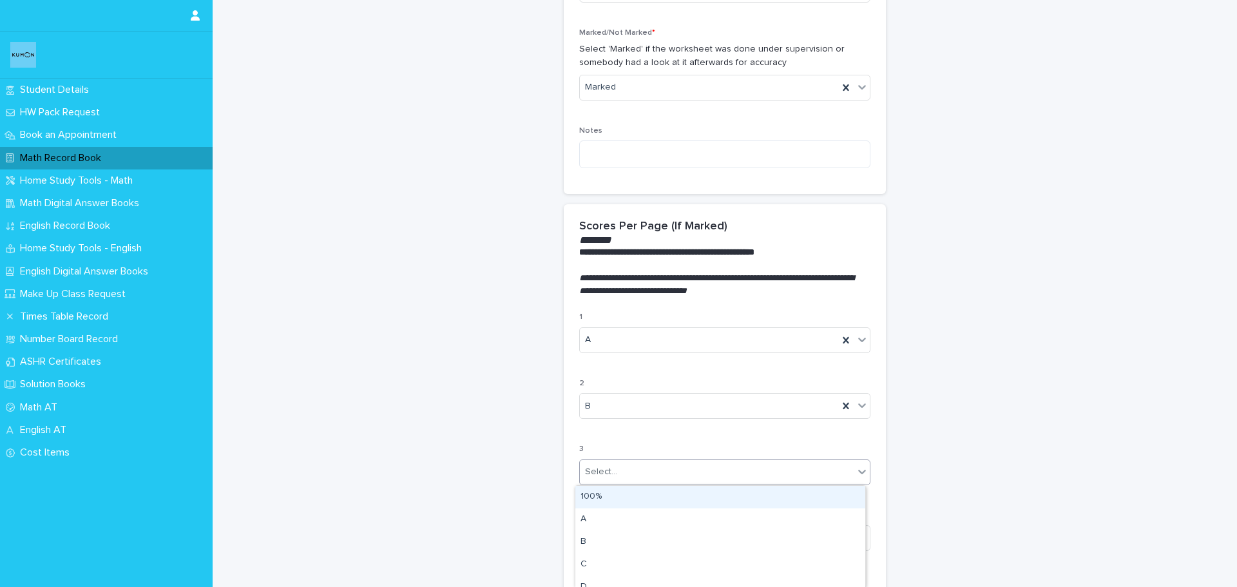
click at [620, 497] on div "100%" at bounding box center [720, 497] width 290 height 23
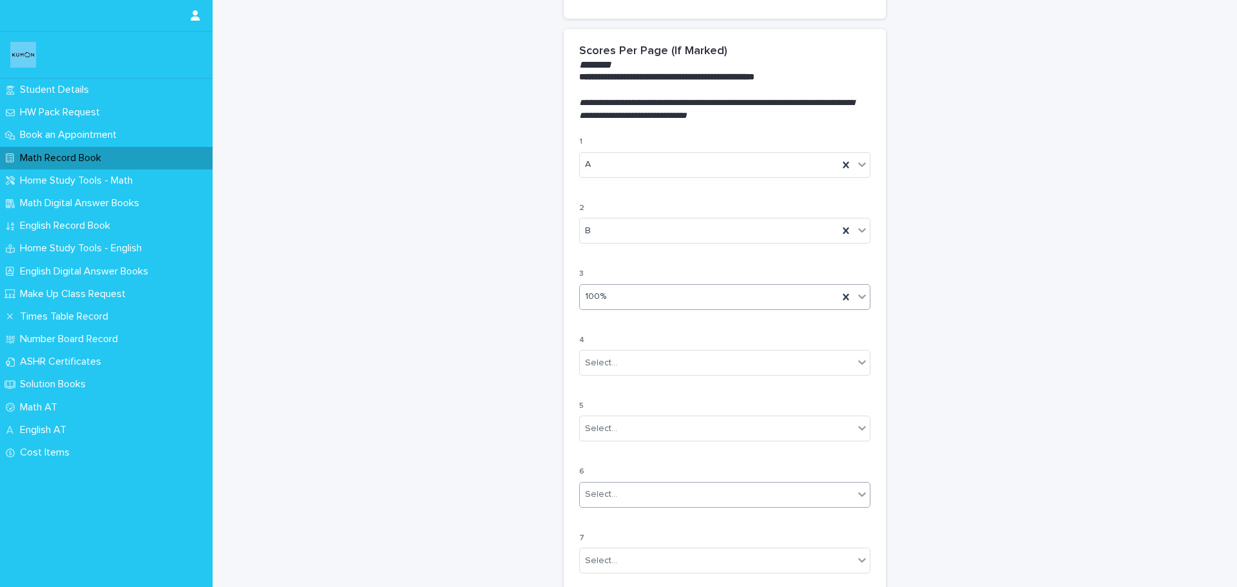
scroll to position [708, 0]
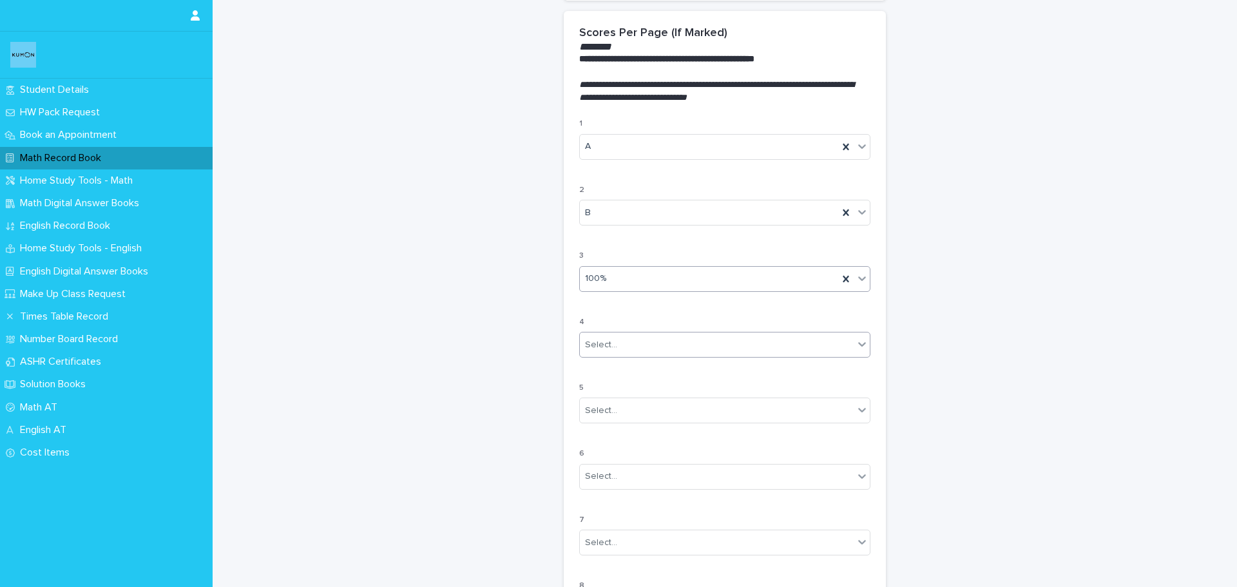
click at [623, 351] on div "Select..." at bounding box center [717, 344] width 274 height 21
click at [623, 366] on div "100%" at bounding box center [720, 369] width 290 height 23
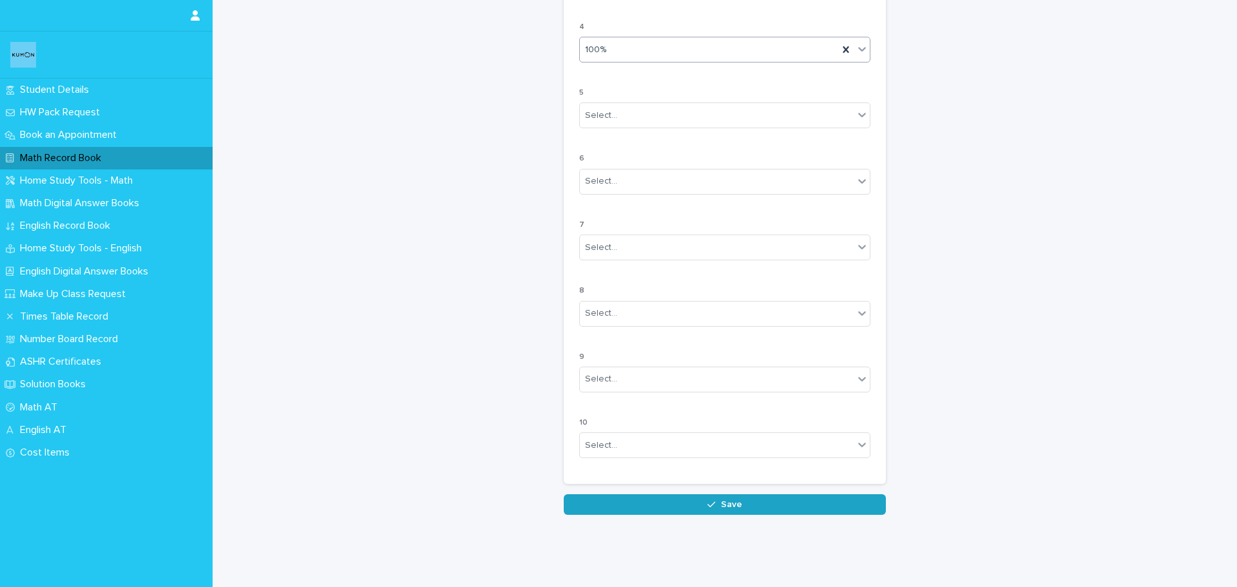
scroll to position [1032, 0]
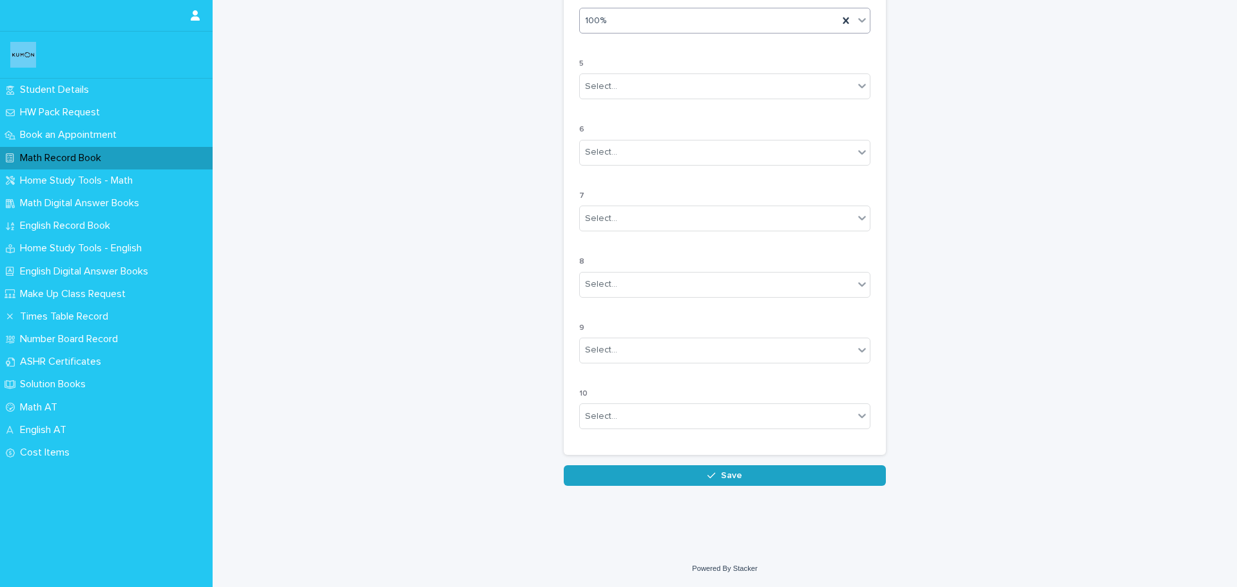
click at [693, 477] on button "Save" at bounding box center [725, 475] width 322 height 21
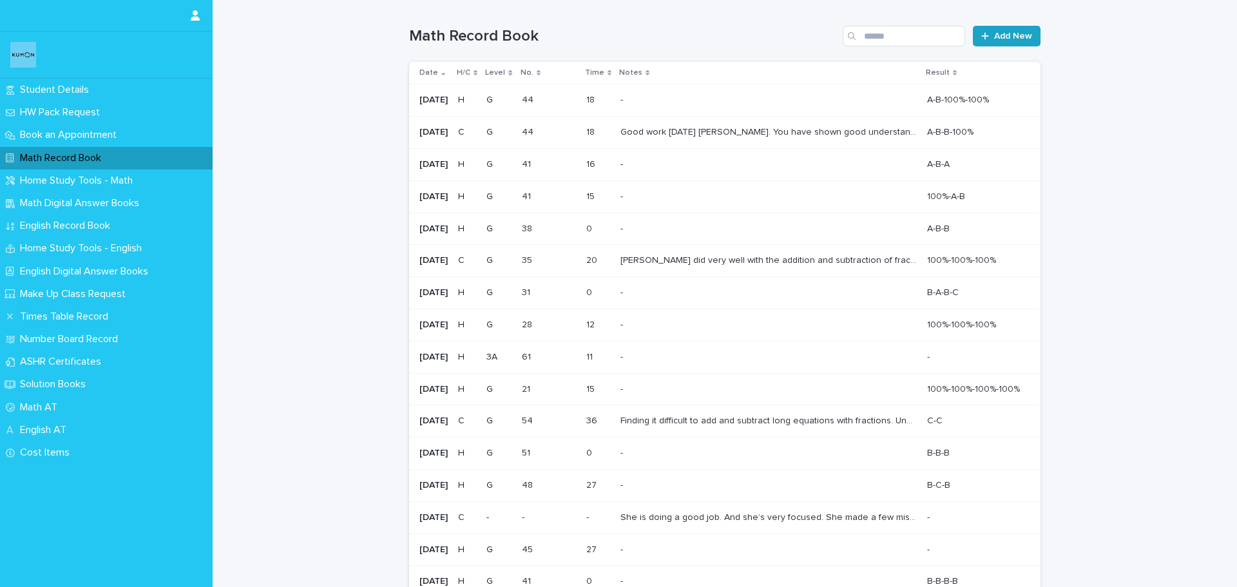
click at [1006, 31] on link "Add New" at bounding box center [1006, 36] width 68 height 21
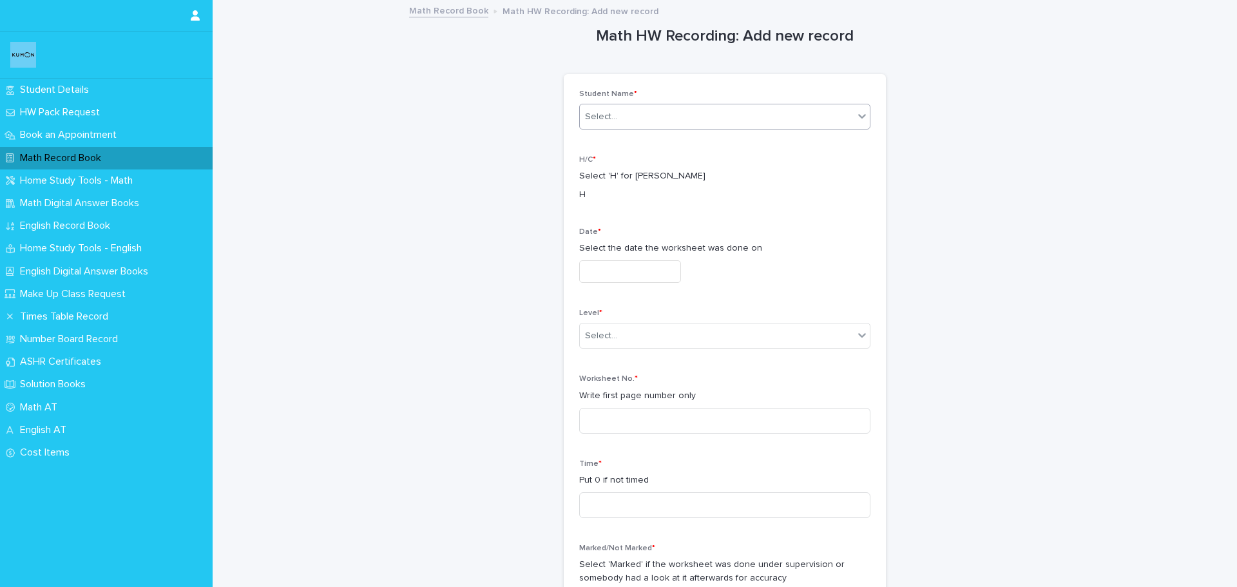
click at [718, 115] on div "Select..." at bounding box center [717, 116] width 274 height 21
click at [697, 144] on div "[PERSON_NAME]" at bounding box center [720, 141] width 290 height 23
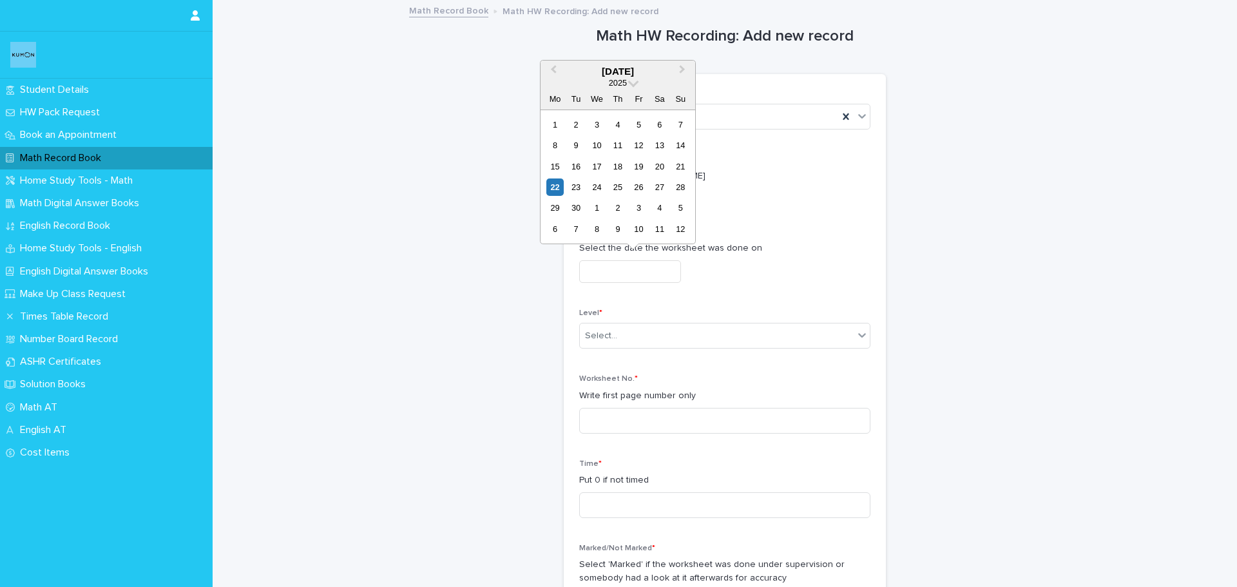
click at [626, 272] on input "text" at bounding box center [630, 271] width 102 height 23
click at [576, 166] on div "16" at bounding box center [575, 166] width 17 height 17
type input "**********"
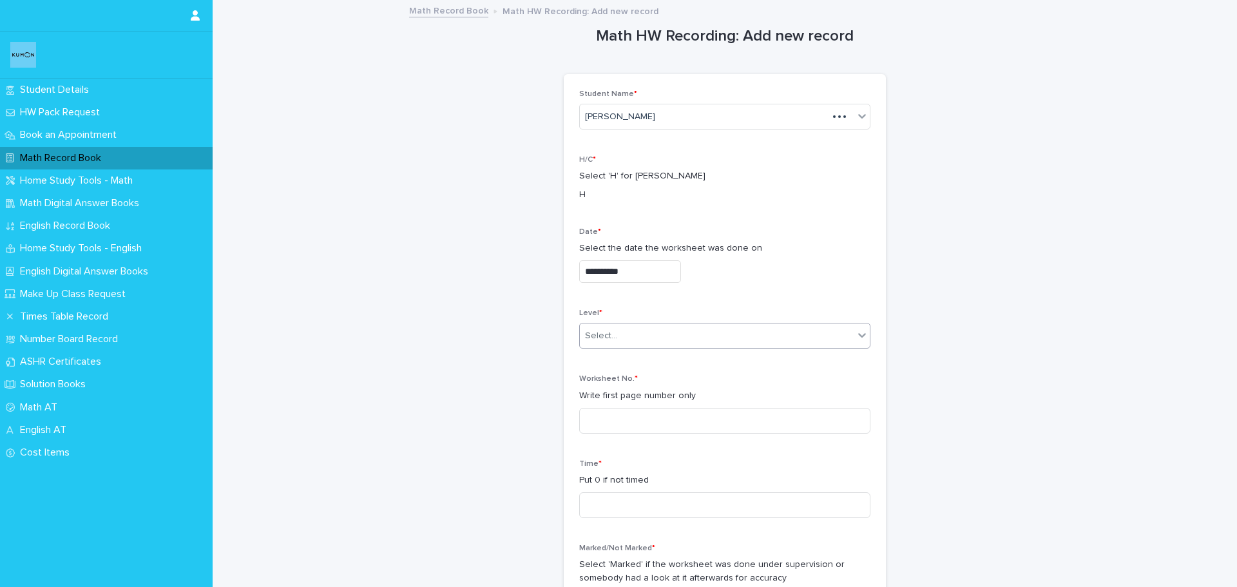
click at [708, 342] on div "Select..." at bounding box center [717, 335] width 274 height 21
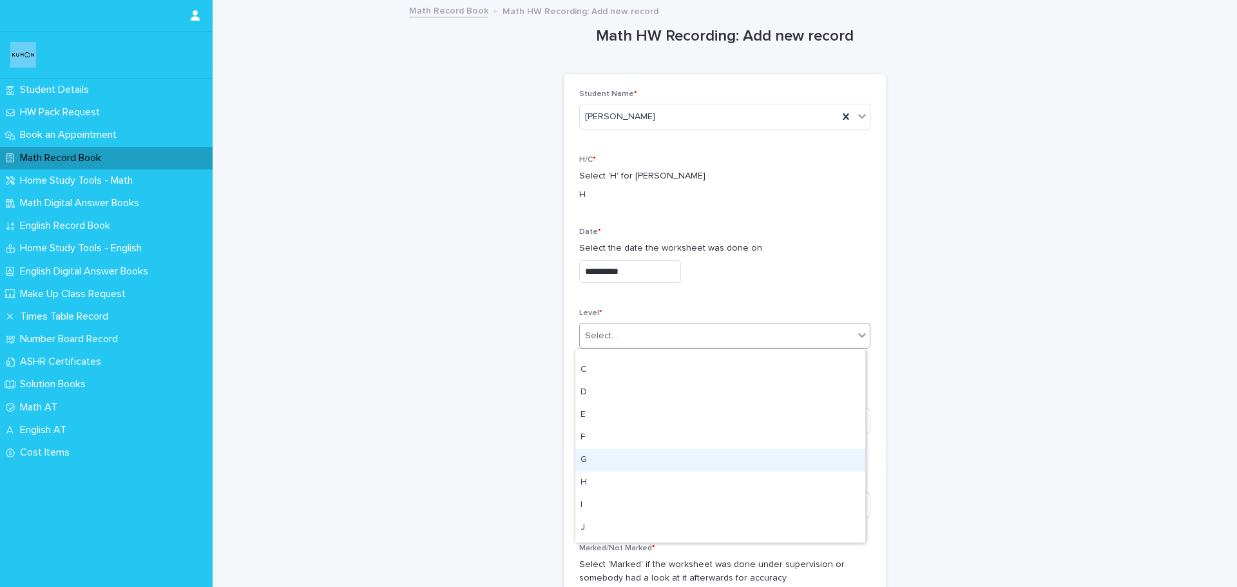
click at [661, 455] on div "G" at bounding box center [720, 460] width 290 height 23
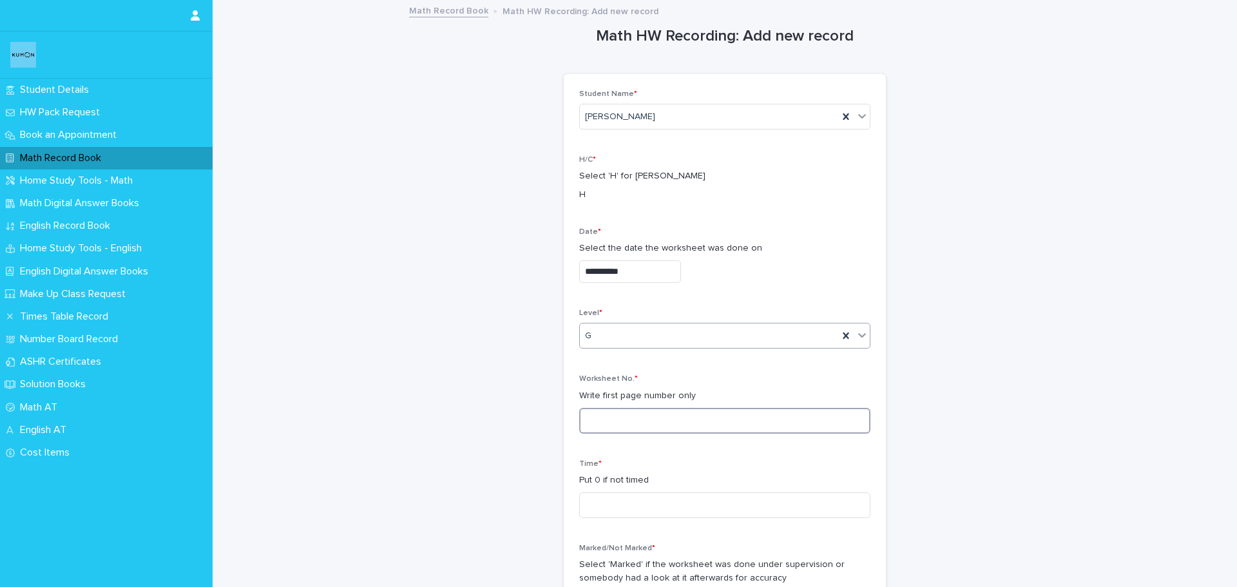
click at [645, 418] on input at bounding box center [724, 421] width 291 height 26
type input "**"
click at [620, 501] on input at bounding box center [724, 505] width 291 height 26
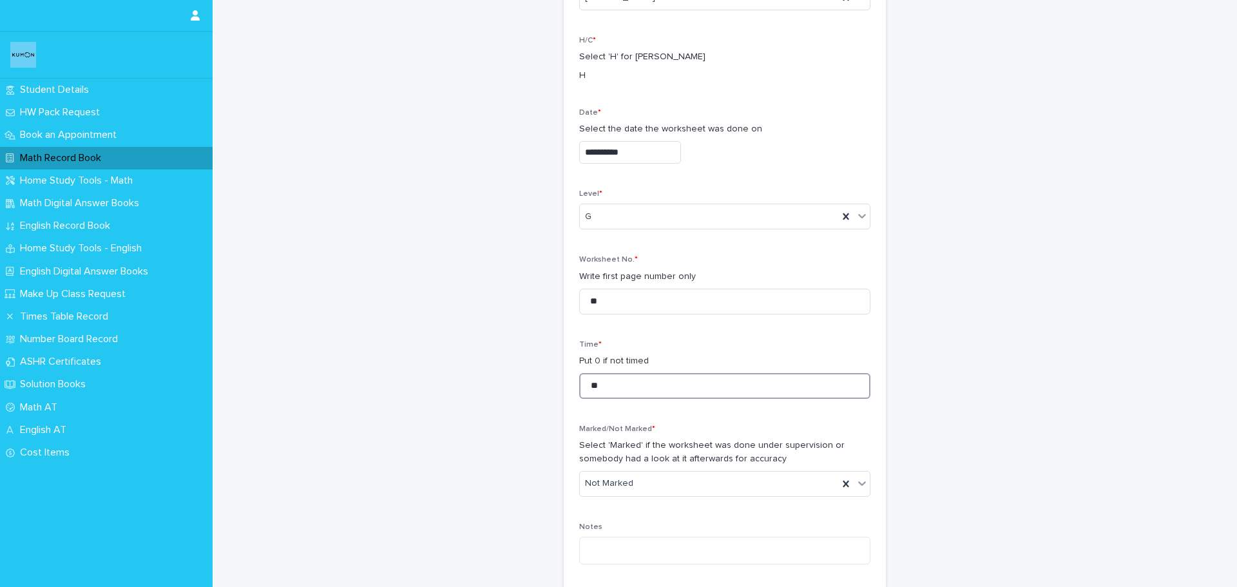
scroll to position [129, 0]
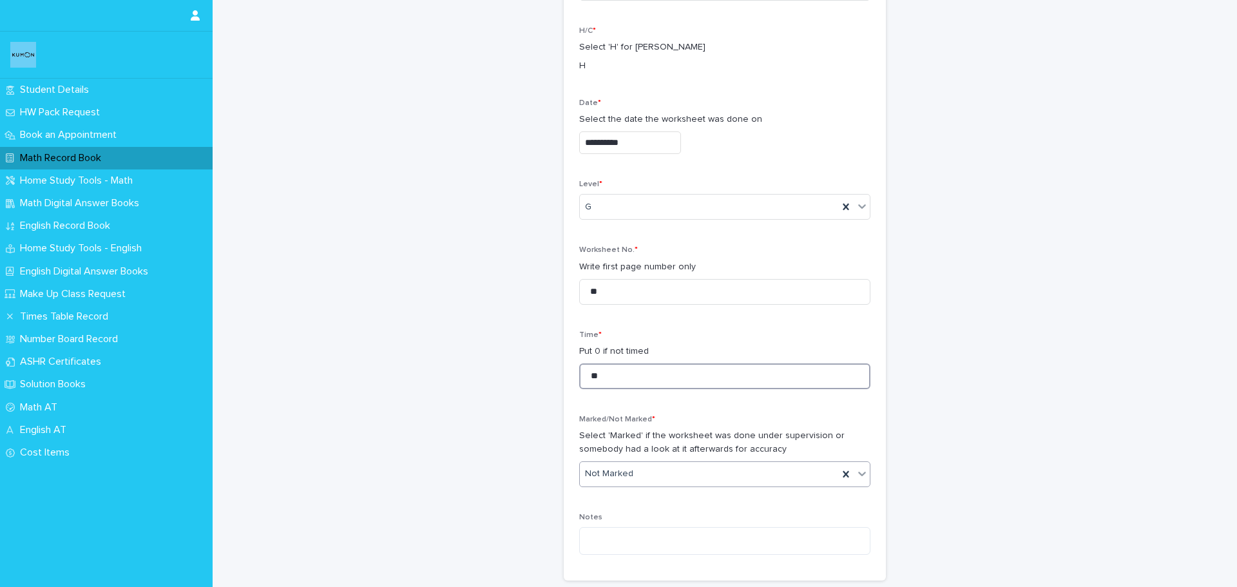
type input "**"
click at [622, 518] on div "Marked" at bounding box center [720, 521] width 290 height 23
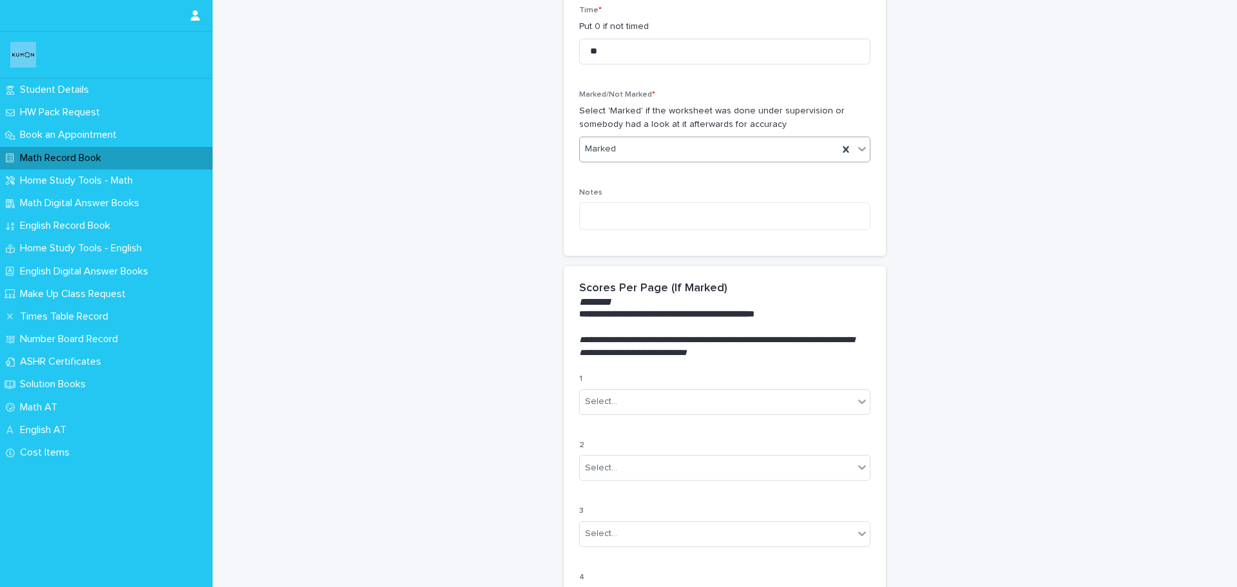
scroll to position [515, 0]
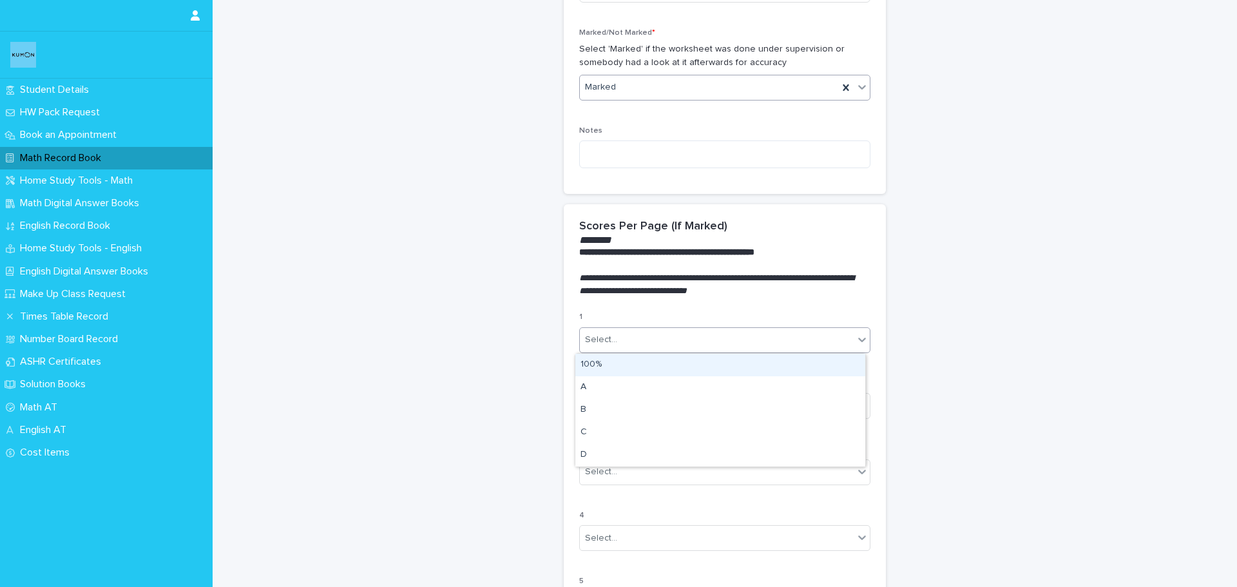
click at [615, 335] on div "Select..." at bounding box center [717, 339] width 274 height 21
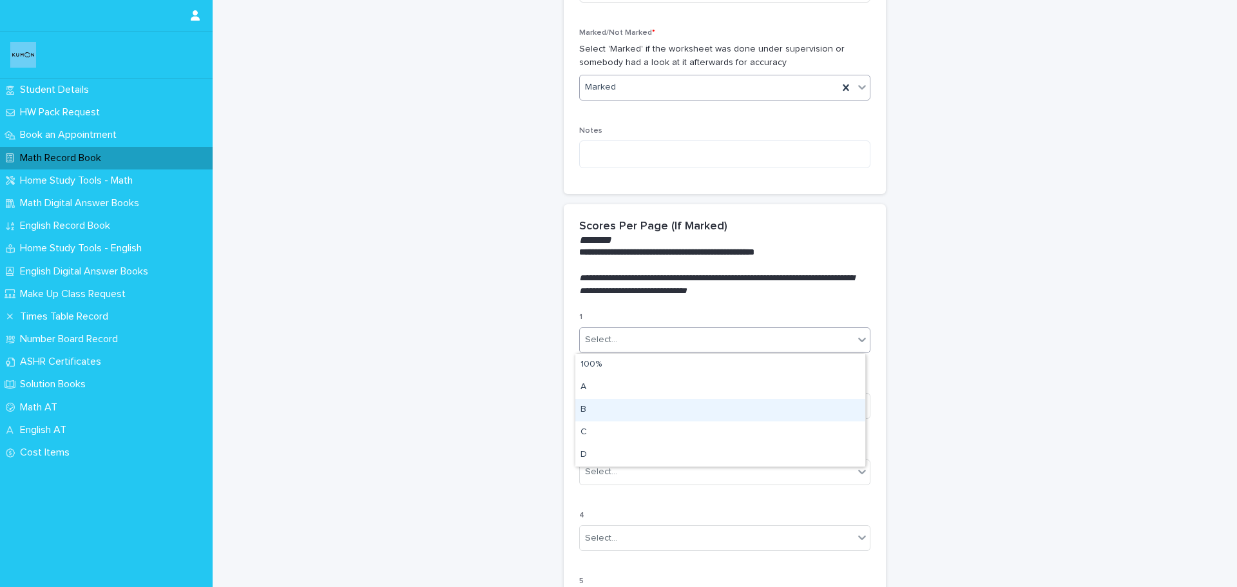
click at [609, 410] on div "B" at bounding box center [720, 410] width 290 height 23
click at [618, 407] on div "Select..." at bounding box center [717, 405] width 274 height 21
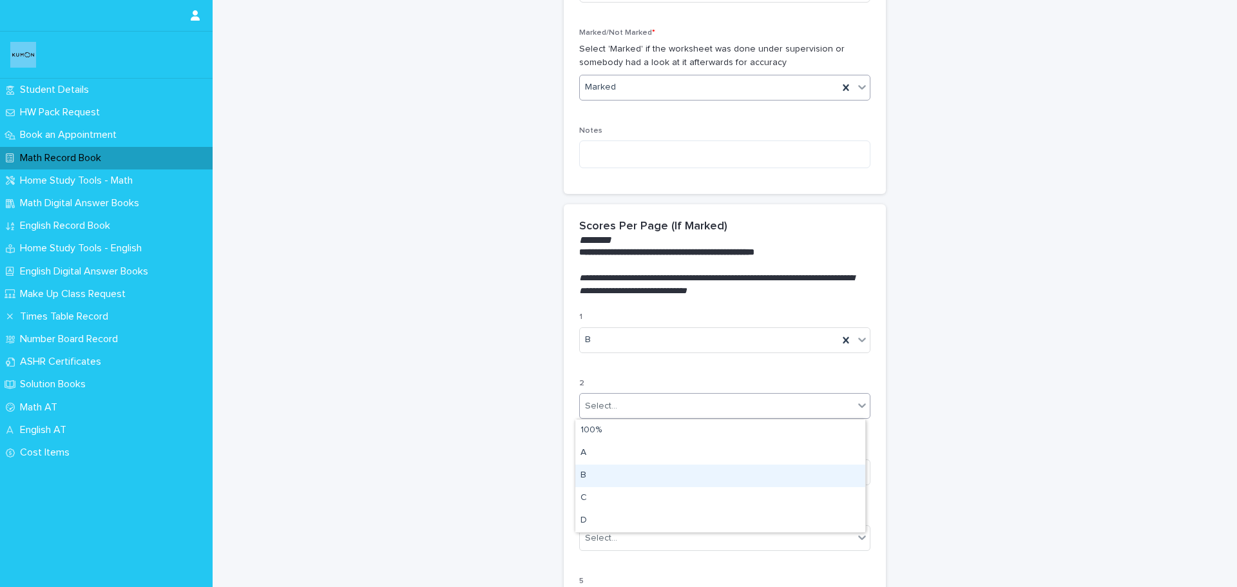
click at [621, 476] on div "B" at bounding box center [720, 475] width 290 height 23
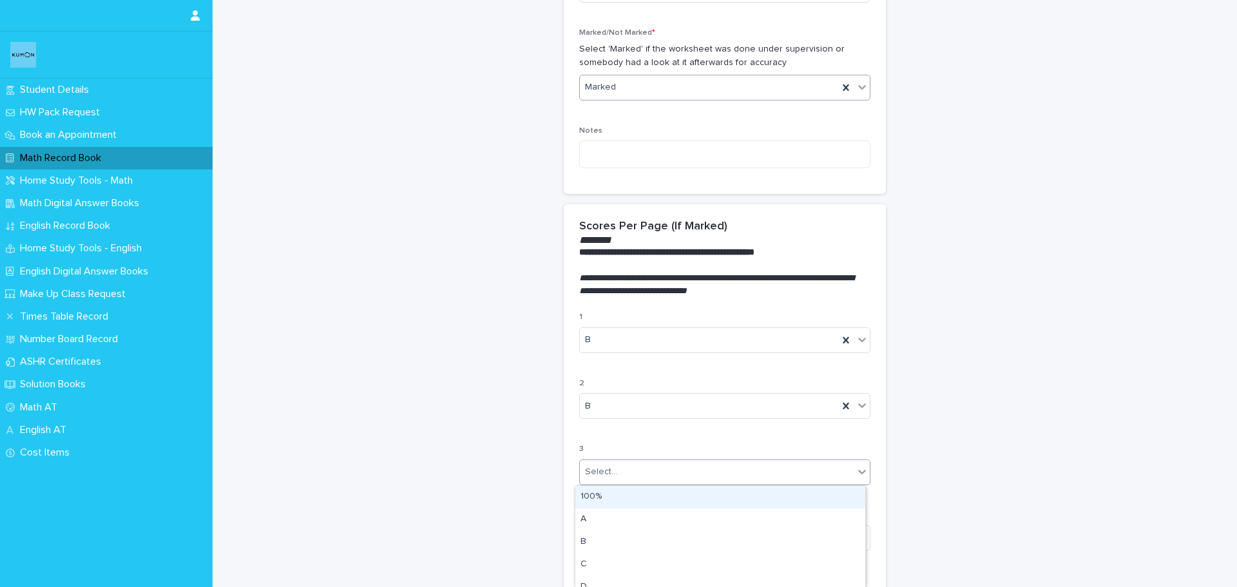
click at [621, 476] on div "Select..." at bounding box center [717, 471] width 274 height 21
click at [607, 538] on div "B" at bounding box center [720, 542] width 290 height 23
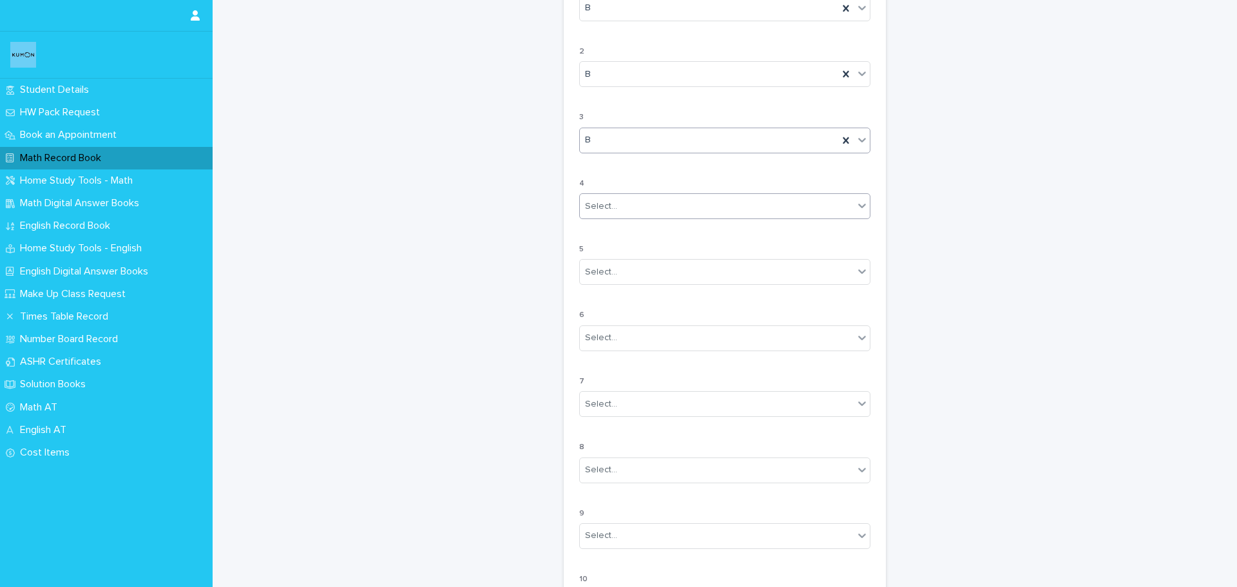
scroll to position [966, 0]
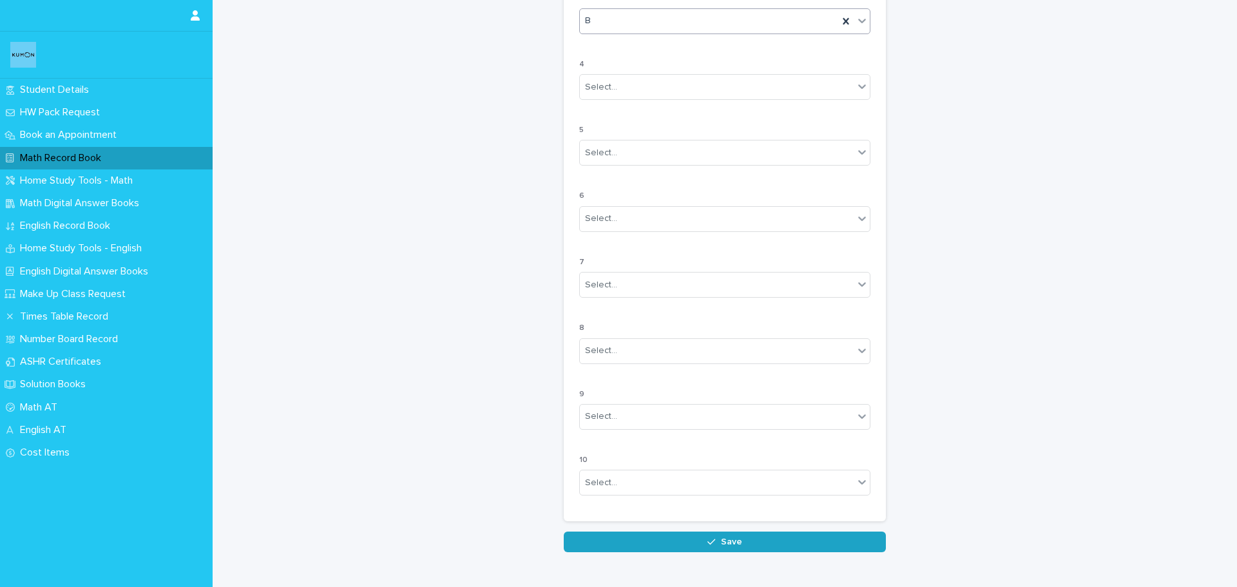
click at [607, 535] on button "Save" at bounding box center [725, 541] width 322 height 21
